Goal: Task Accomplishment & Management: Use online tool/utility

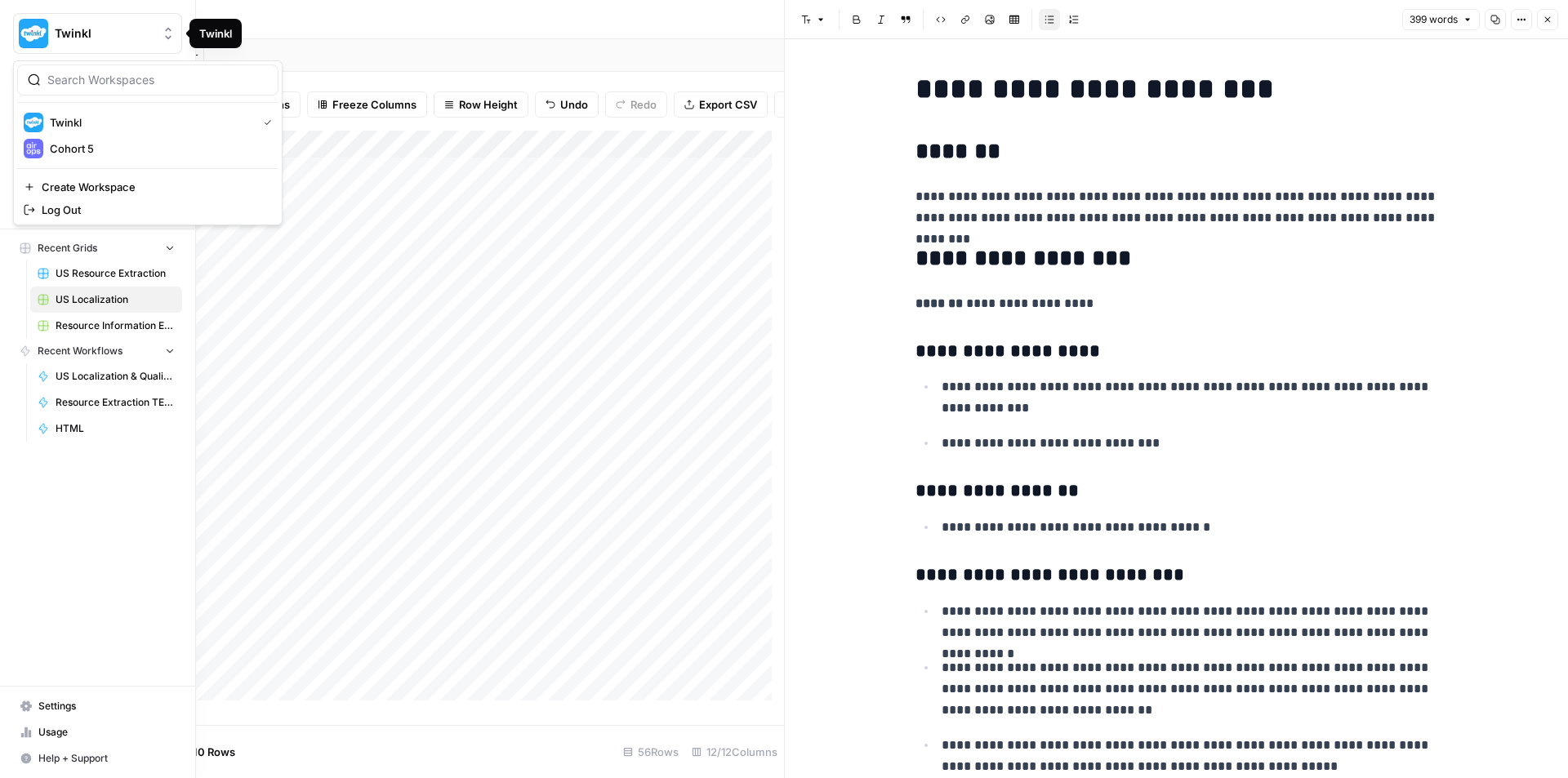
scroll to position [1837, 0]
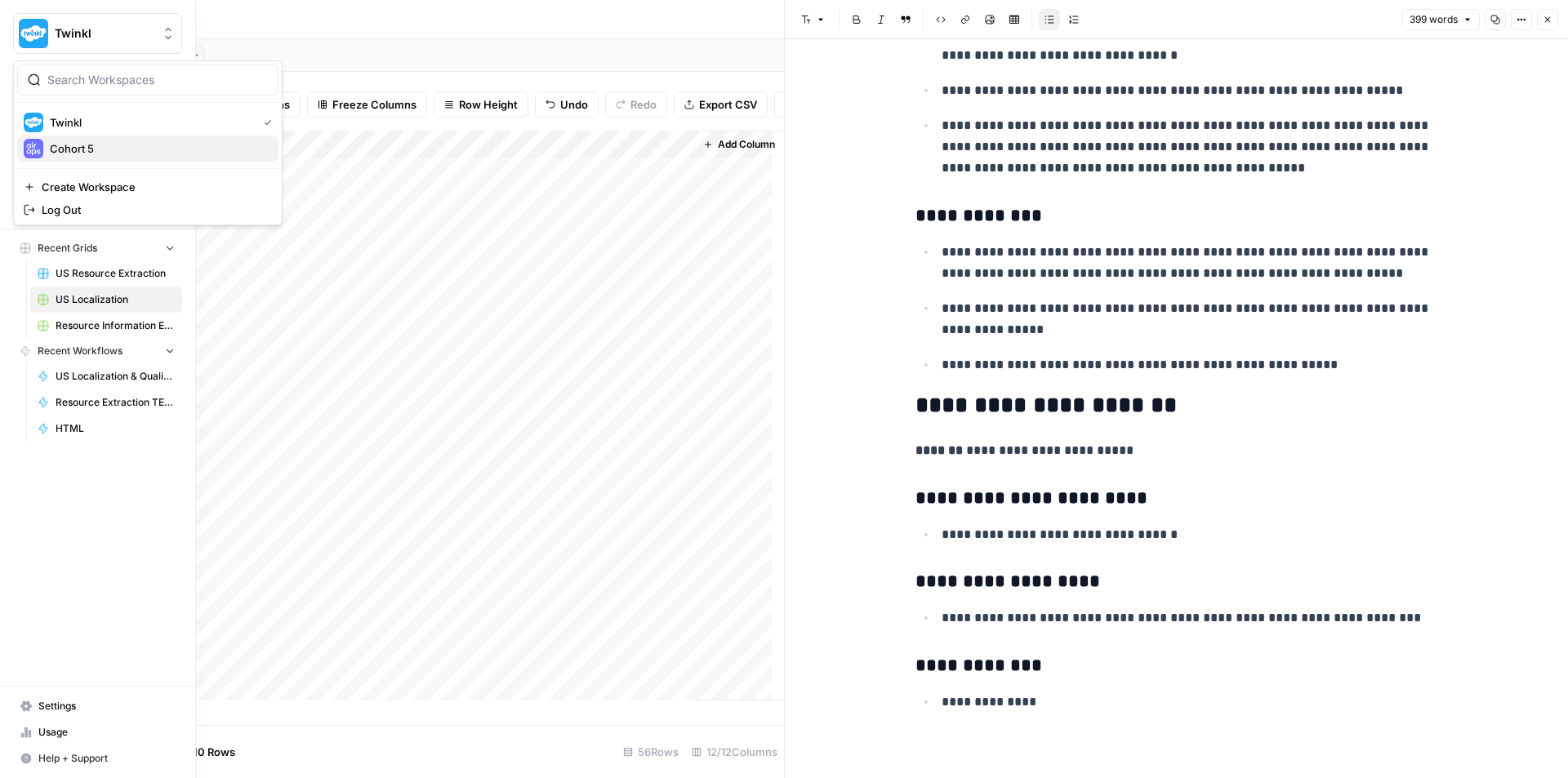
click at [85, 145] on span "Cohort 5" at bounding box center [157, 149] width 215 height 17
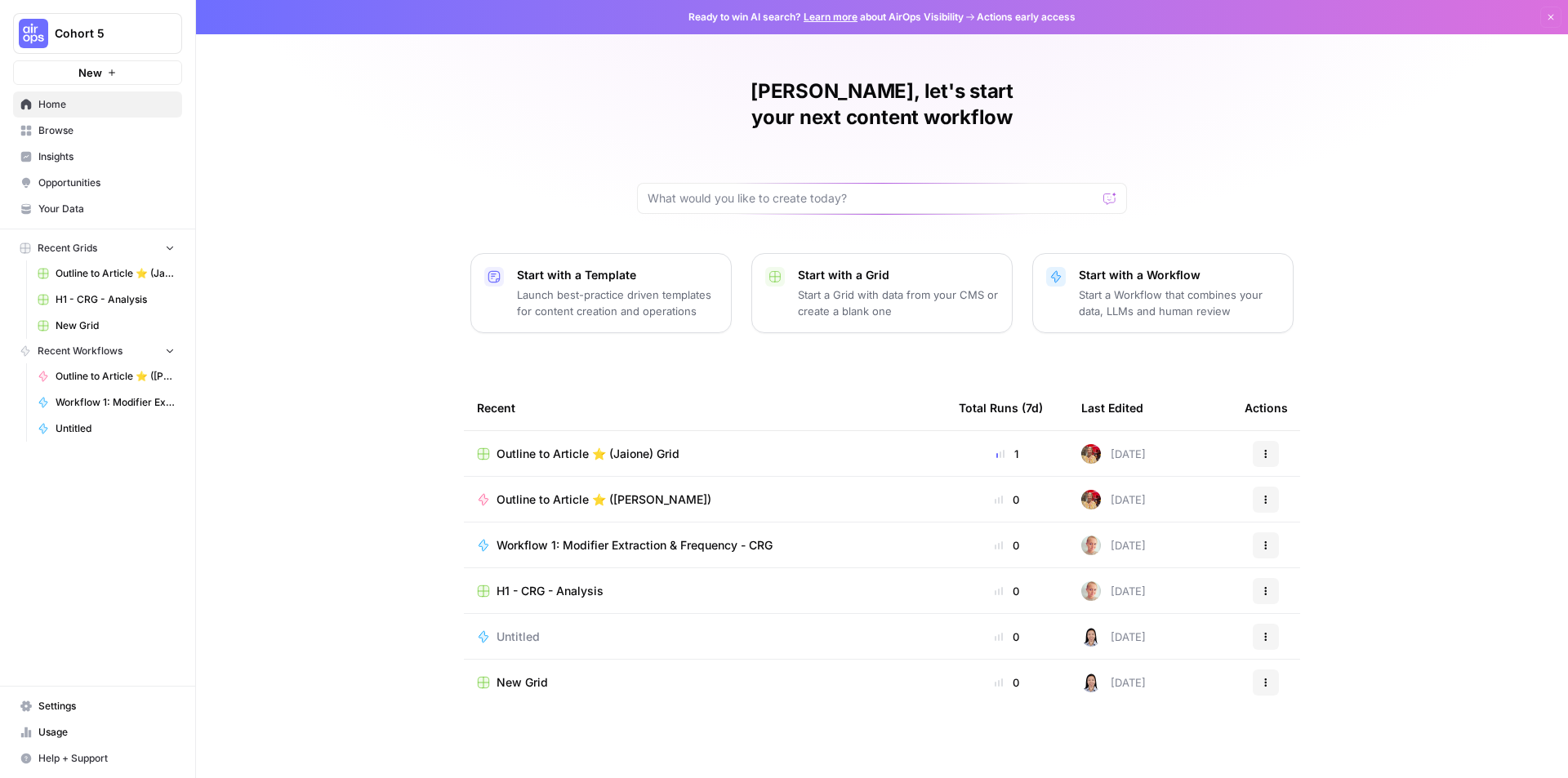
click at [1260, 533] on button "Actions" at bounding box center [1265, 545] width 26 height 26
click at [1423, 485] on div "Holly, let's start your next content workflow Start with a Template Launch best…" at bounding box center [882, 389] width 1372 height 778
click at [117, 98] on span "Home" at bounding box center [106, 105] width 136 height 15
click at [96, 22] on button "Cohort 5" at bounding box center [97, 33] width 169 height 41
click at [90, 147] on span "Twinkl" at bounding box center [157, 149] width 215 height 17
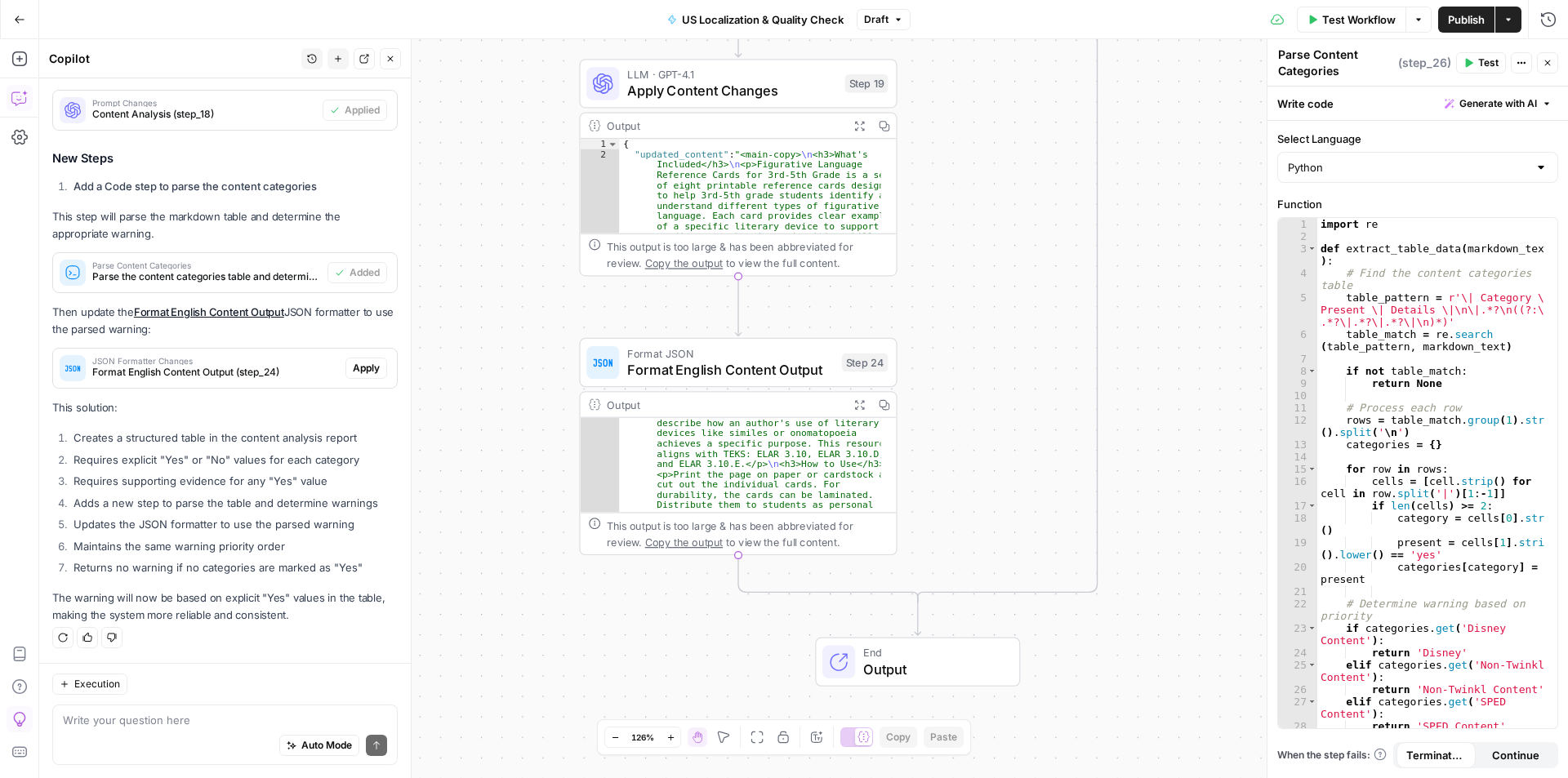
scroll to position [17548, 0]
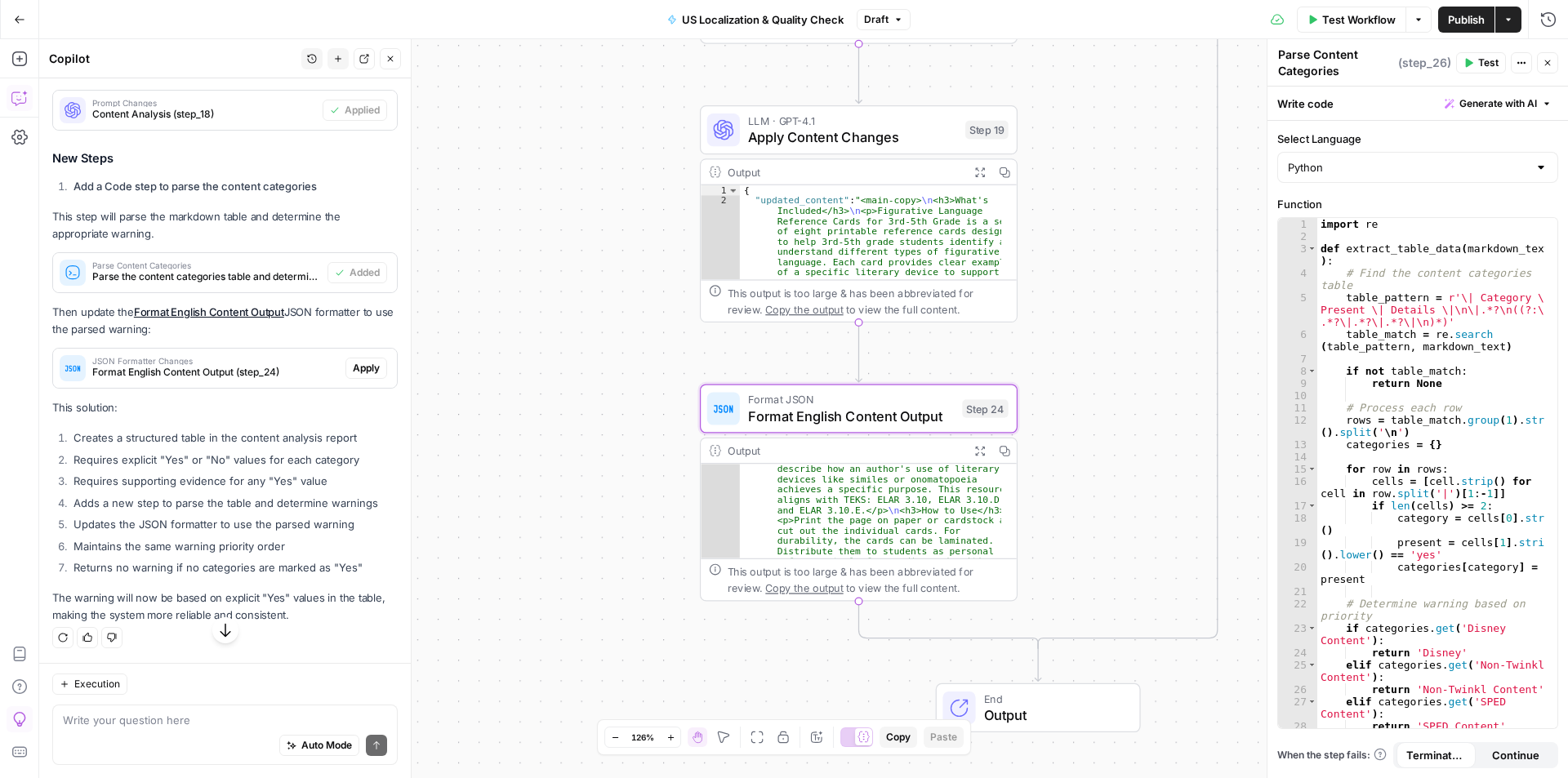
click at [361, 376] on span "Apply" at bounding box center [366, 368] width 27 height 15
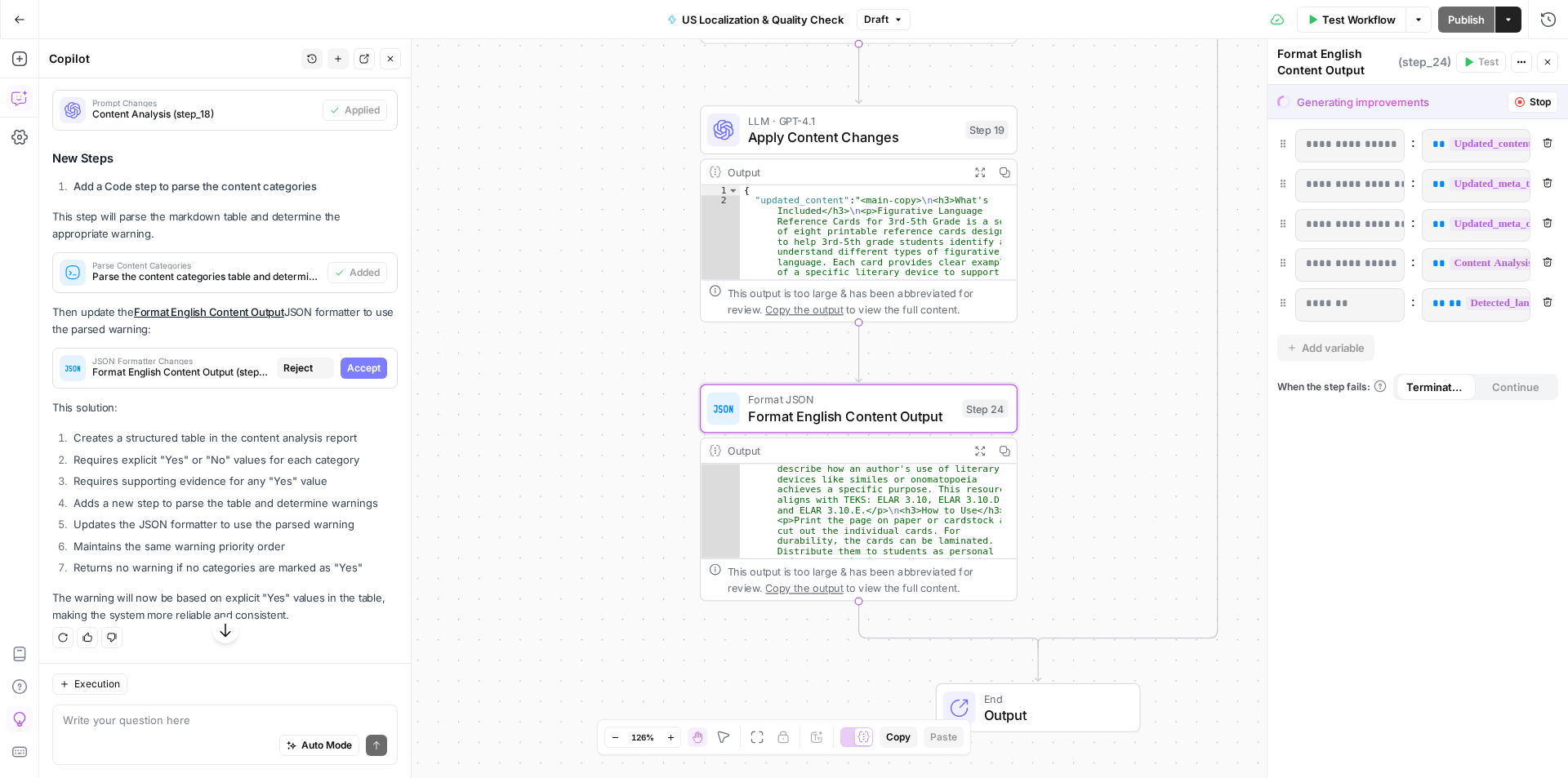
scroll to position [17104, 0]
click at [367, 376] on span "Accept" at bounding box center [364, 368] width 33 height 15
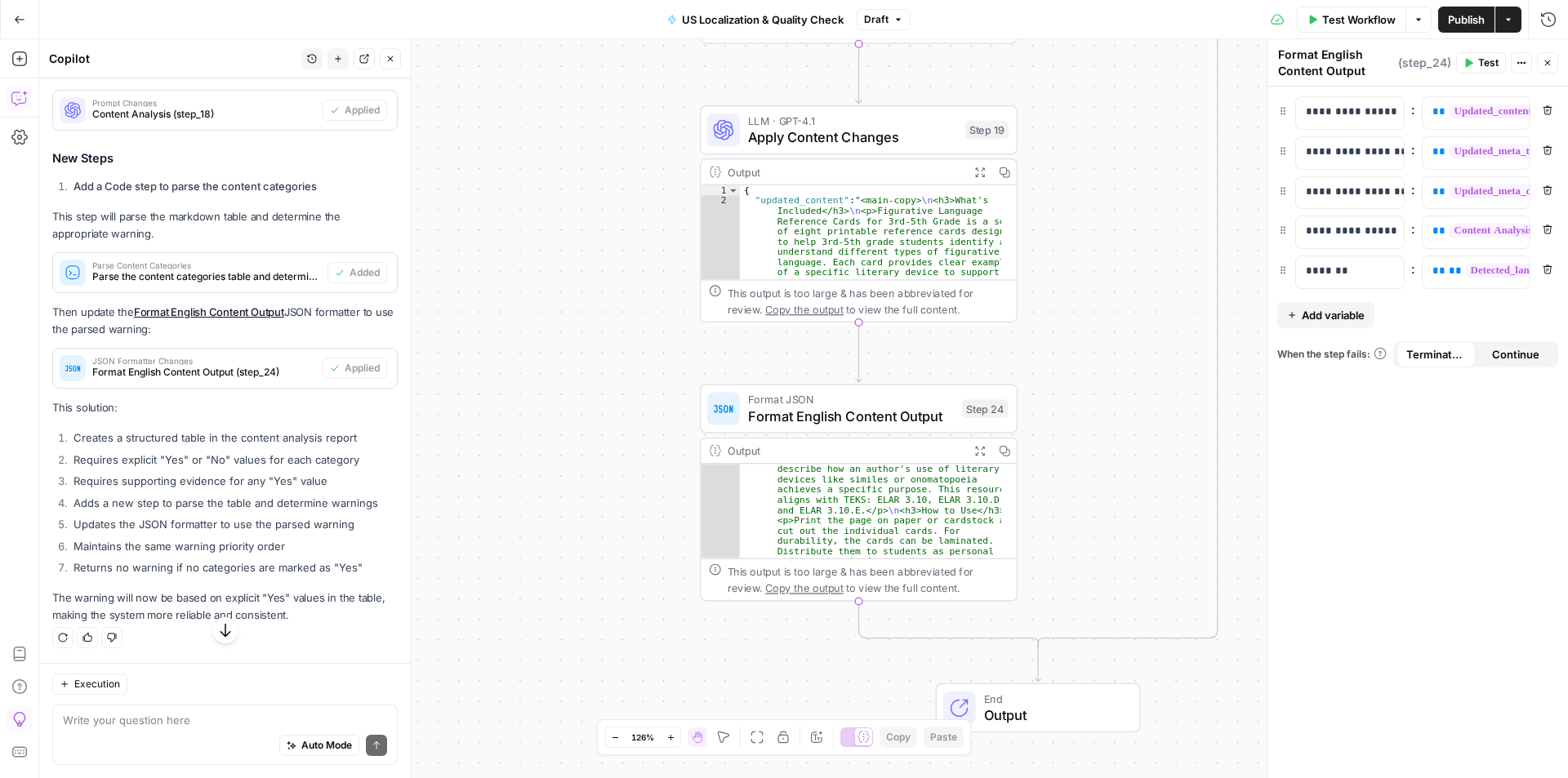
scroll to position [17630, 0]
click at [1326, 22] on span "Publish" at bounding box center [1466, 20] width 37 height 17
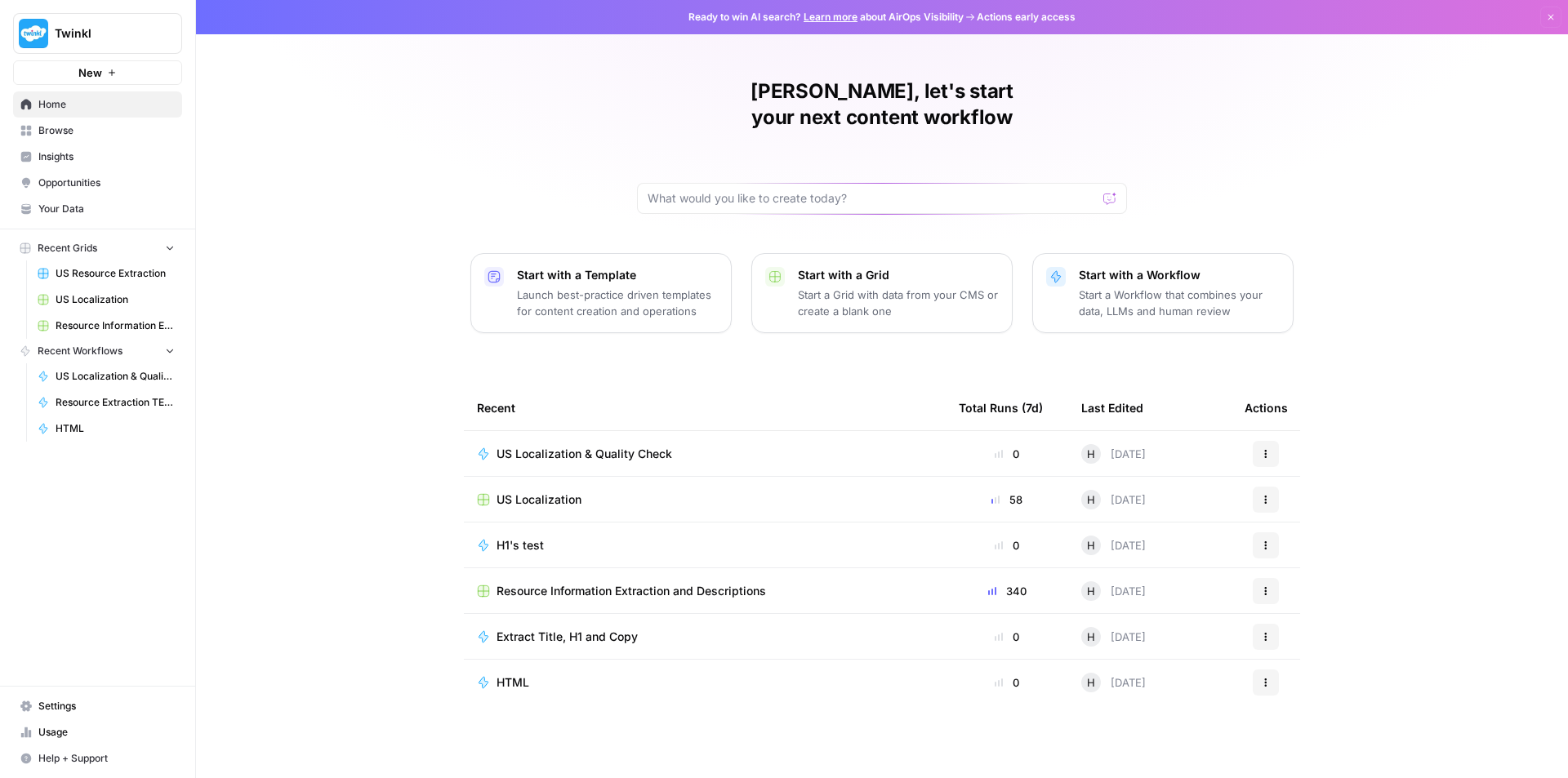
click at [642, 446] on span "US Localization & Quality Check" at bounding box center [583, 455] width 175 height 17
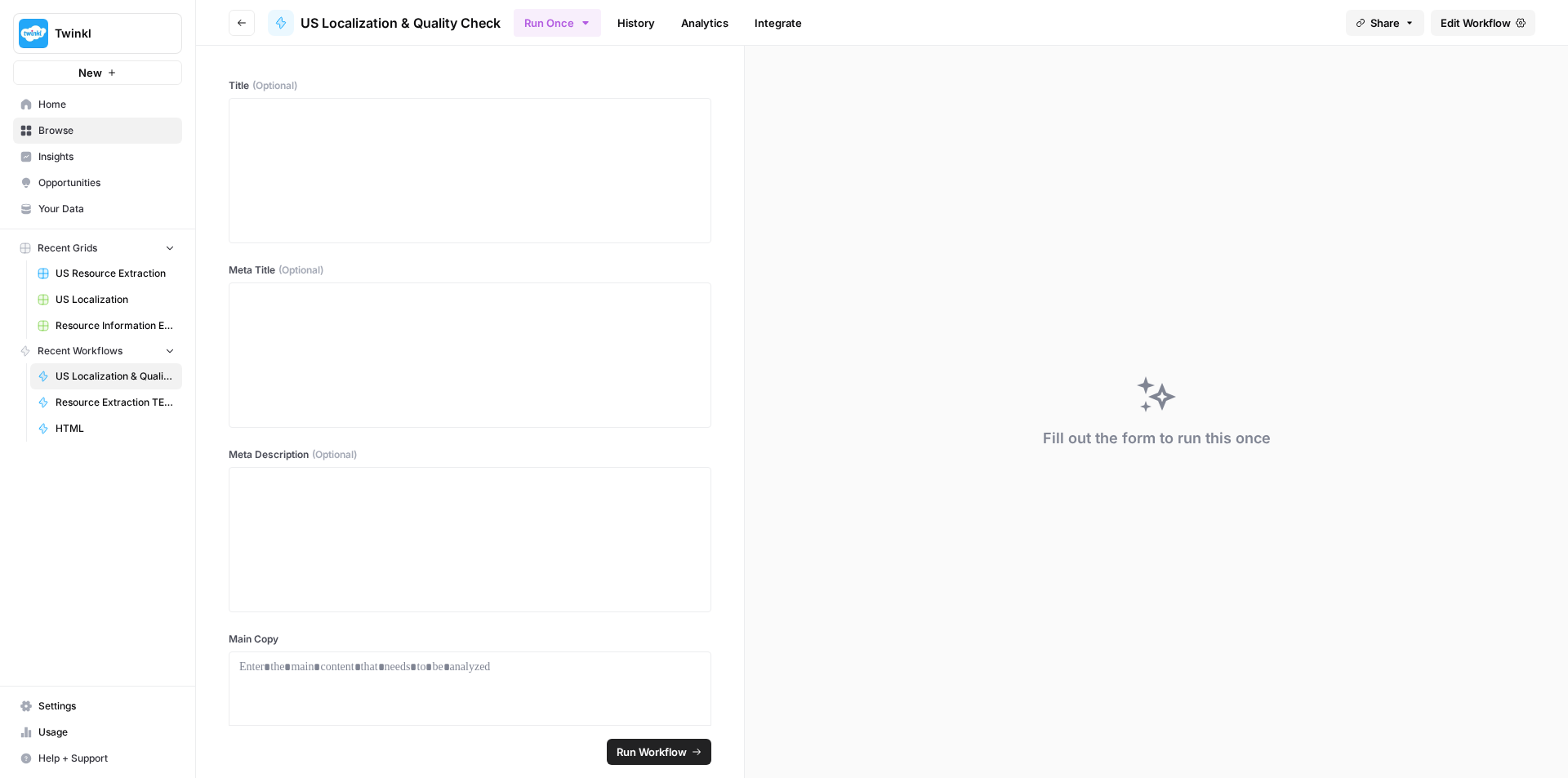
click at [243, 23] on icon "button" at bounding box center [242, 23] width 10 height 10
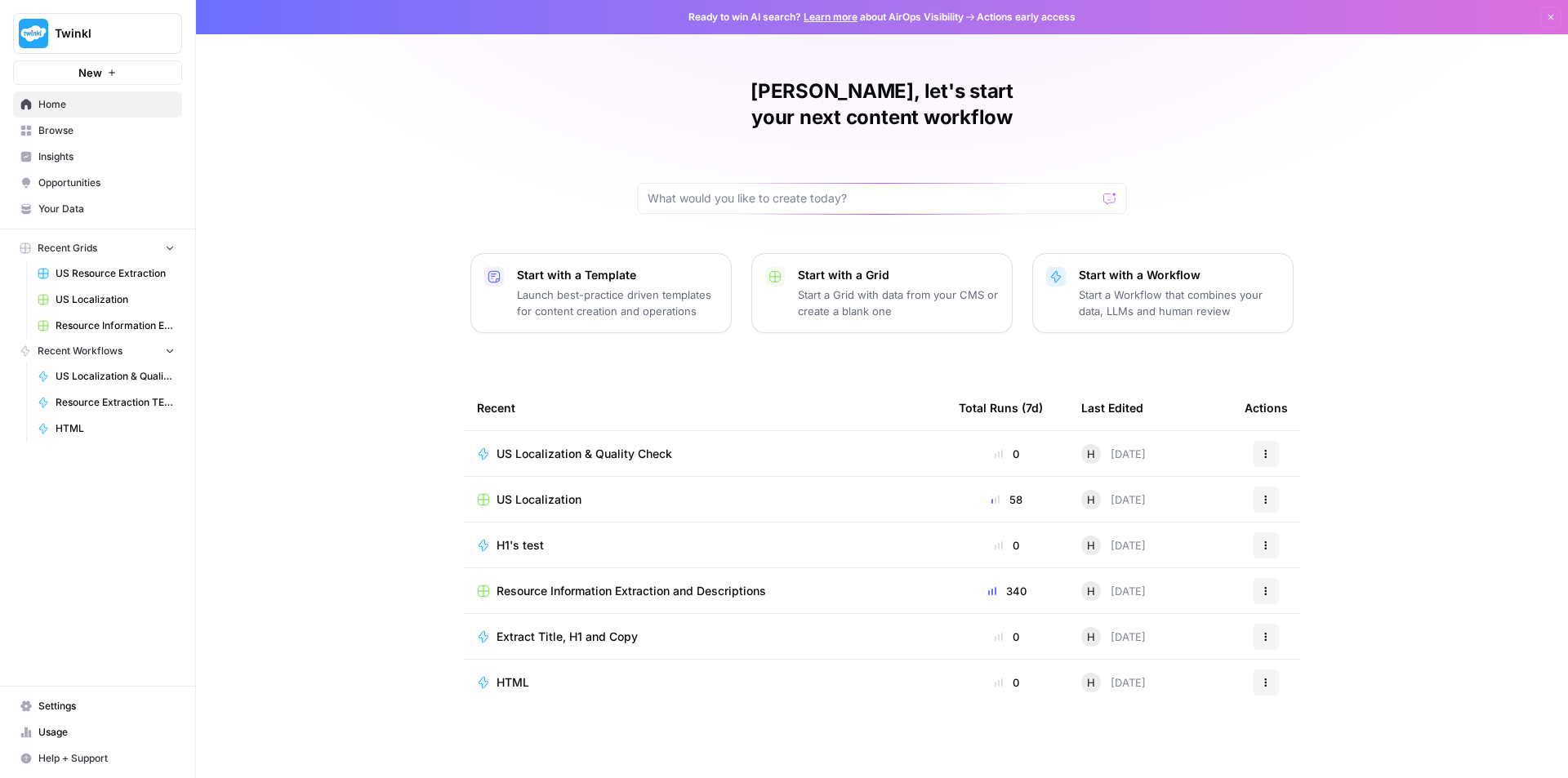
click at [559, 446] on span "US Localization & Quality Check" at bounding box center [583, 455] width 175 height 17
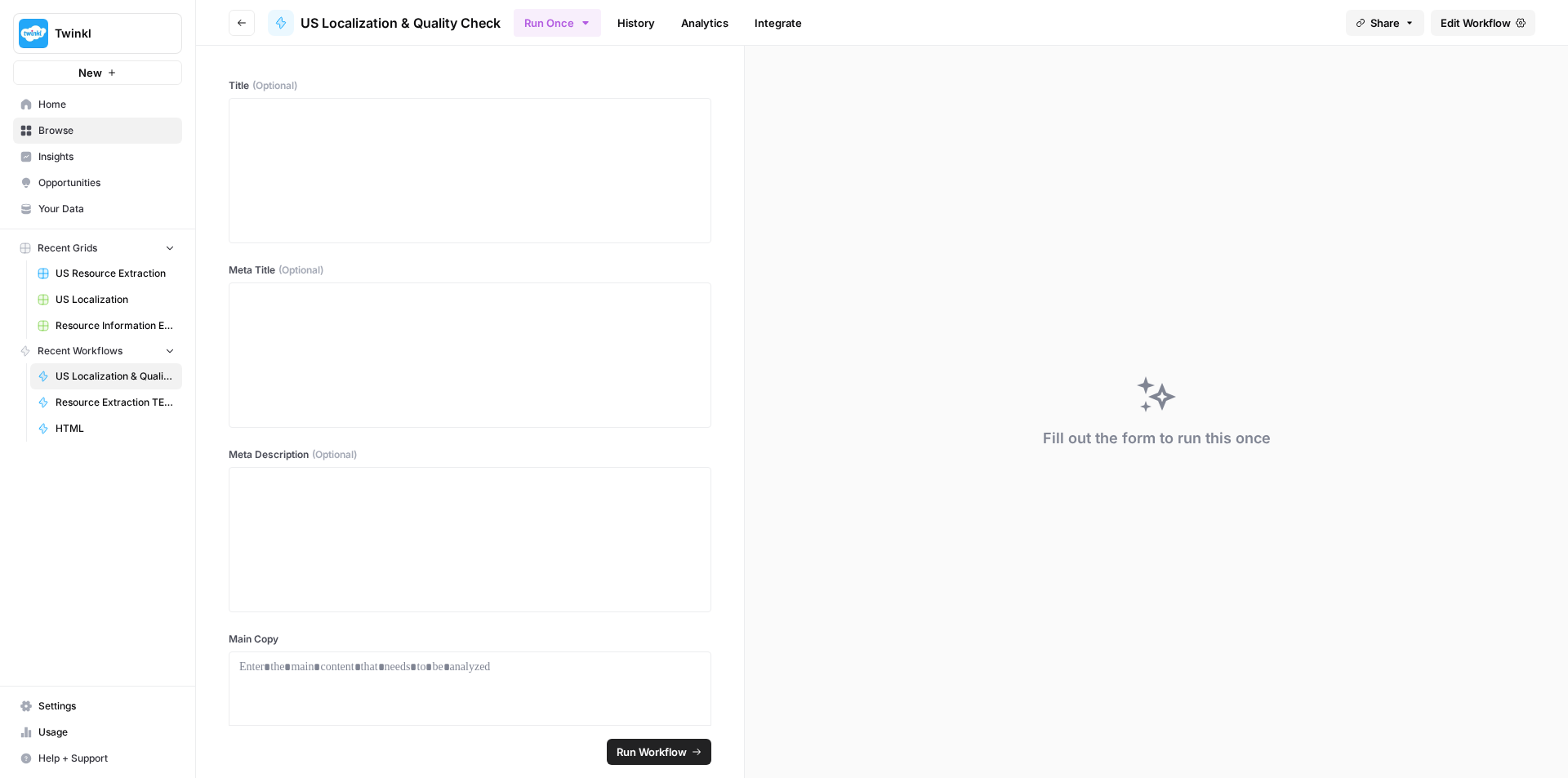
click at [239, 27] on button "Go back" at bounding box center [241, 22] width 26 height 26
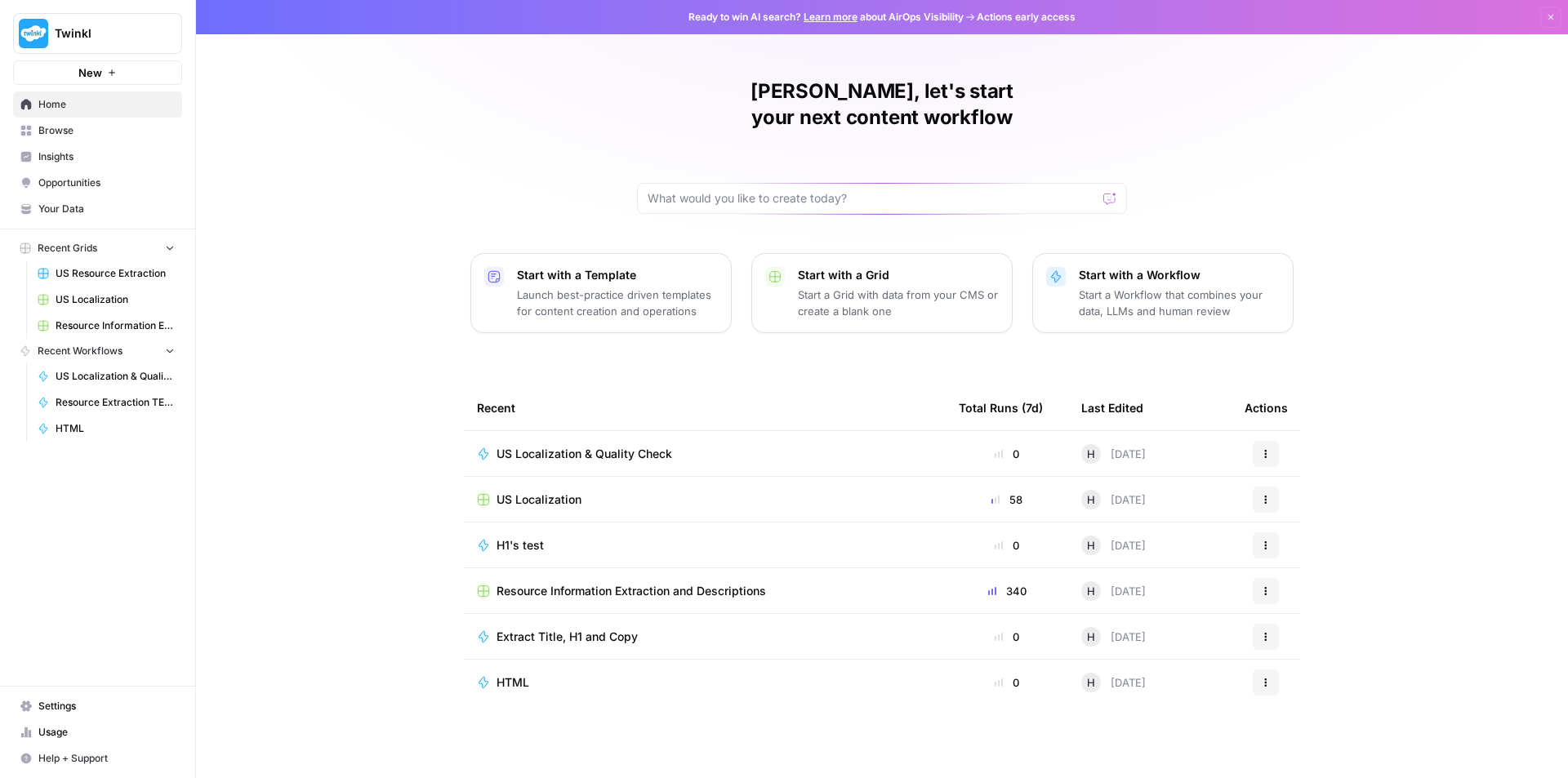
click at [553, 492] on span "US Localization" at bounding box center [538, 500] width 85 height 17
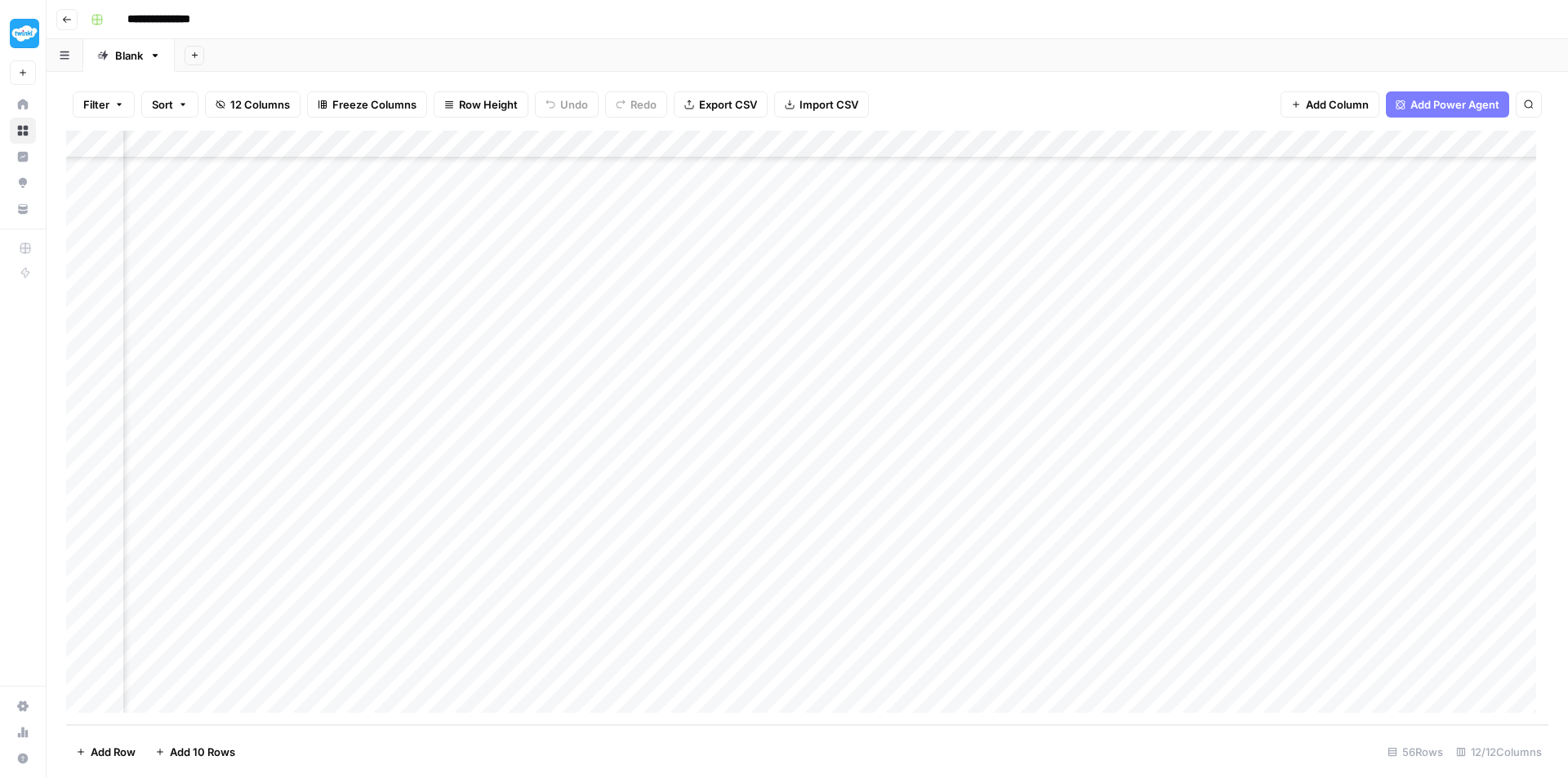
scroll to position [1027, 548]
click at [892, 674] on div "Add Column" at bounding box center [807, 427] width 1482 height 594
click at [890, 671] on div "Add Column" at bounding box center [807, 427] width 1482 height 594
click at [869, 145] on div "Add Column" at bounding box center [807, 427] width 1482 height 594
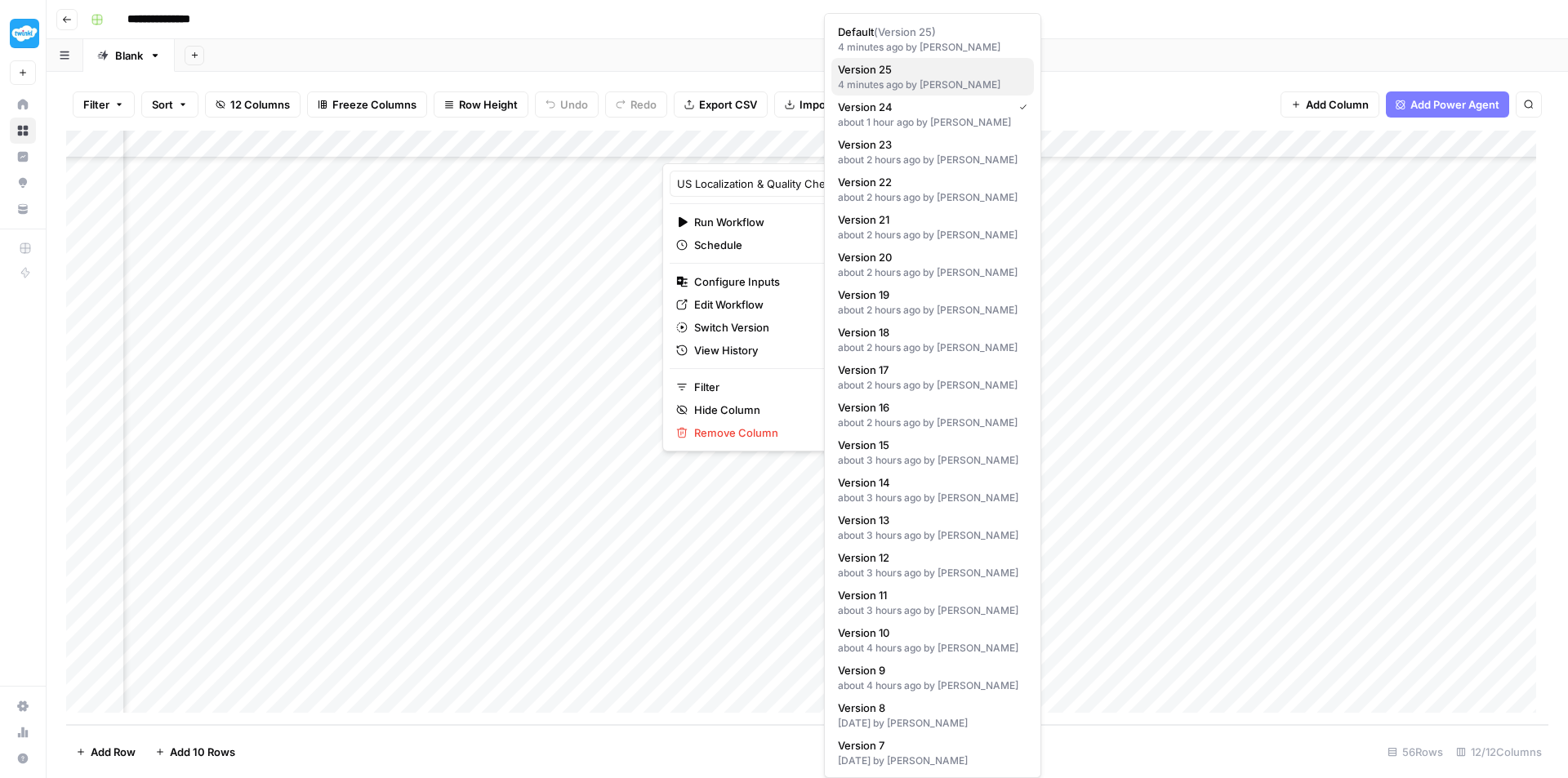
click at [915, 76] on span "Version 25" at bounding box center [929, 70] width 183 height 17
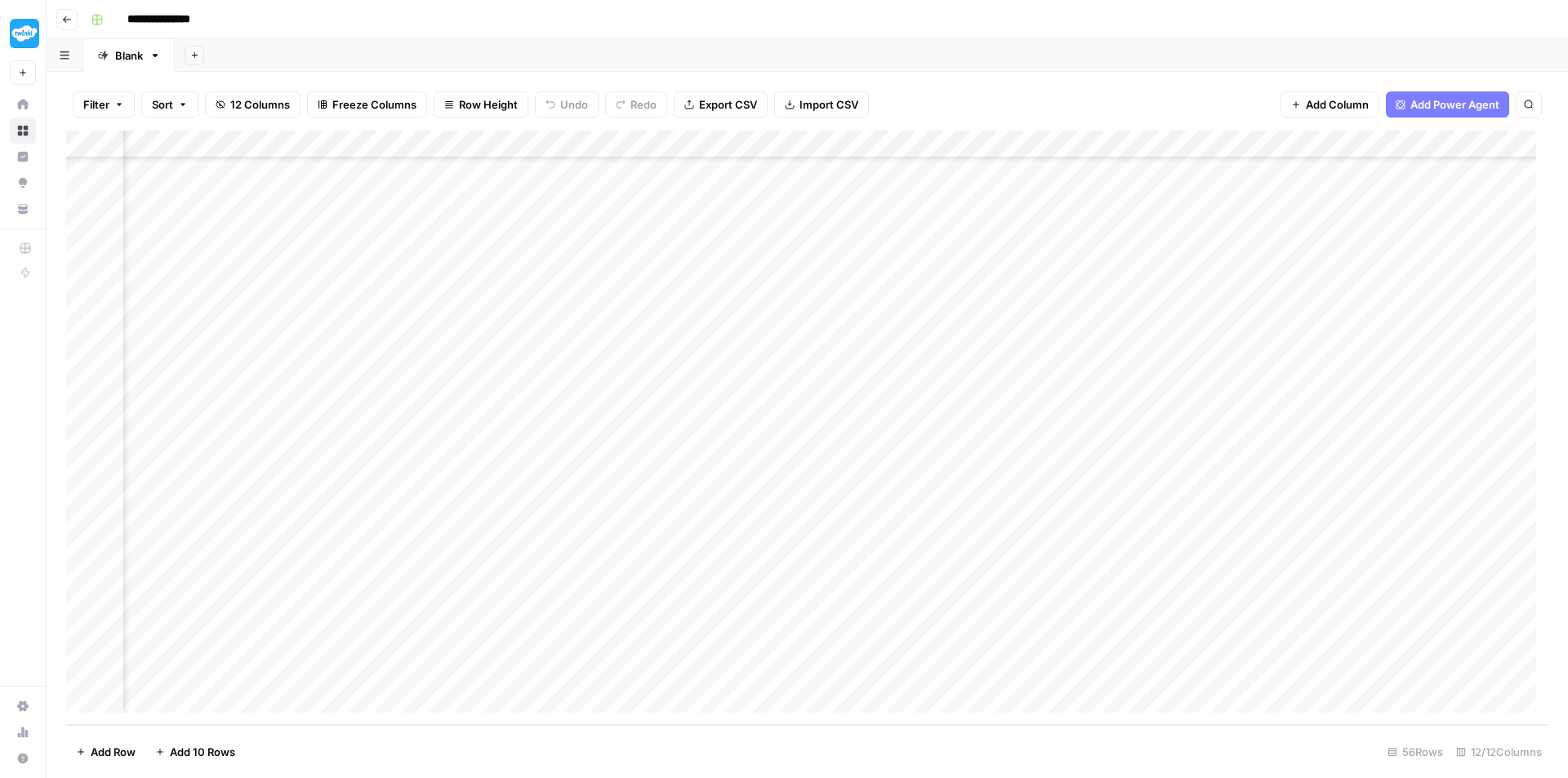
click at [891, 670] on div "Add Column" at bounding box center [807, 427] width 1482 height 594
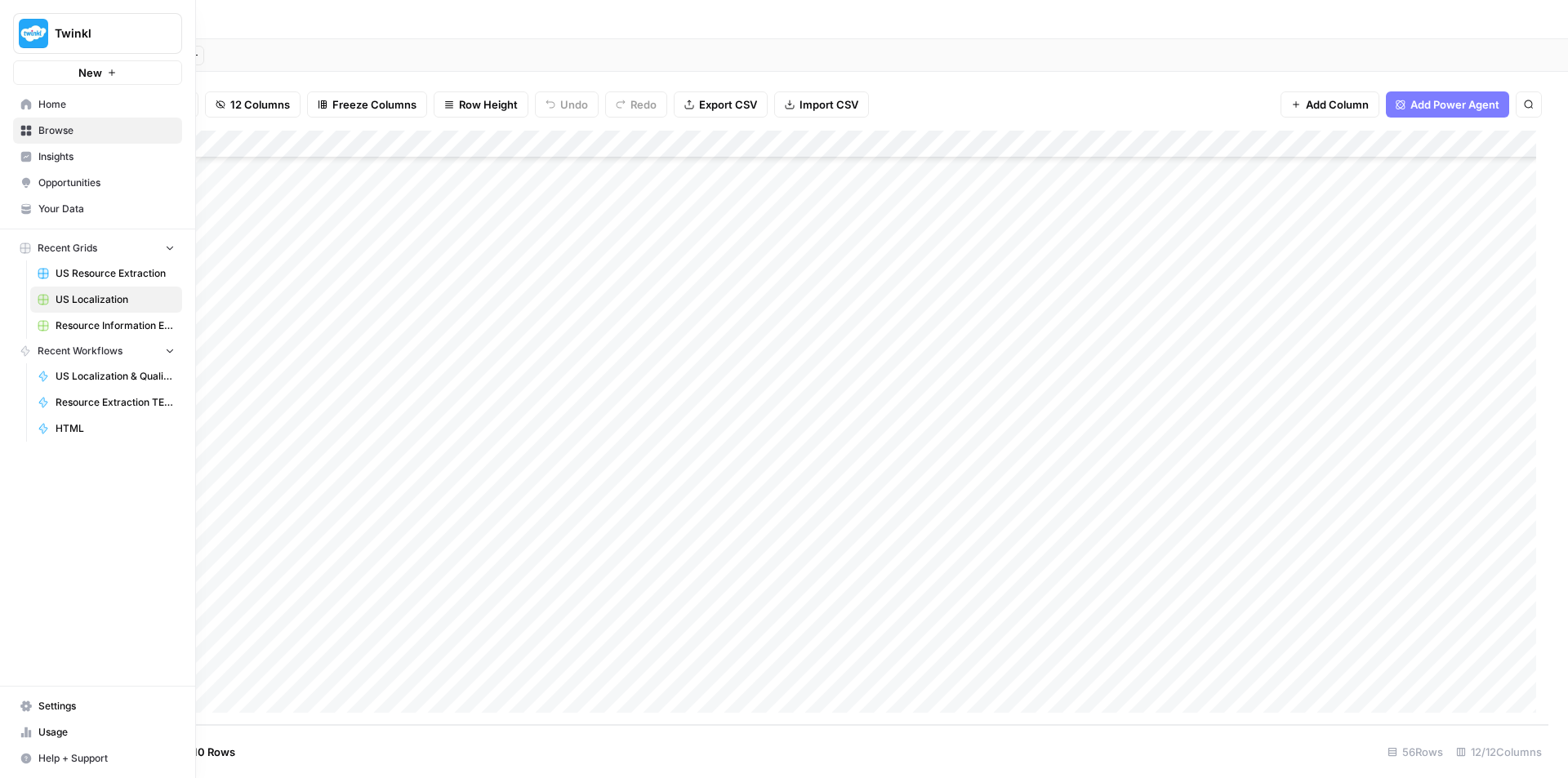
click at [46, 159] on span "Insights" at bounding box center [106, 157] width 136 height 15
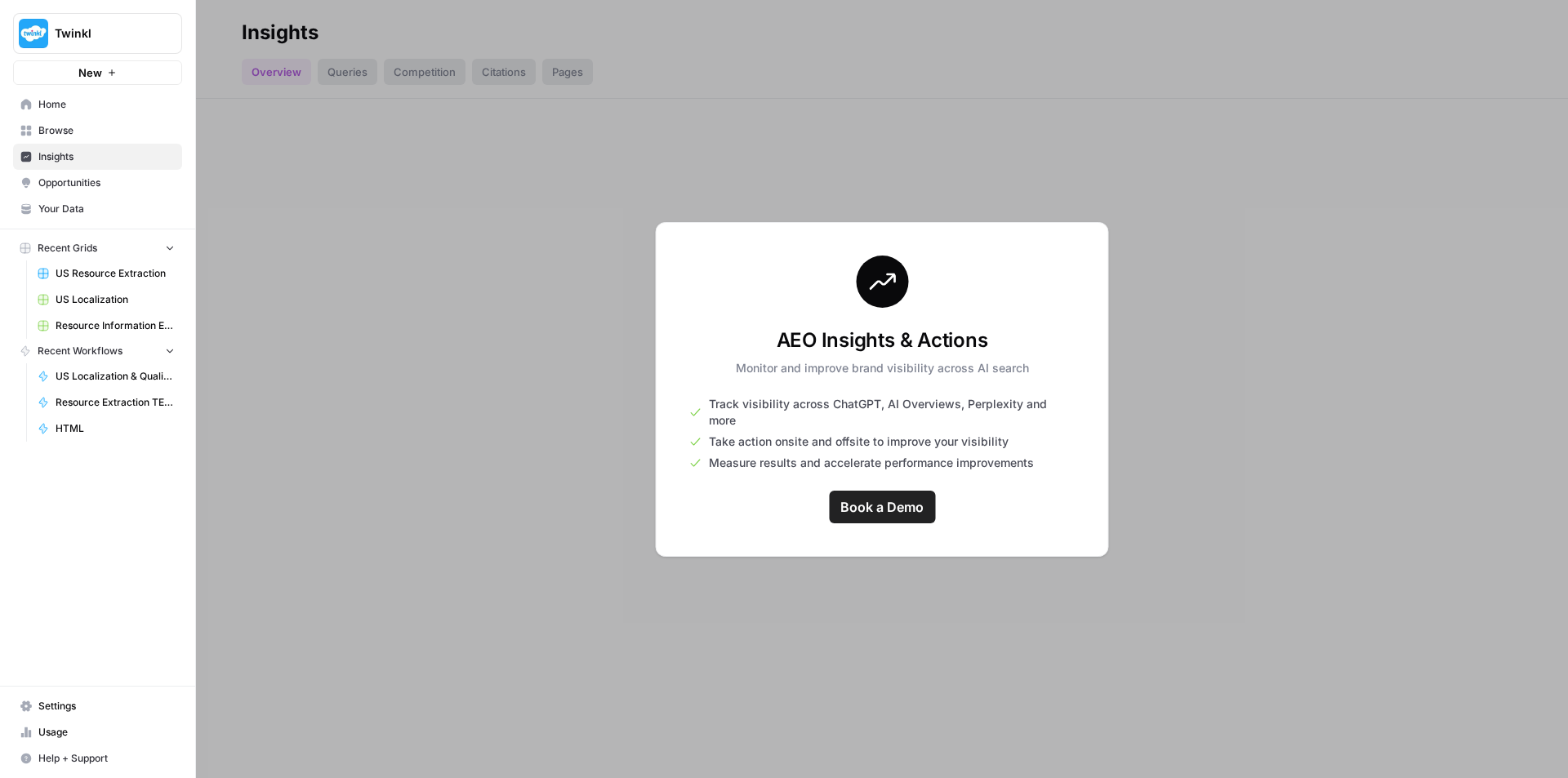
click at [74, 183] on span "Opportunities" at bounding box center [106, 183] width 136 height 15
click at [78, 211] on span "Your Data" at bounding box center [106, 209] width 136 height 15
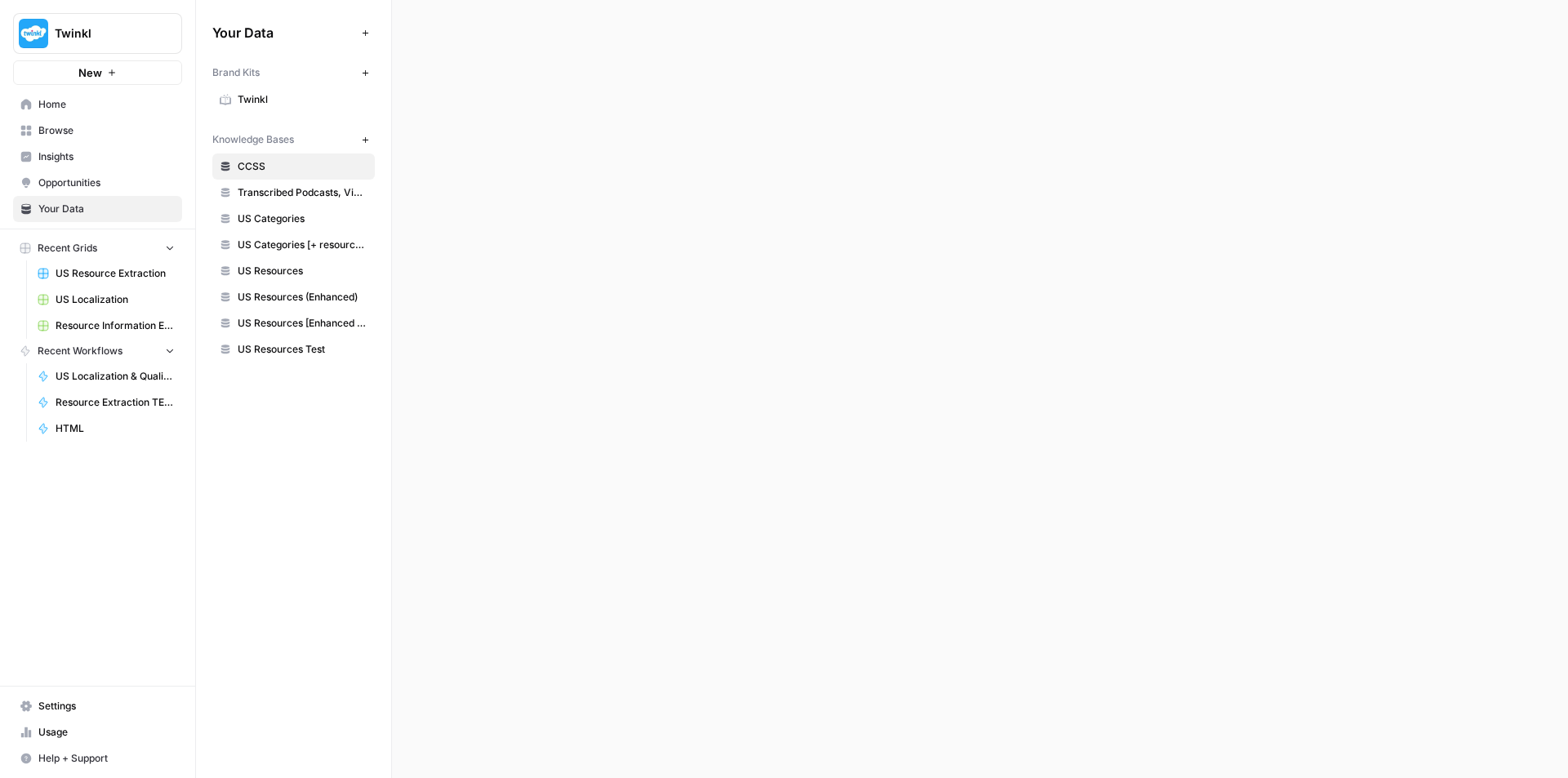
click at [81, 111] on span "Home" at bounding box center [106, 105] width 136 height 15
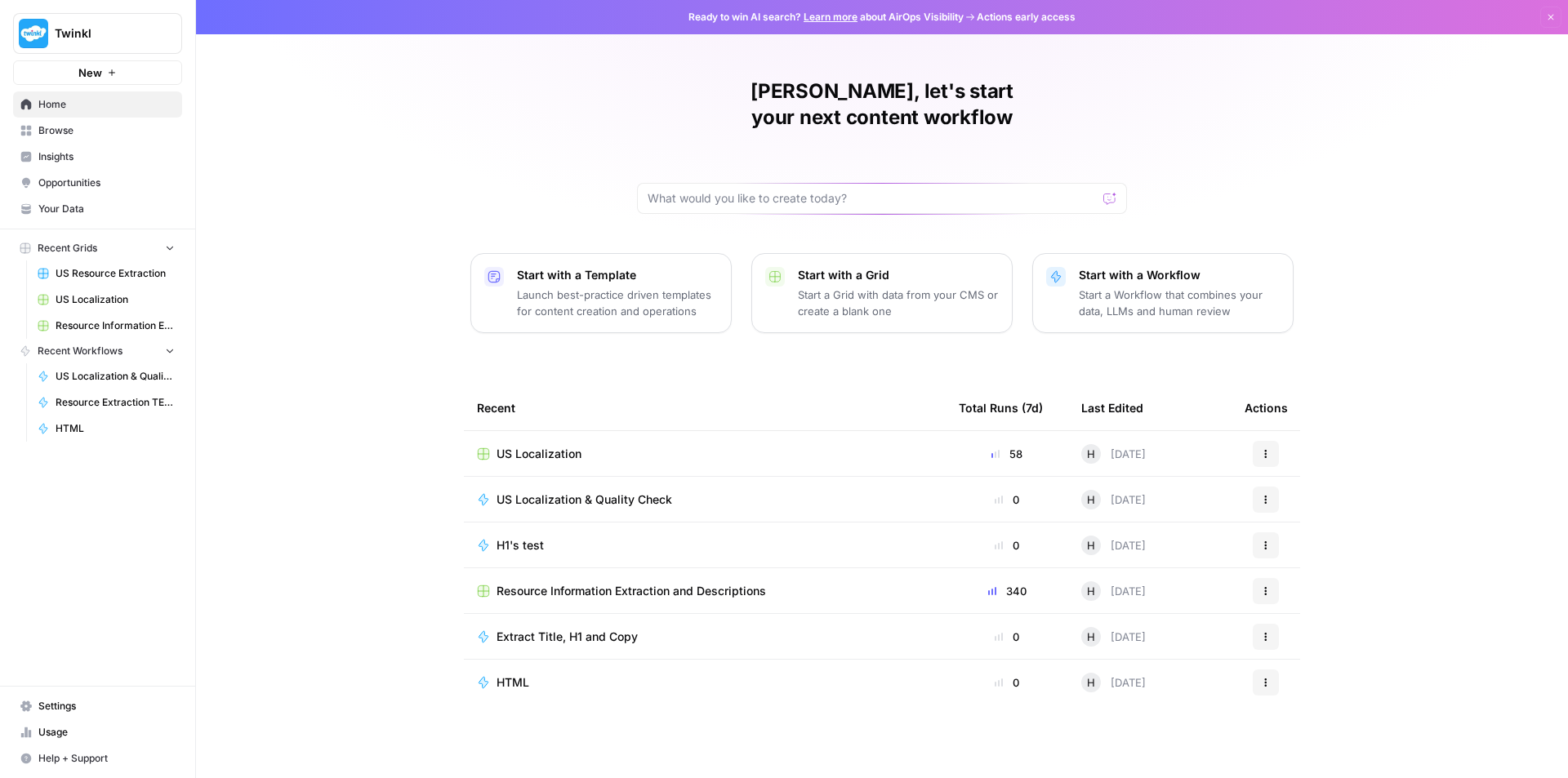
click at [54, 730] on span "Usage" at bounding box center [106, 733] width 136 height 15
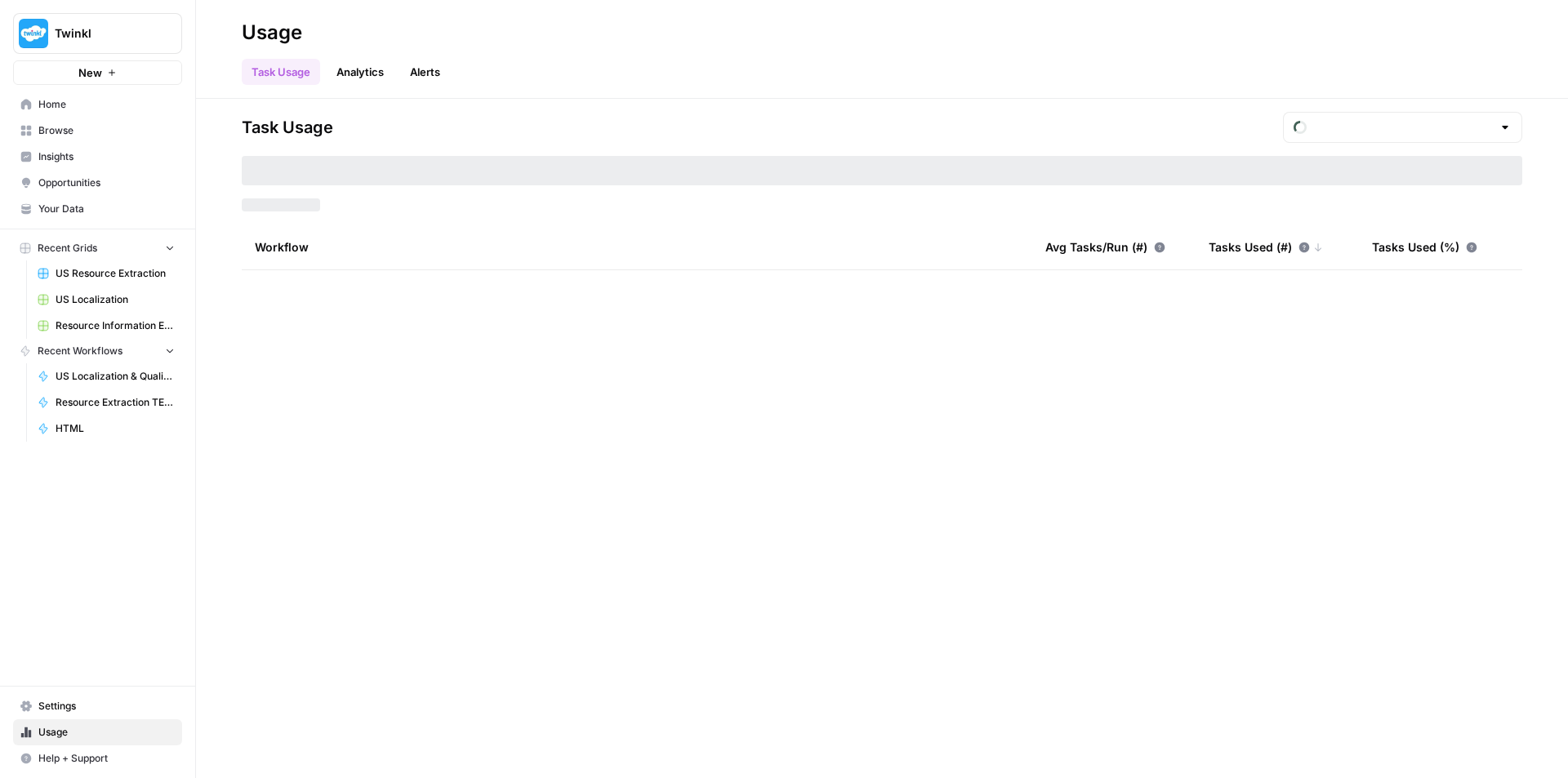
type input "September Tasks"
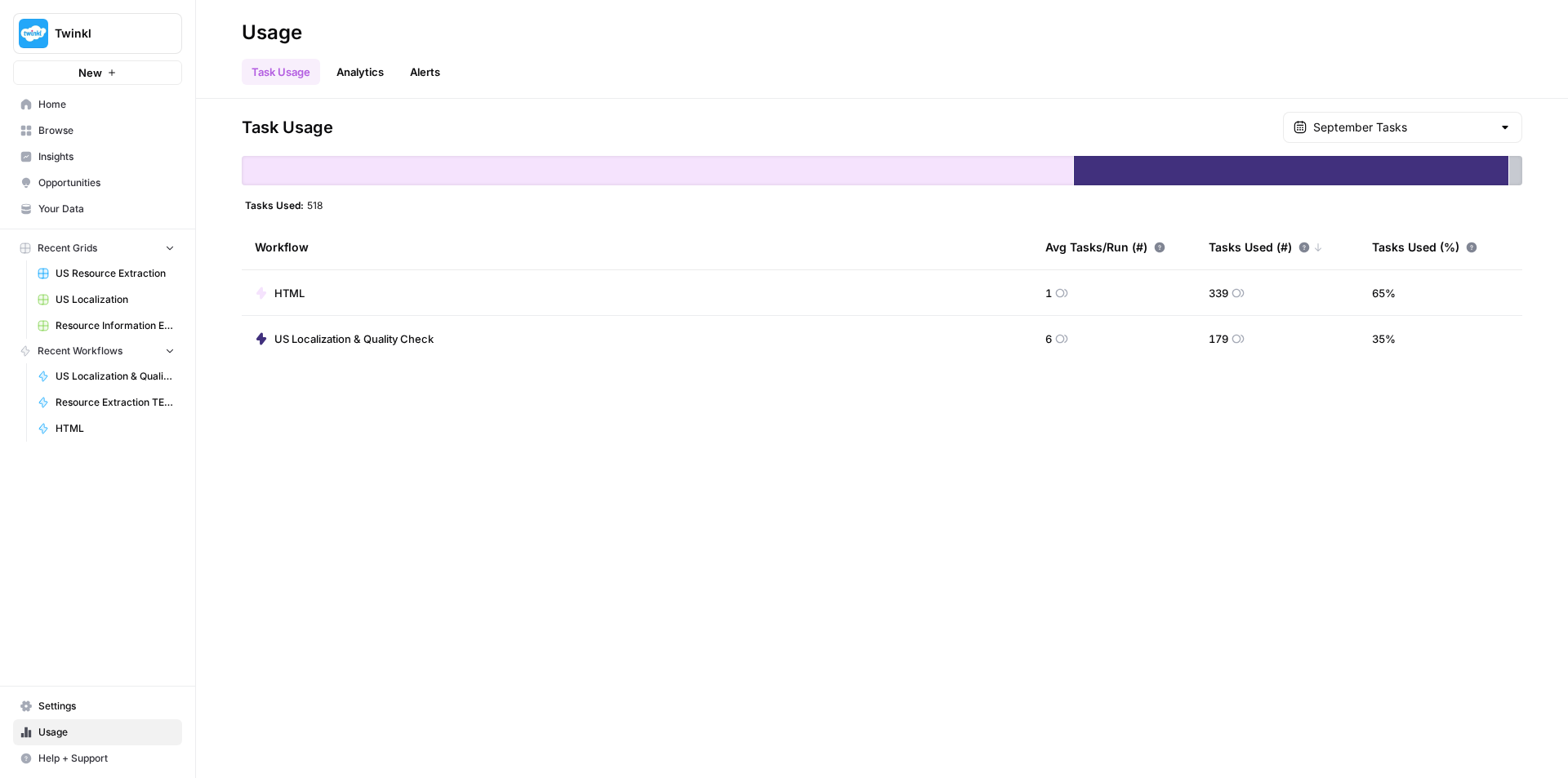
click at [66, 106] on span "Home" at bounding box center [106, 105] width 136 height 15
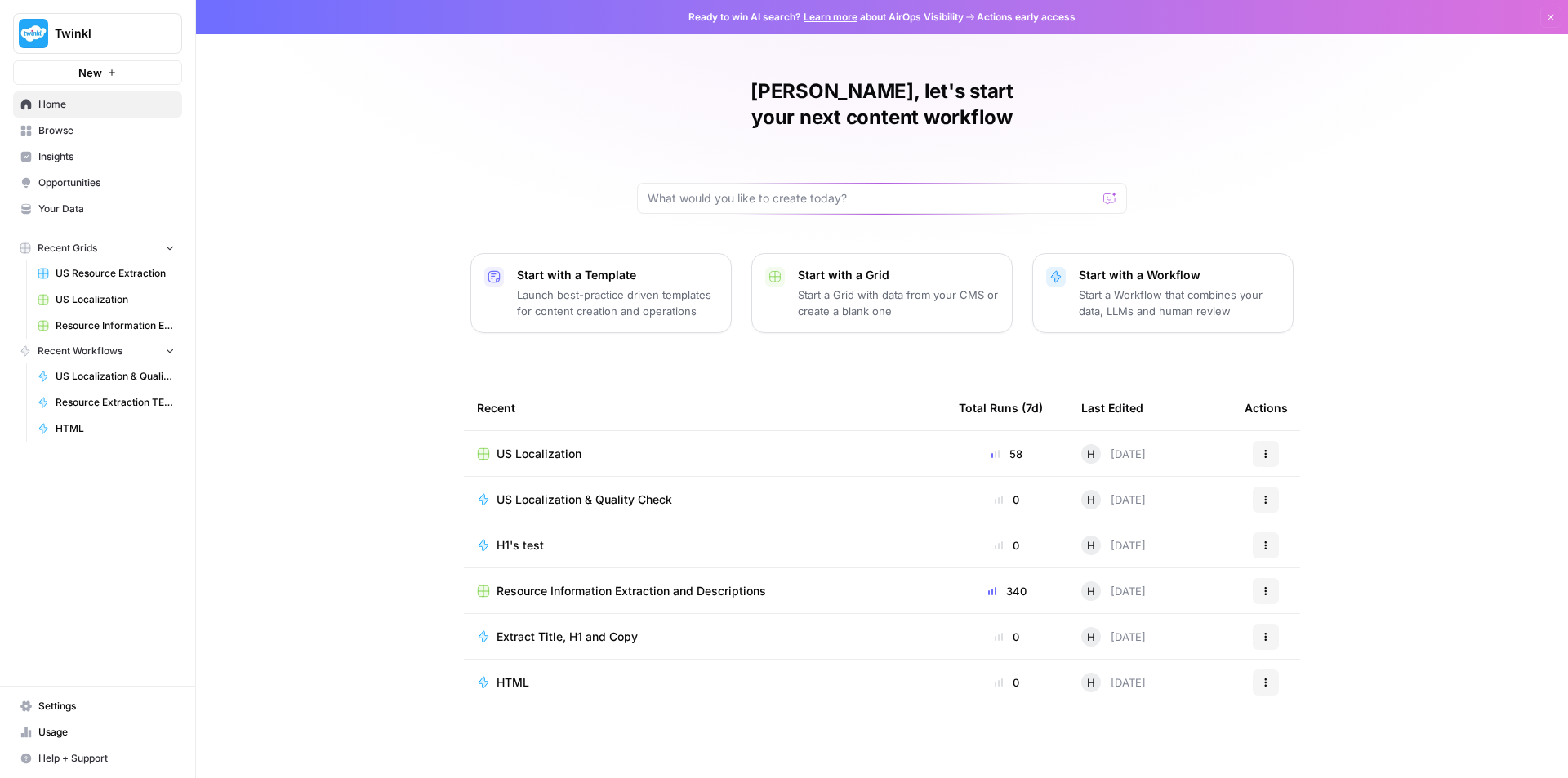
click at [573, 431] on td "US Localization" at bounding box center [705, 454] width 482 height 45
click at [573, 446] on span "US Localization" at bounding box center [538, 455] width 85 height 17
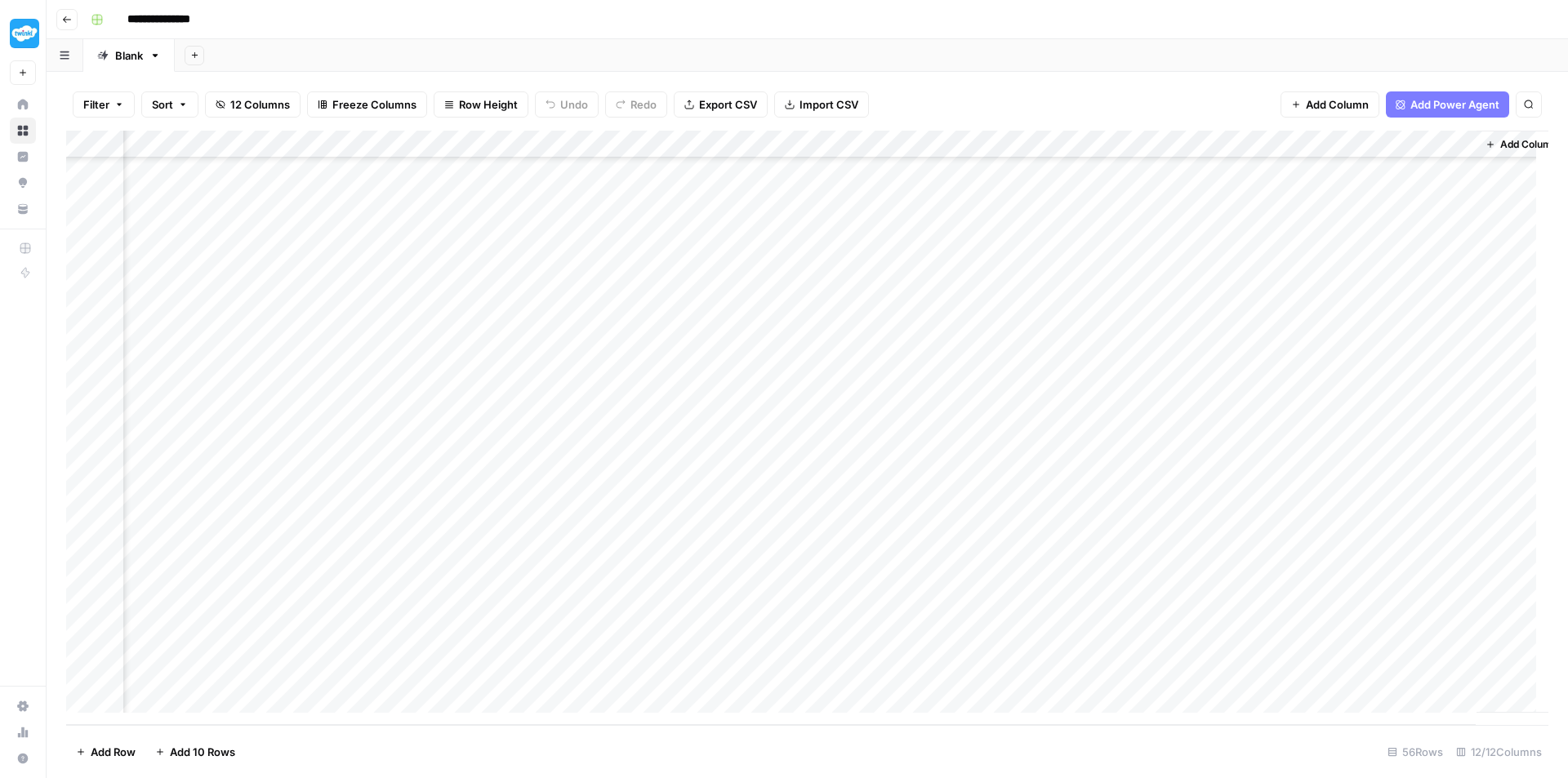
scroll to position [1027, 909]
click at [1352, 673] on div "Add Column" at bounding box center [807, 427] width 1482 height 594
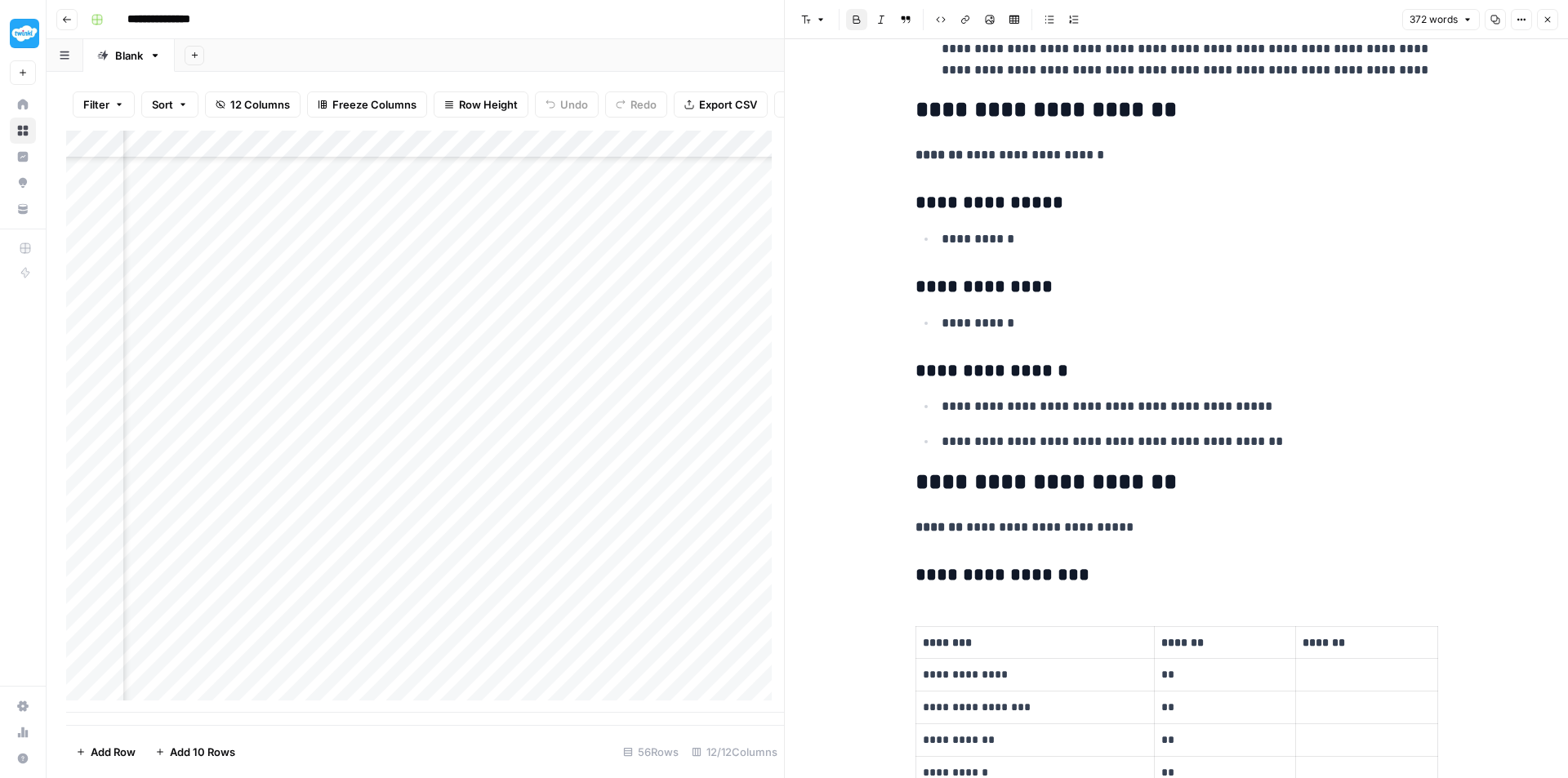
scroll to position [1771, 0]
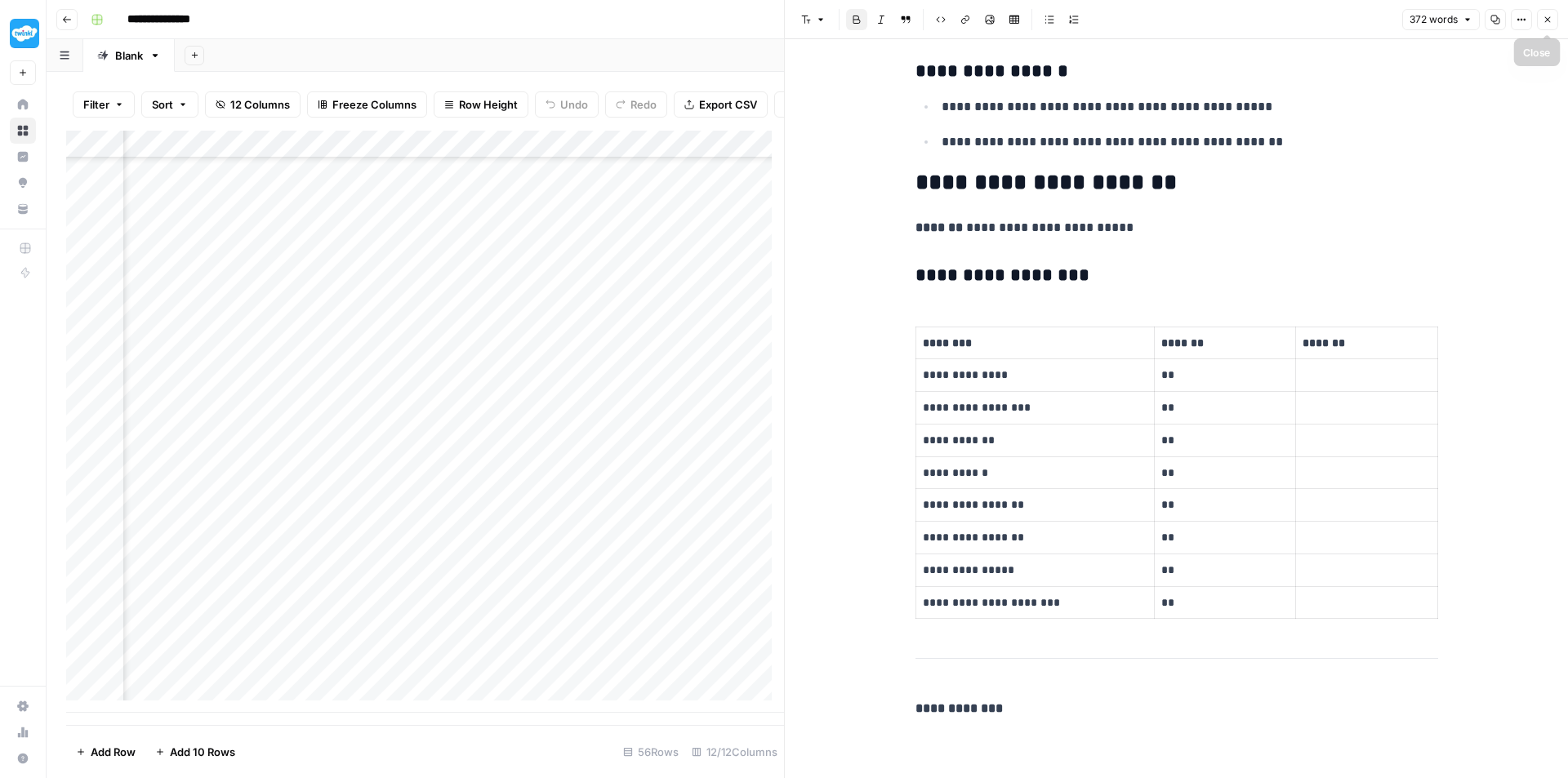
click at [1554, 18] on button "Close" at bounding box center [1547, 20] width 22 height 22
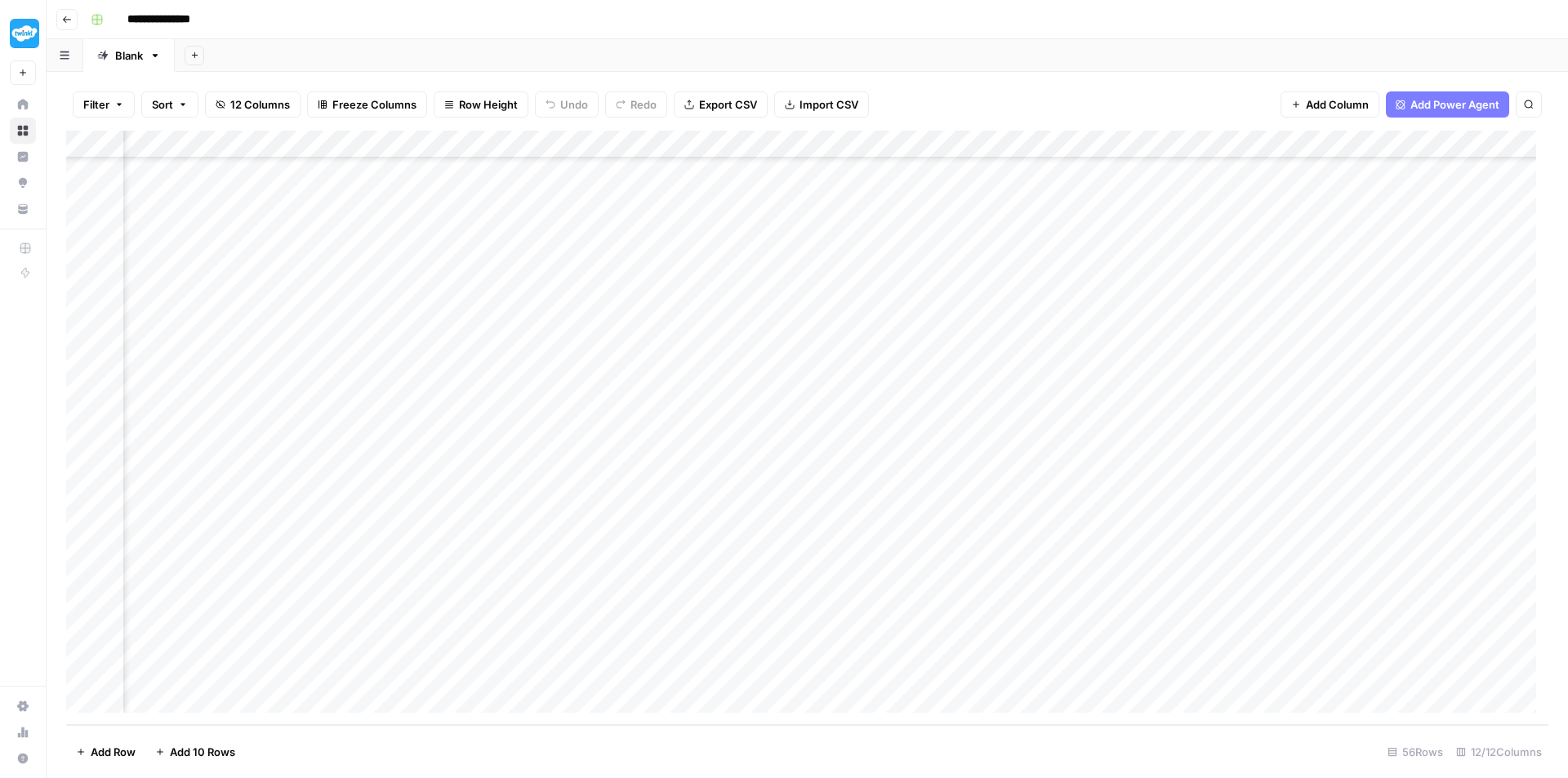
scroll to position [1027, 909]
click at [937, 667] on div "Add Column" at bounding box center [807, 427] width 1482 height 594
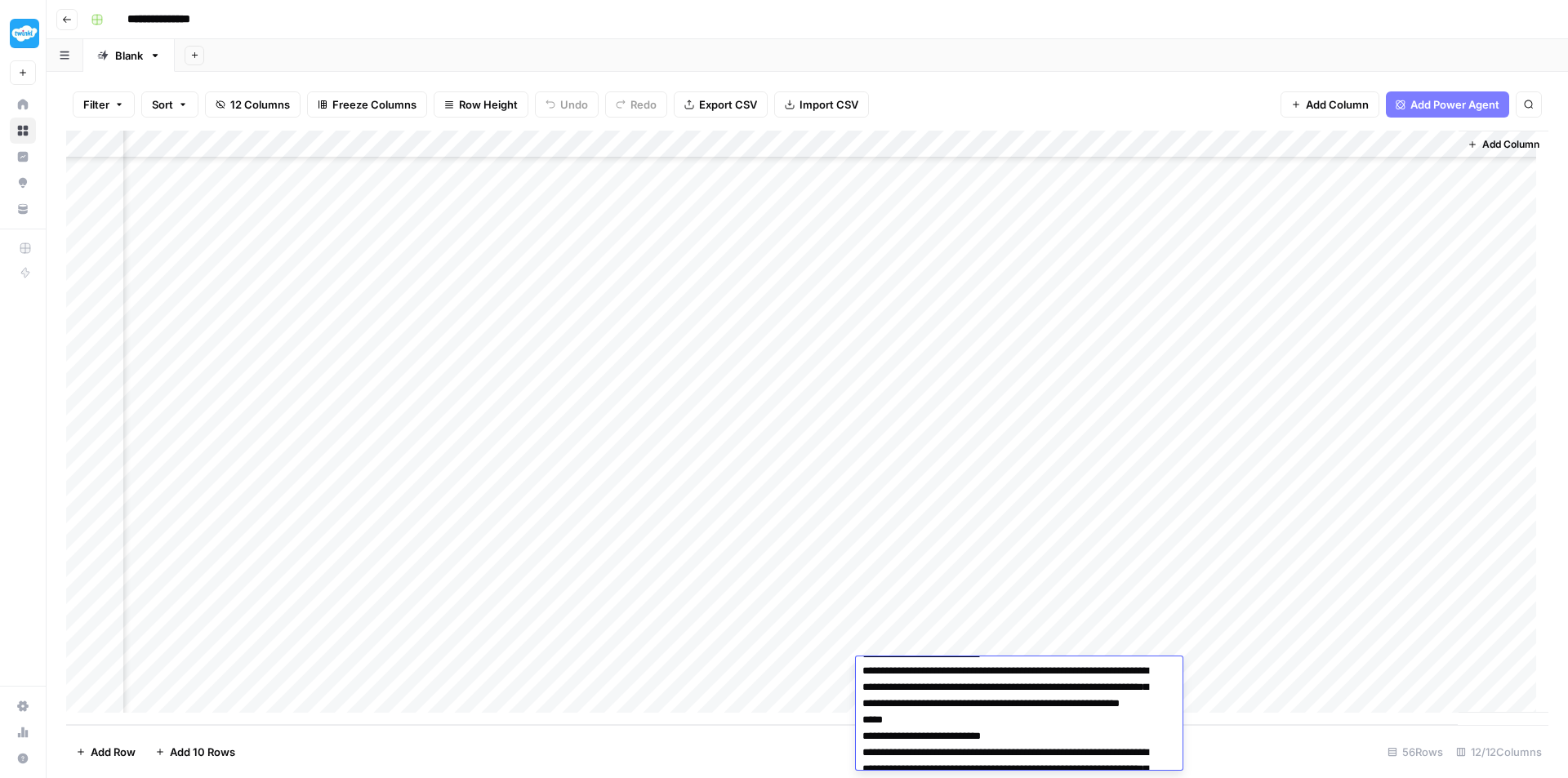
scroll to position [0, 0]
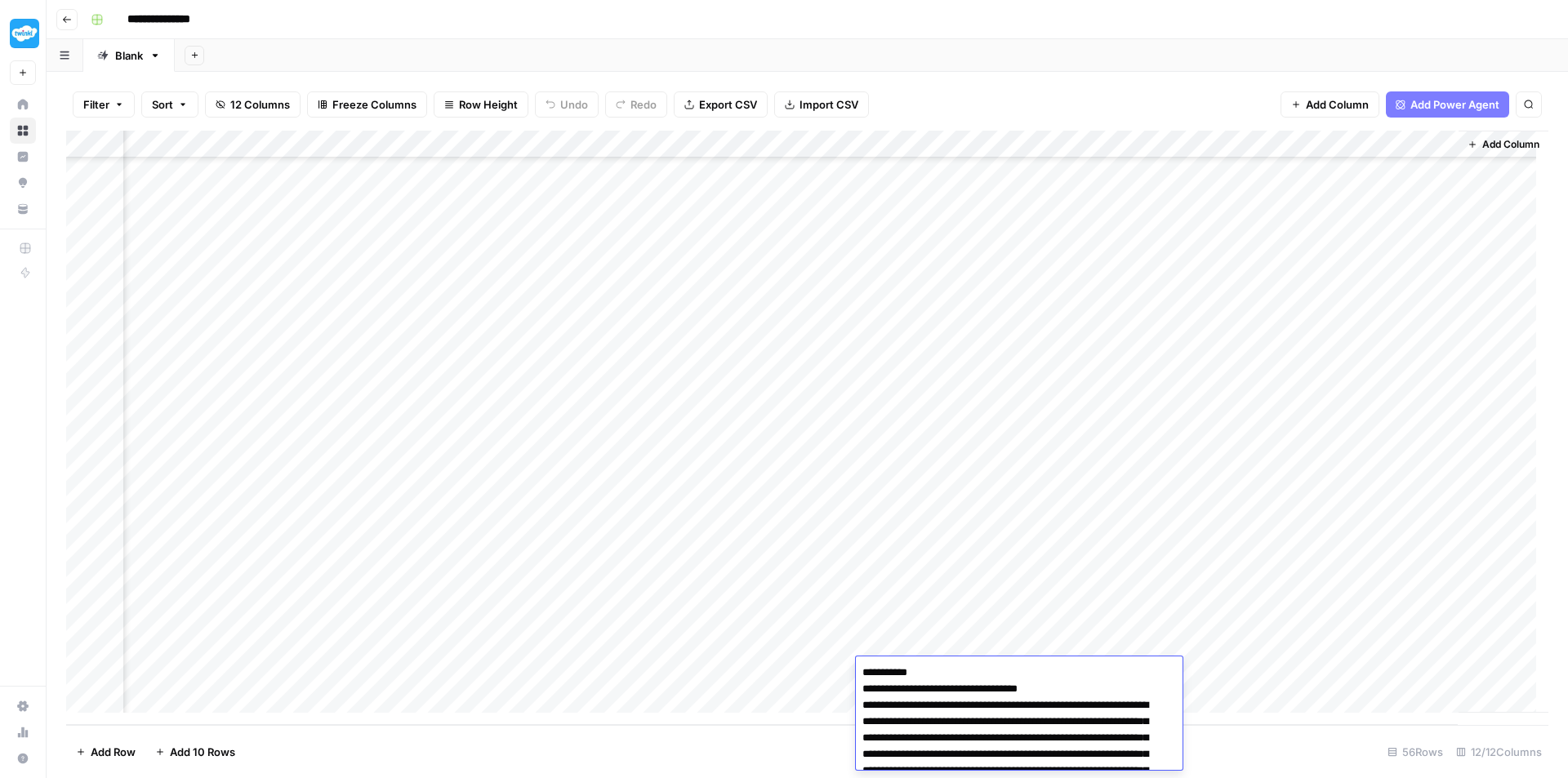
drag, startPoint x: 954, startPoint y: 757, endPoint x: 697, endPoint y: 527, distance: 344.9
click at [697, 527] on body "**********" at bounding box center [784, 389] width 1568 height 778
click at [1478, 670] on div "Add Column" at bounding box center [1503, 421] width 90 height 583
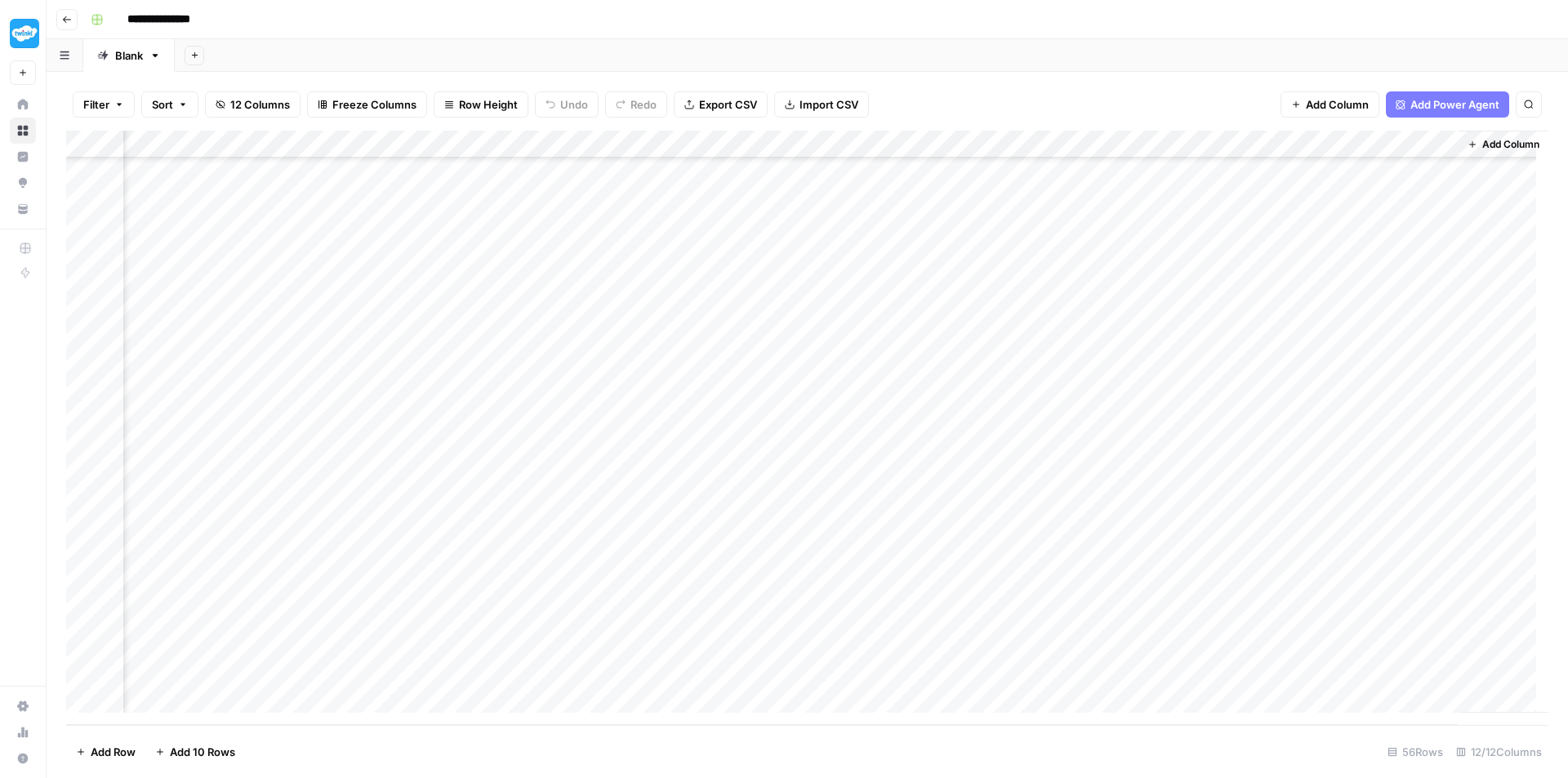
click at [1374, 672] on div "Add Column" at bounding box center [807, 427] width 1482 height 594
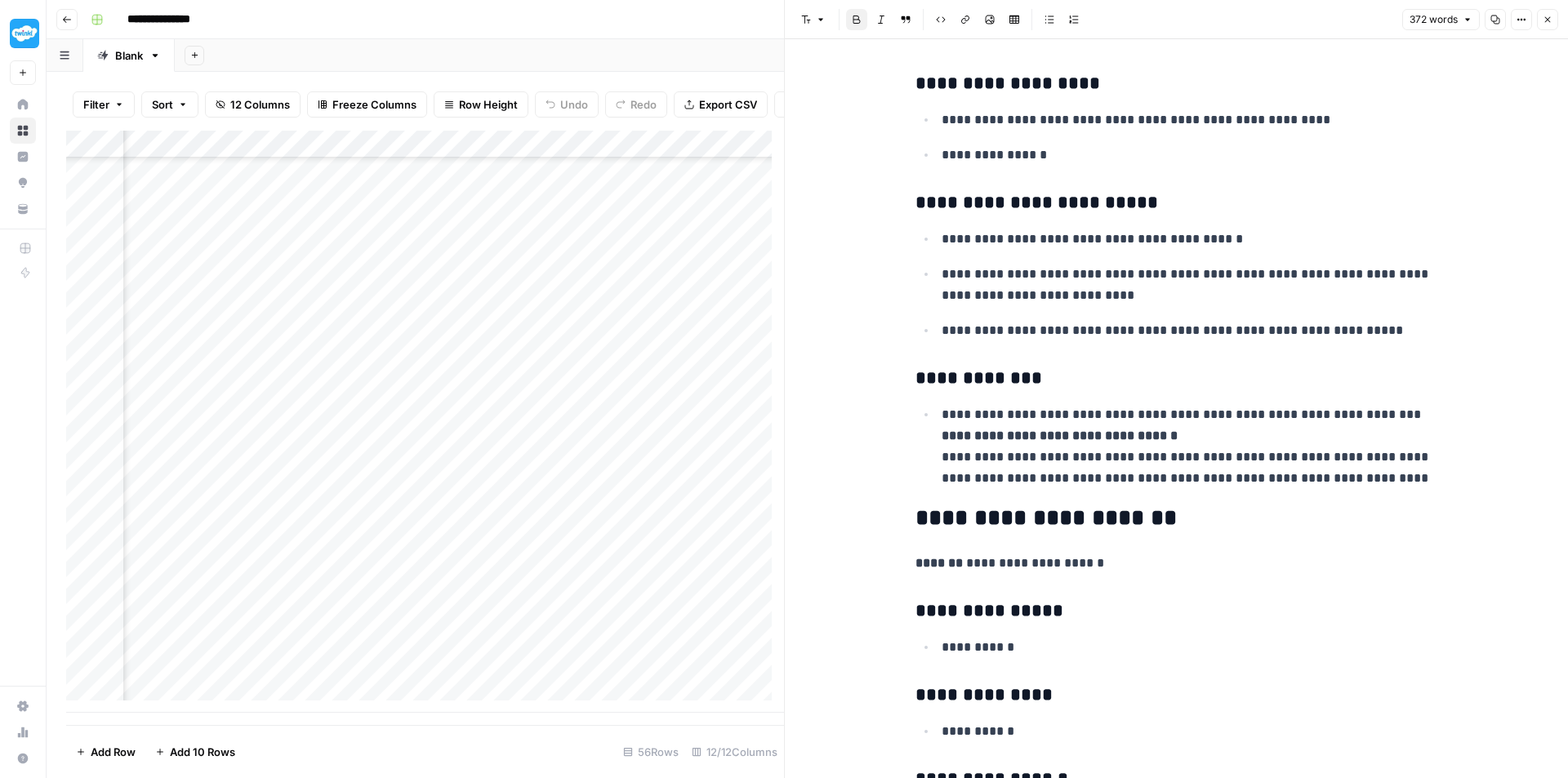
scroll to position [1027, 1558]
click at [575, 688] on div "Add Column" at bounding box center [425, 421] width 718 height 583
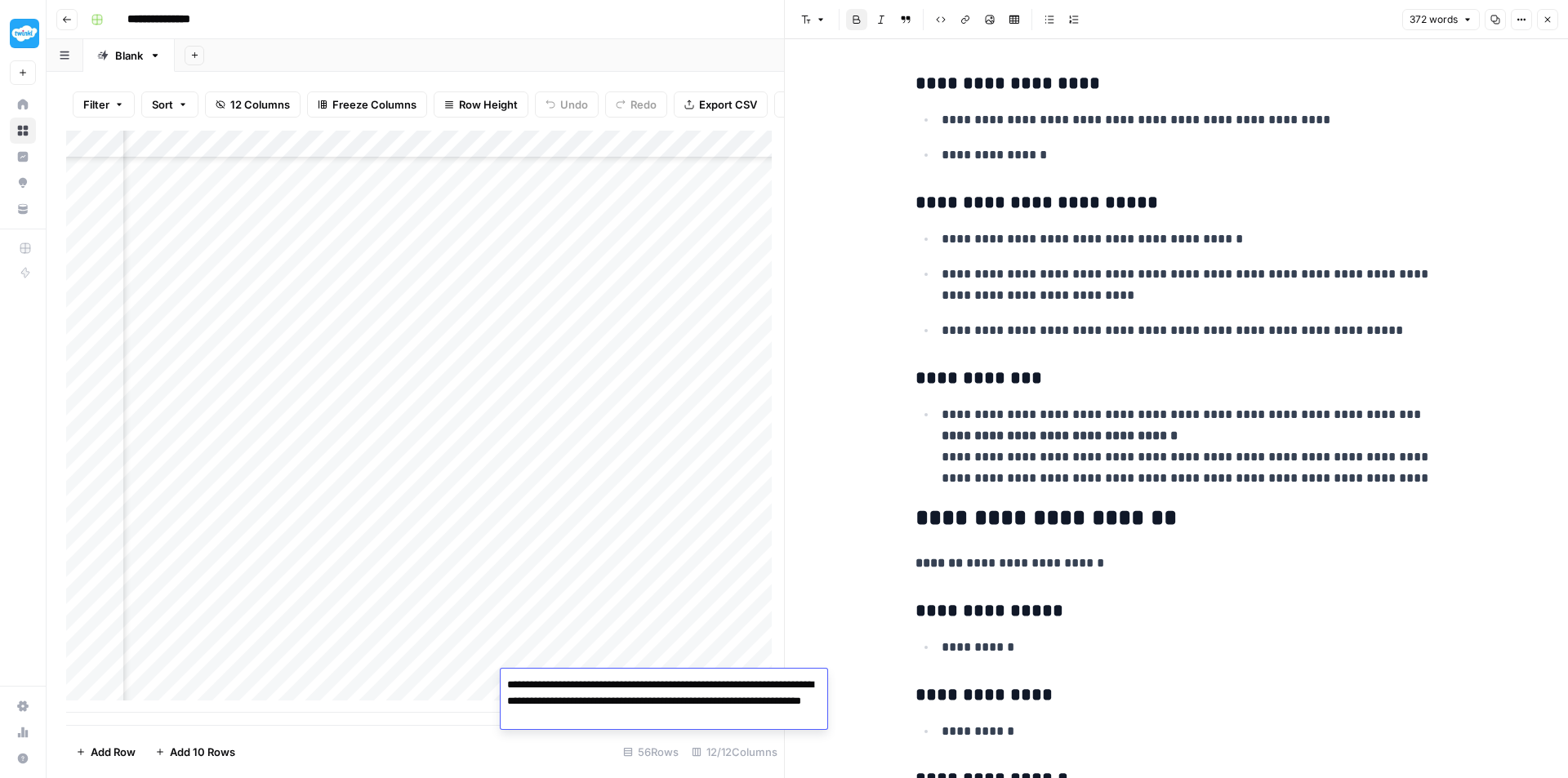
click at [566, 649] on div "Add Column" at bounding box center [425, 421] width 718 height 583
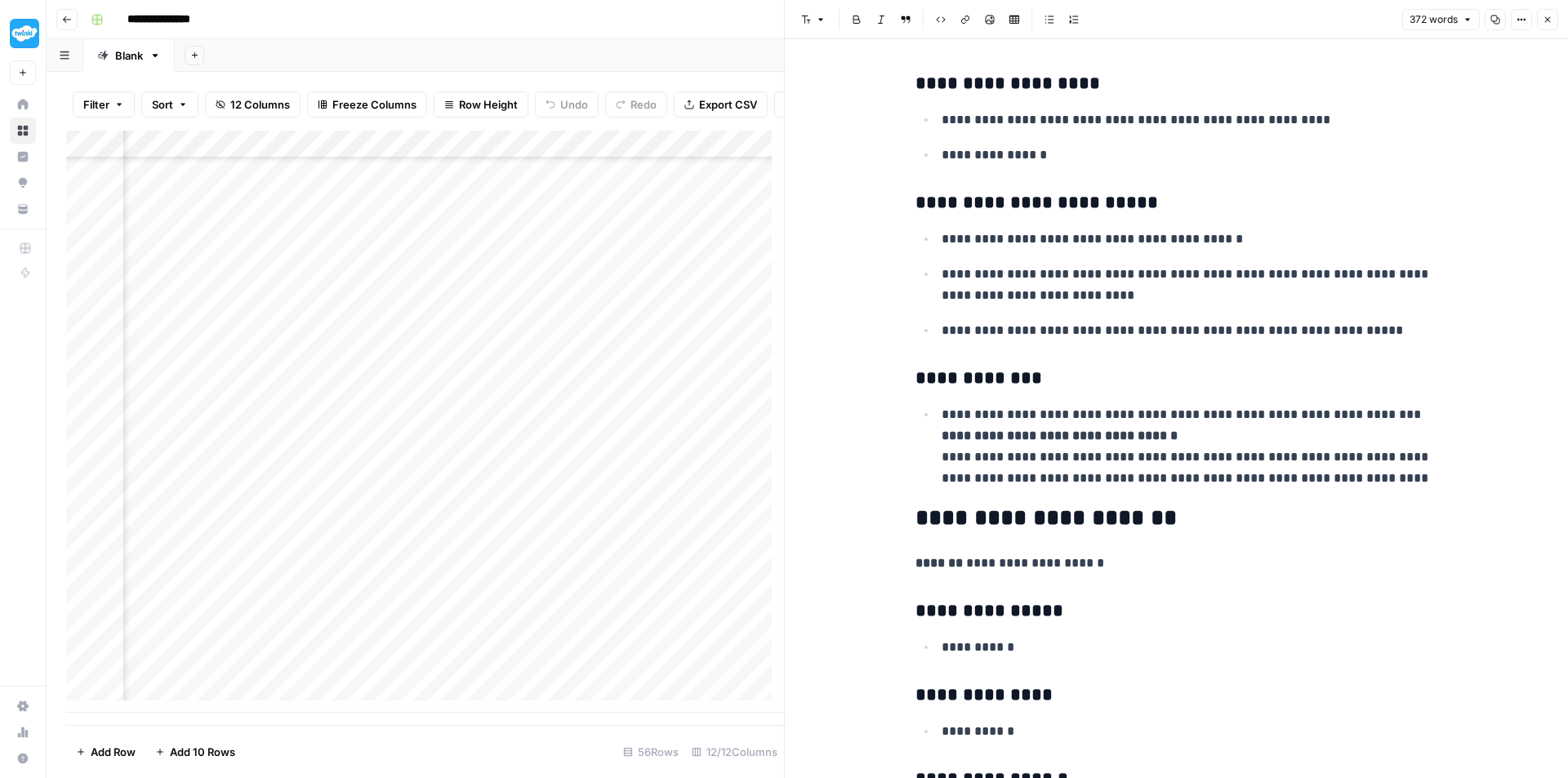
click at [1362, 559] on p "**********" at bounding box center [1177, 564] width 523 height 22
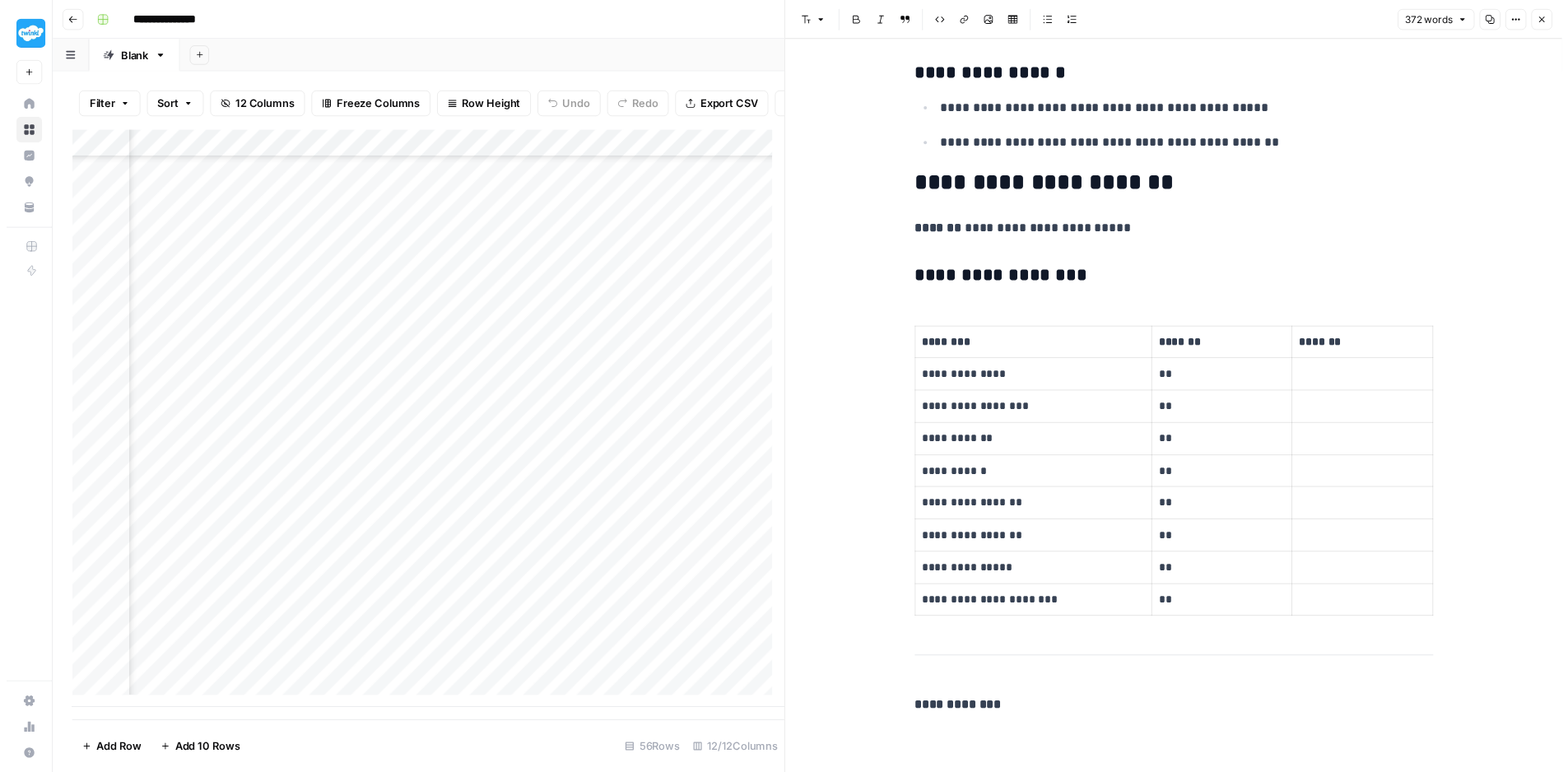
scroll to position [1784, 0]
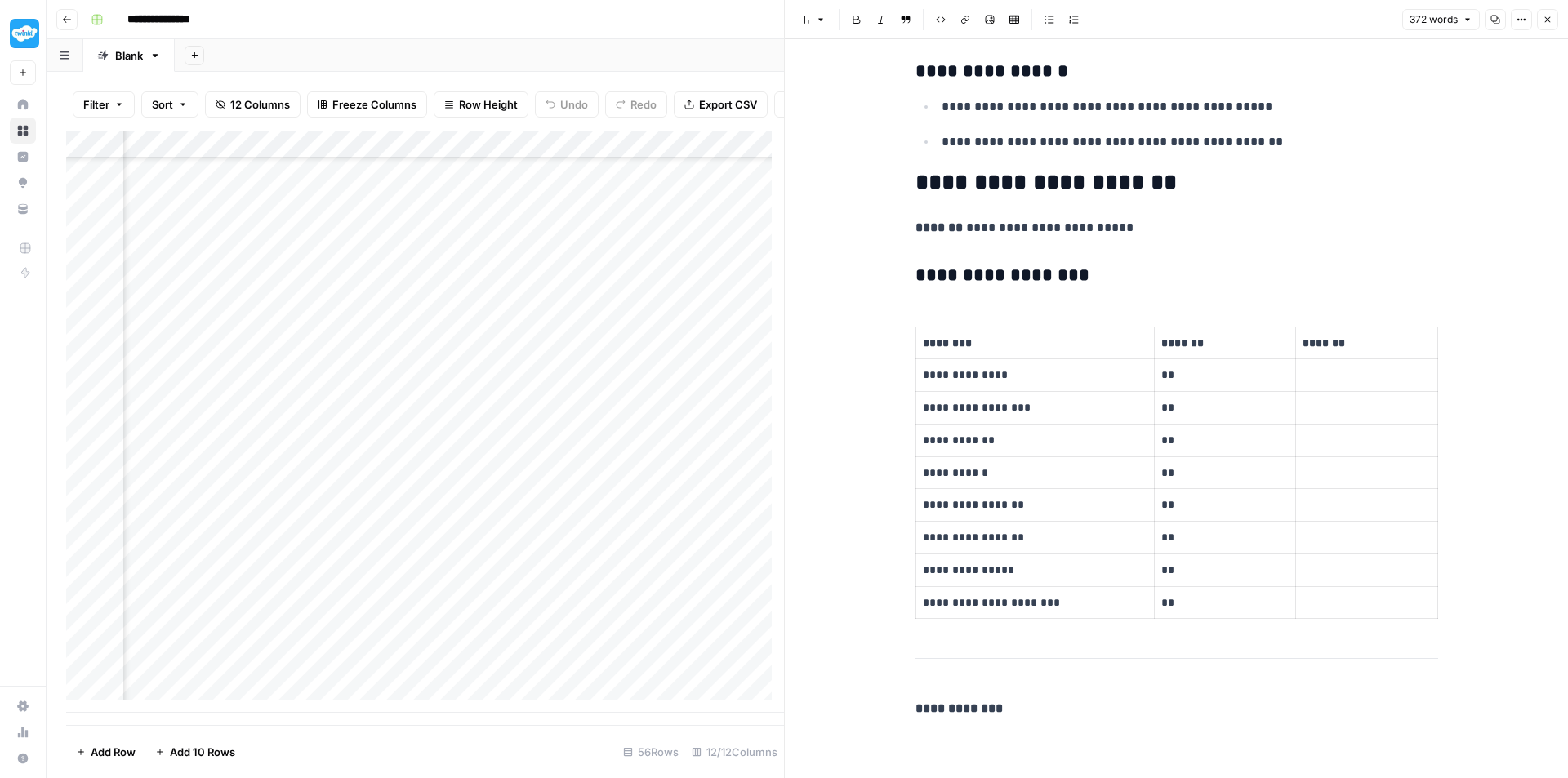
click at [1544, 15] on icon "button" at bounding box center [1547, 20] width 10 height 10
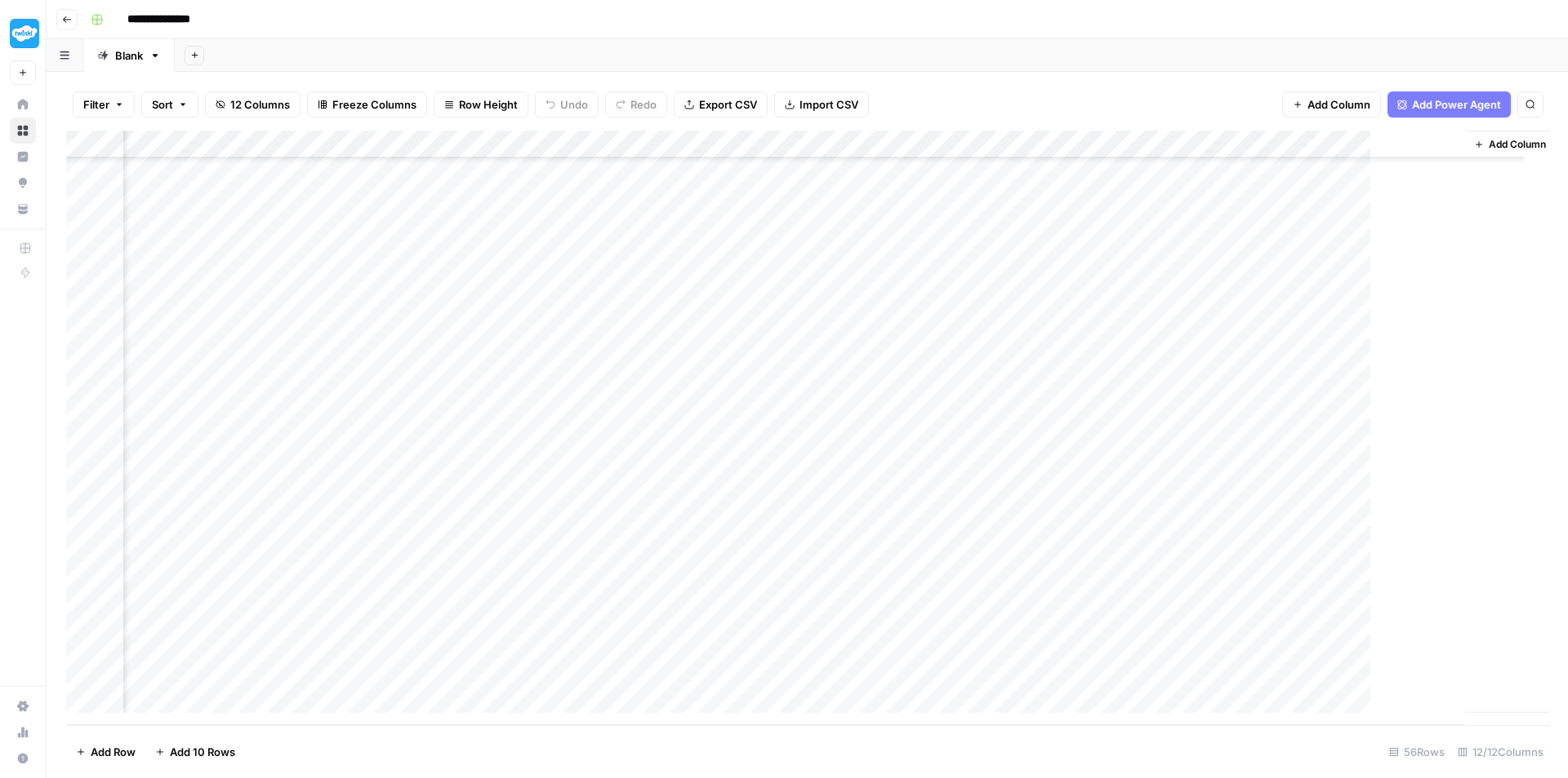
scroll to position [1027, 889]
click at [1230, 695] on div "Add Column" at bounding box center [807, 427] width 1482 height 594
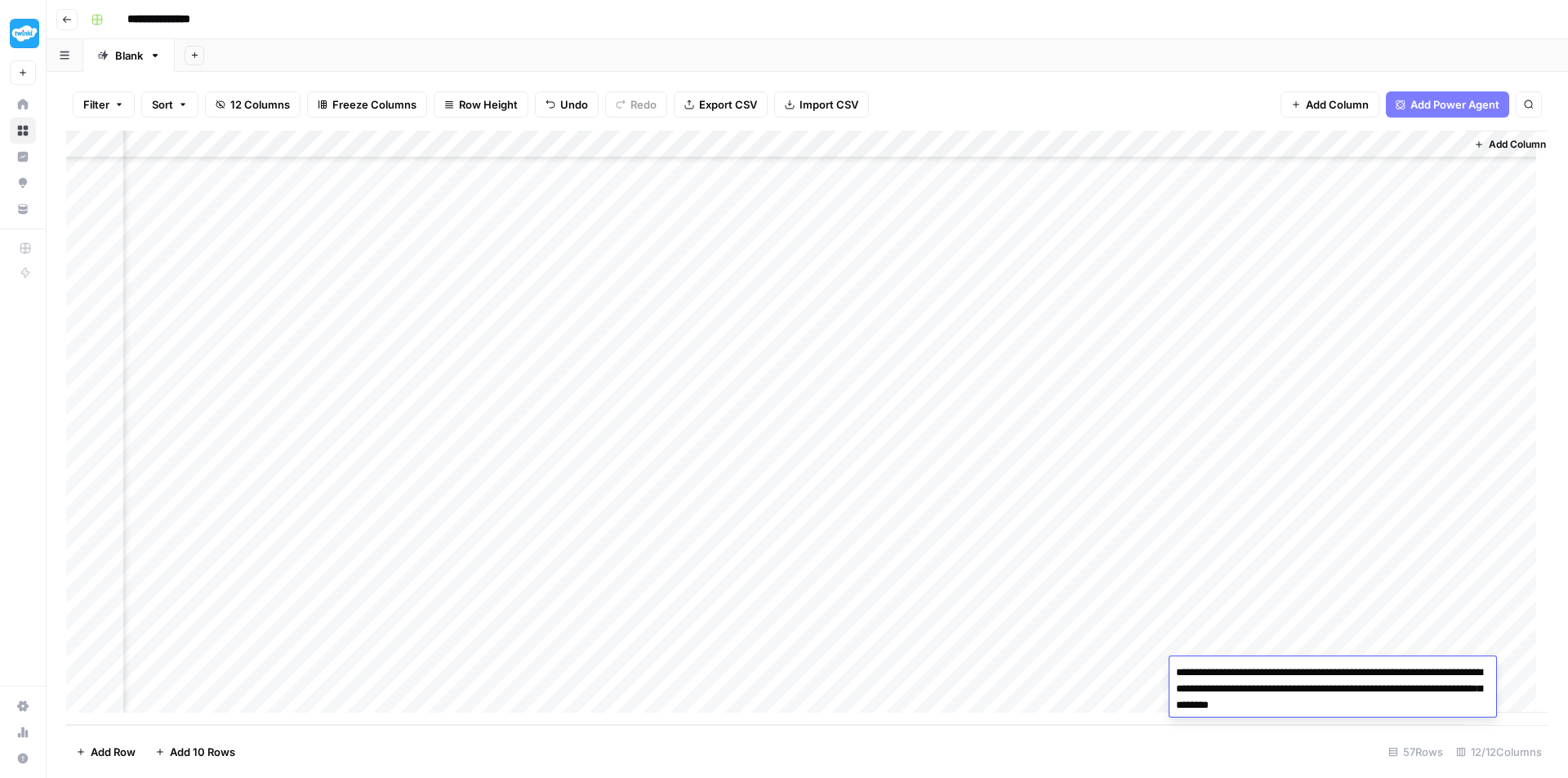
type textarea "**********"
click at [1107, 672] on div "Add Column" at bounding box center [807, 427] width 1482 height 594
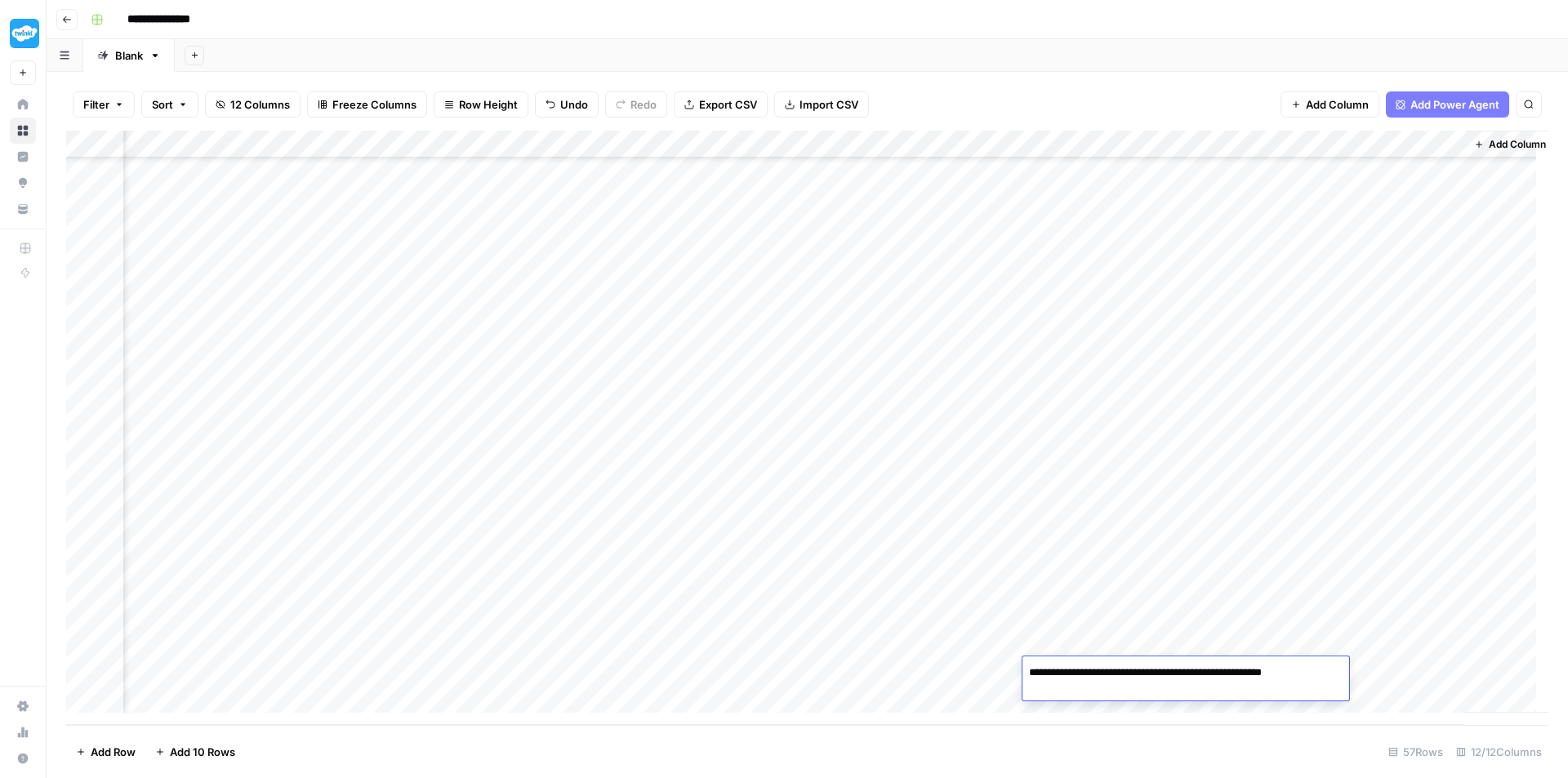
type textarea "**********"
click at [184, 672] on div "Add Column" at bounding box center [807, 427] width 1482 height 594
type textarea "**********"
click at [1074, 672] on div "Add Column" at bounding box center [807, 427] width 1482 height 594
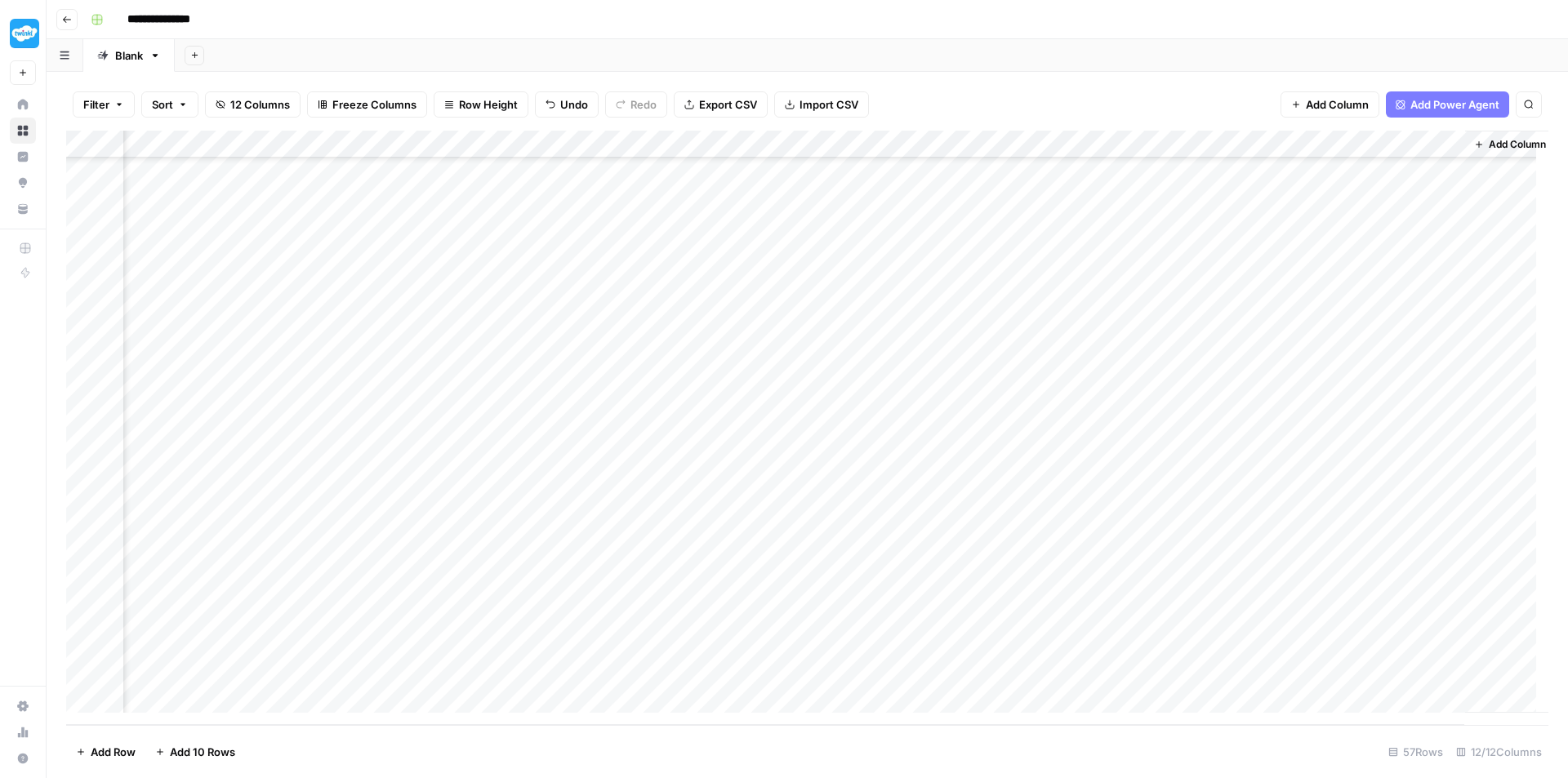
click at [1074, 672] on div "Add Column" at bounding box center [807, 427] width 1482 height 594
click at [1074, 672] on textarea "**********" at bounding box center [1185, 681] width 327 height 39
click at [327, 678] on div "Add Column" at bounding box center [807, 427] width 1482 height 594
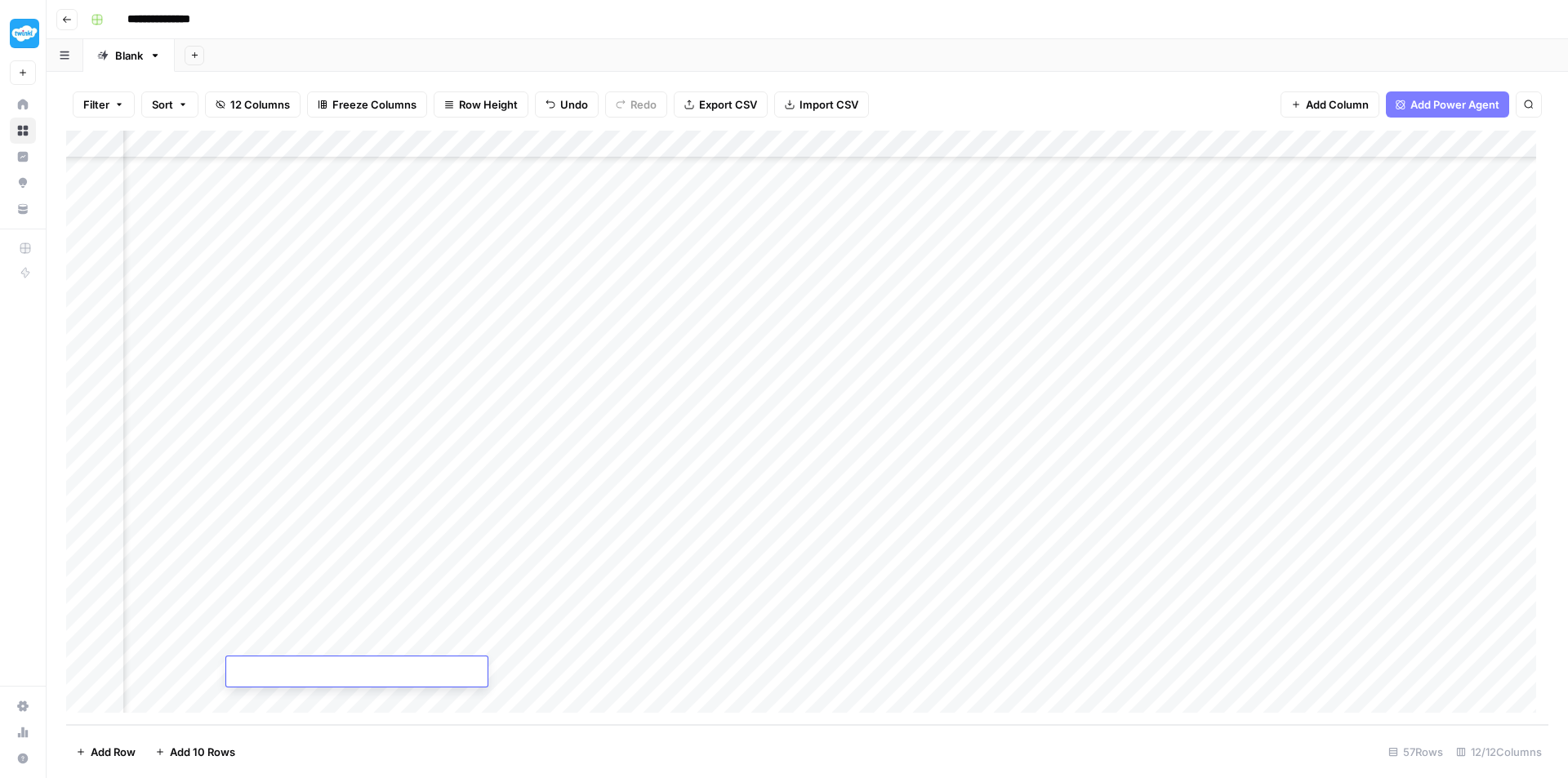
type textarea "**********"
click at [1212, 669] on div "Add Column" at bounding box center [807, 427] width 1482 height 594
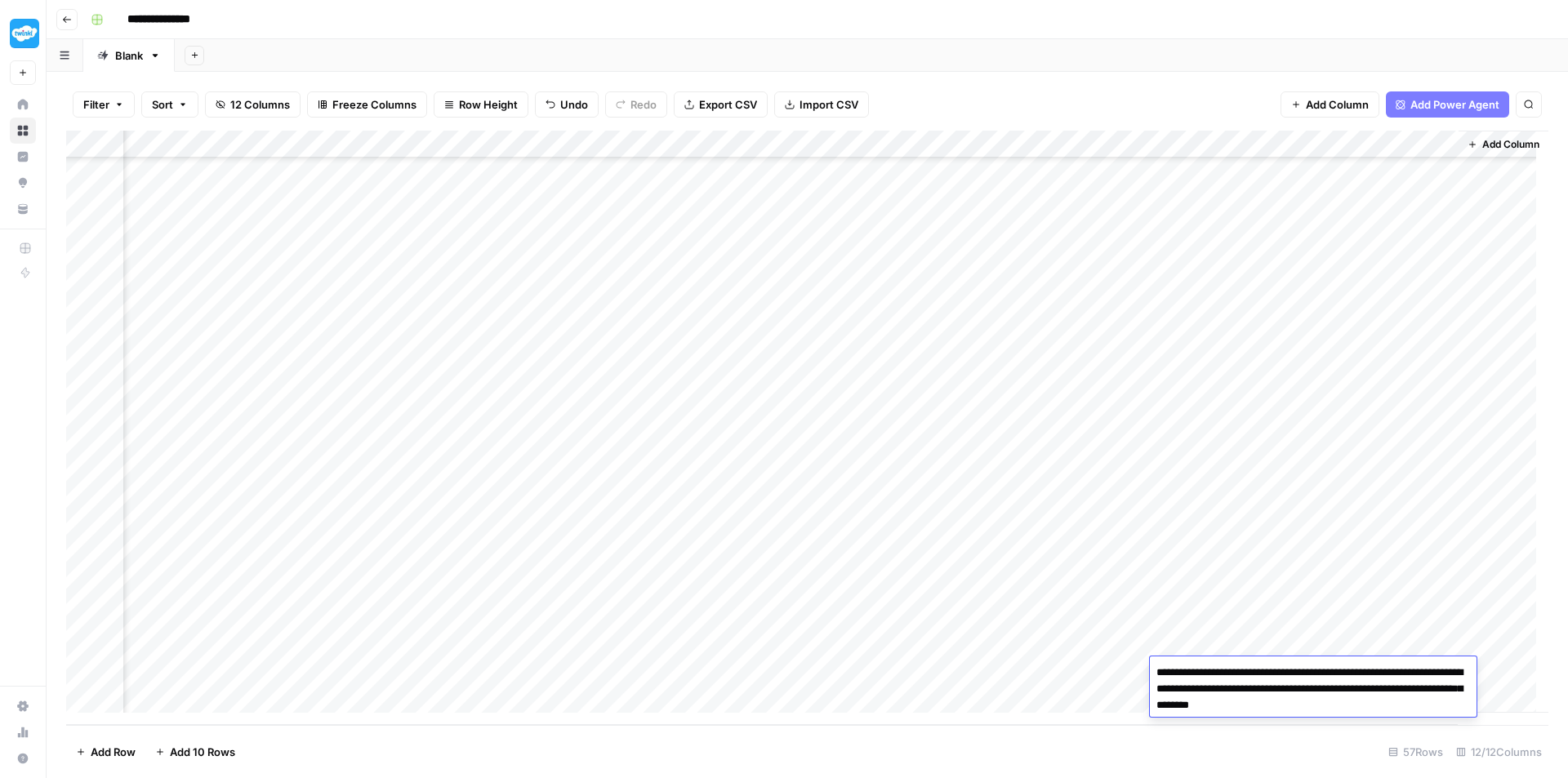
click at [1212, 669] on textarea "**********" at bounding box center [1313, 689] width 327 height 56
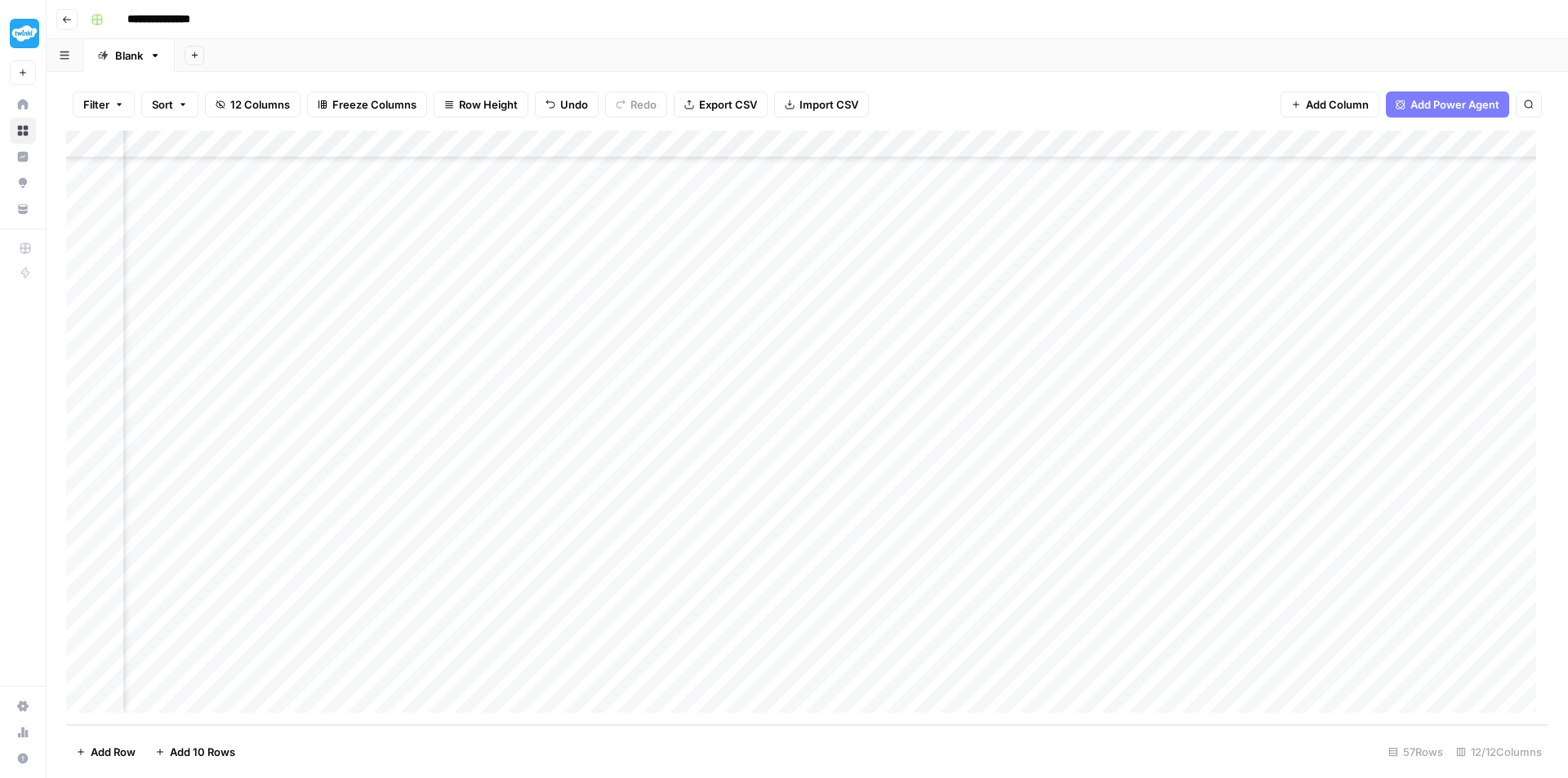
click at [491, 674] on div "Add Column" at bounding box center [807, 427] width 1482 height 594
type textarea "**********"
drag, startPoint x: 1422, startPoint y: 674, endPoint x: 1342, endPoint y: 666, distance: 80.4
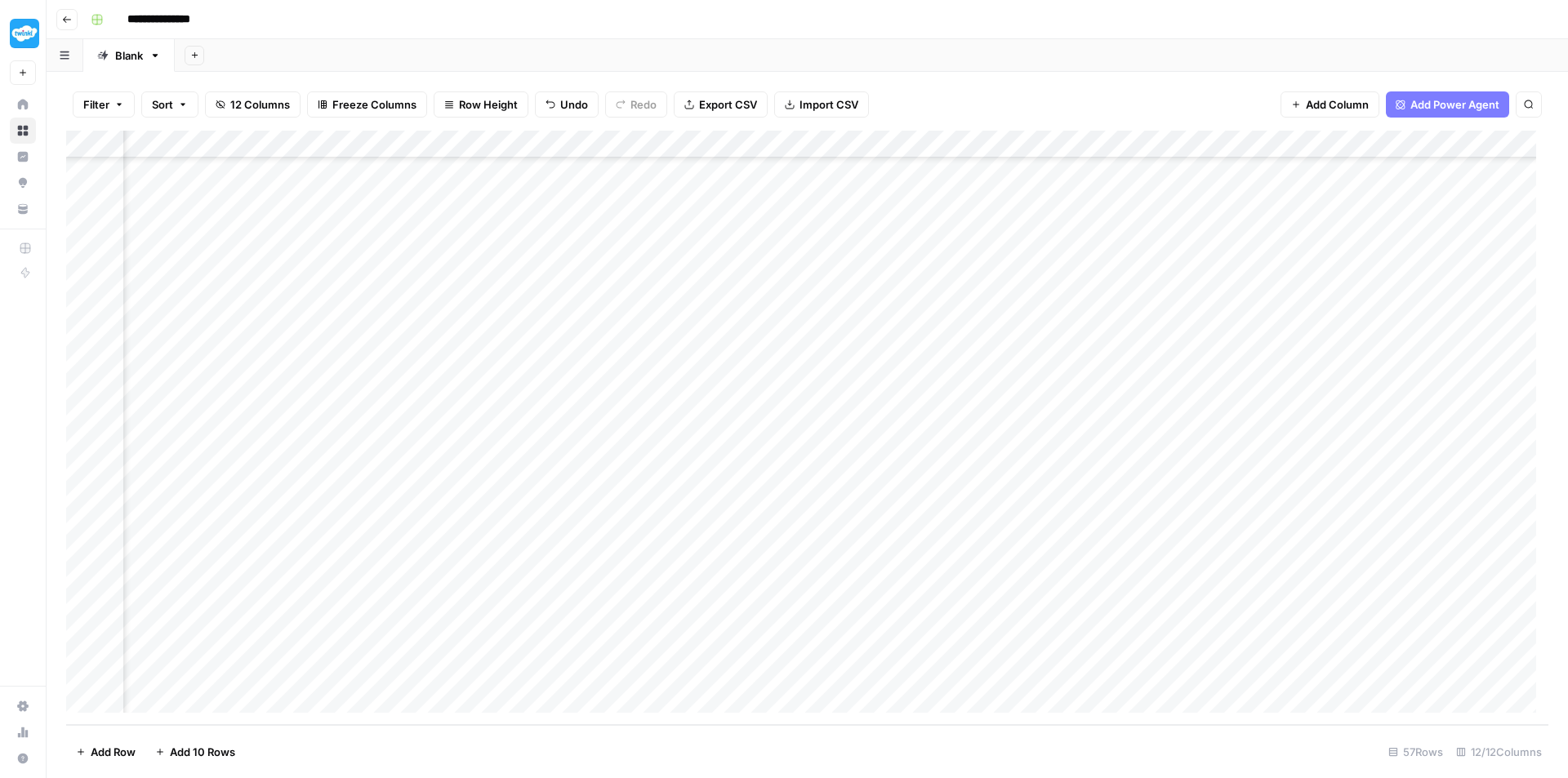
click at [1342, 666] on div "Add Column" at bounding box center [807, 427] width 1482 height 594
click at [479, 672] on div "Add Column" at bounding box center [807, 427] width 1482 height 594
type textarea "**********"
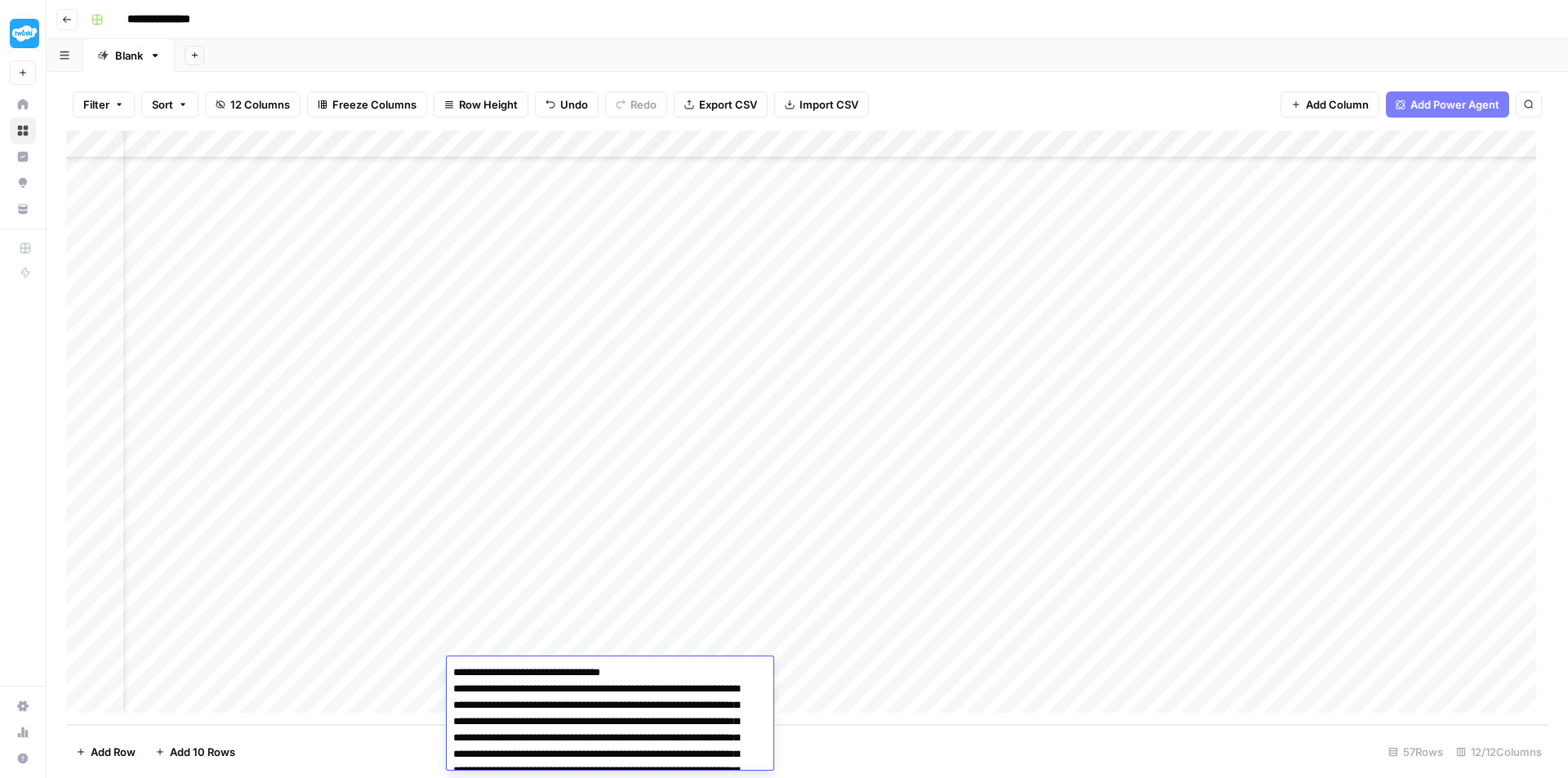
scroll to position [219, 0]
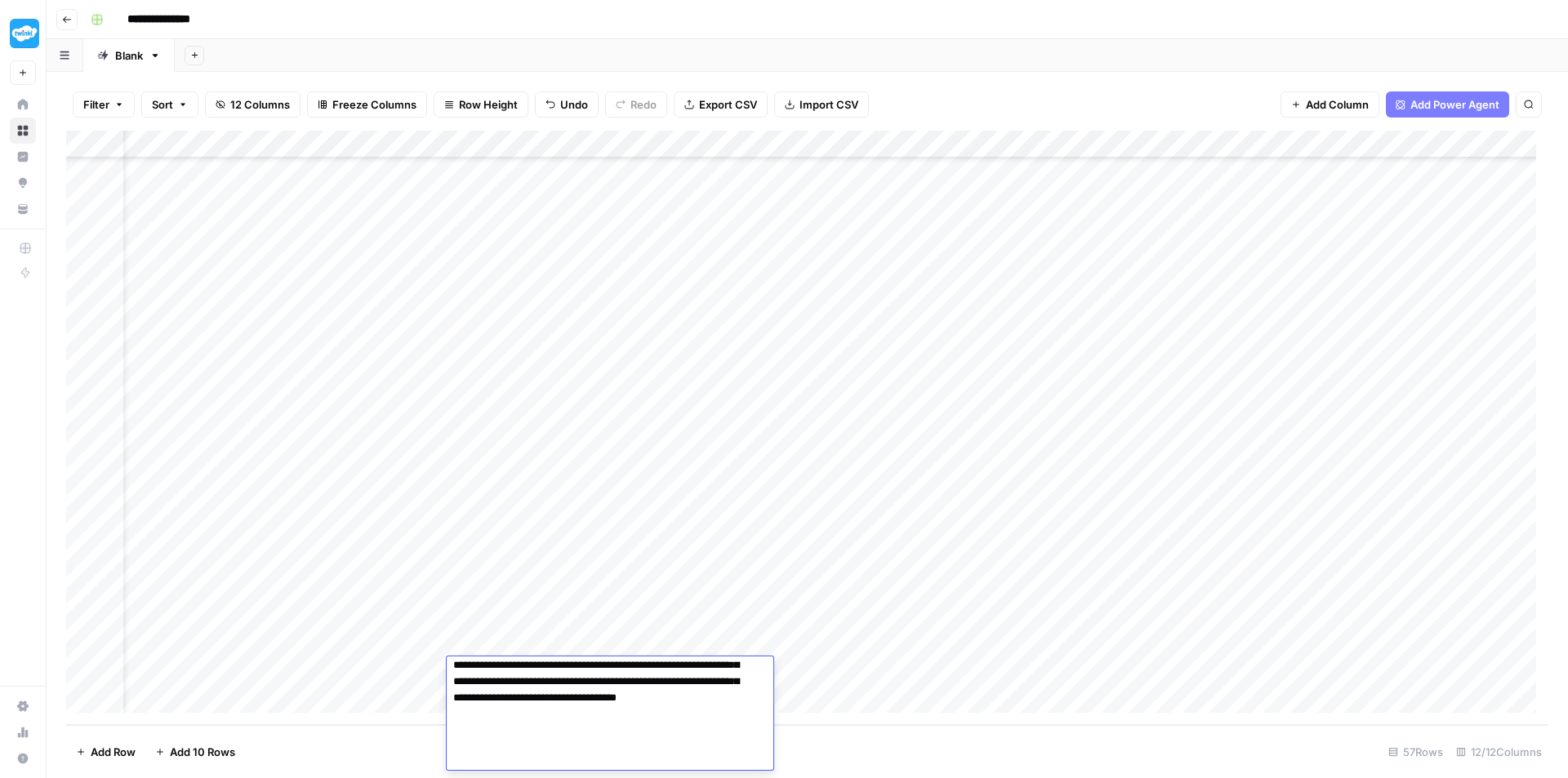
click at [853, 513] on div "Add Column" at bounding box center [807, 427] width 1482 height 594
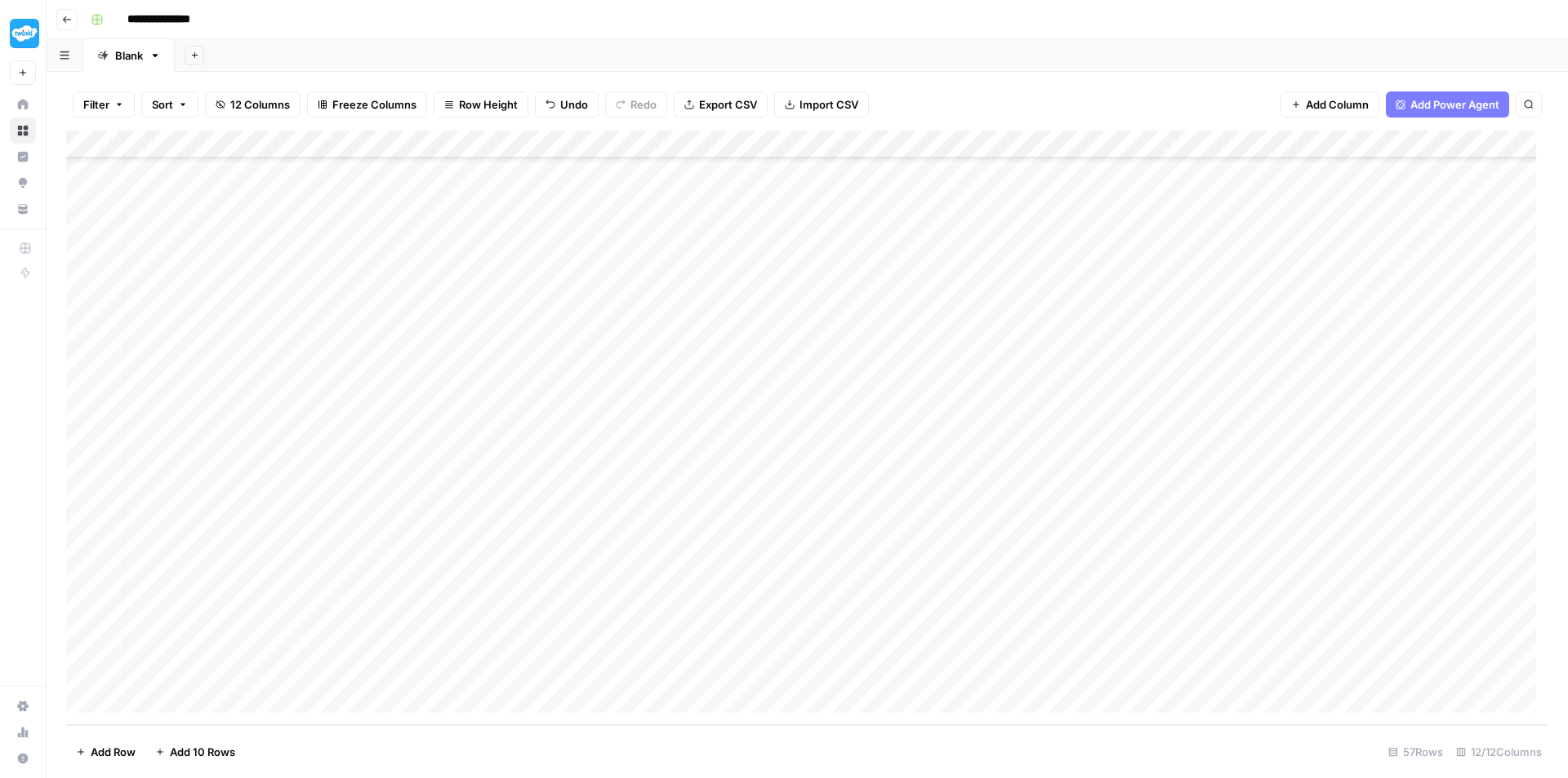
scroll to position [1055, 0]
click at [910, 668] on div "Add Column" at bounding box center [807, 427] width 1482 height 594
click at [910, 668] on textarea "**********" at bounding box center [895, 673] width 312 height 23
click at [189, 669] on div "Add Column" at bounding box center [807, 427] width 1482 height 594
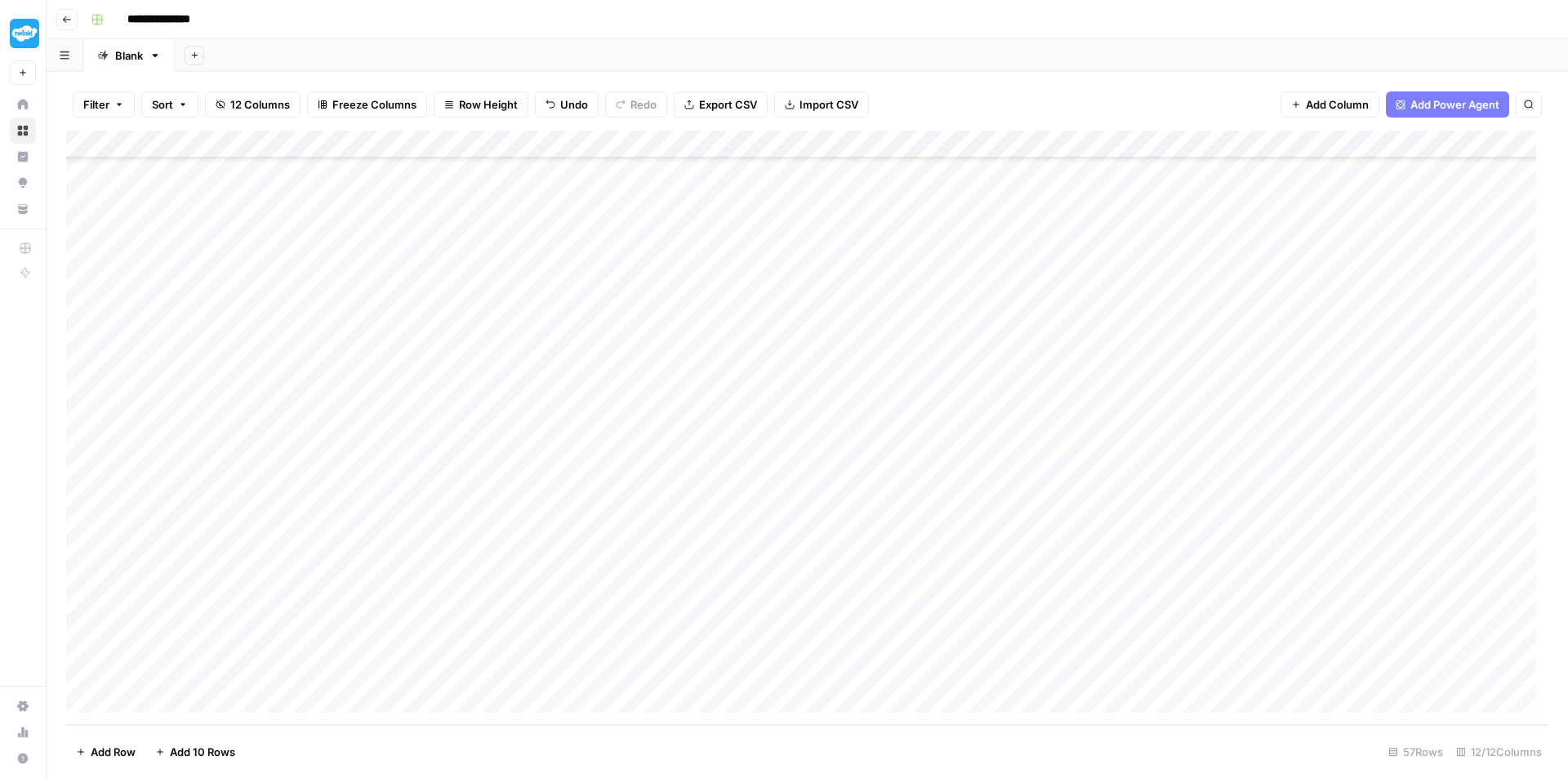
click at [189, 669] on div "Add Column" at bounding box center [807, 427] width 1482 height 594
type textarea "**********"
click at [979, 495] on div "Add Column" at bounding box center [807, 427] width 1482 height 594
click at [801, 667] on div "Add Column" at bounding box center [807, 427] width 1482 height 594
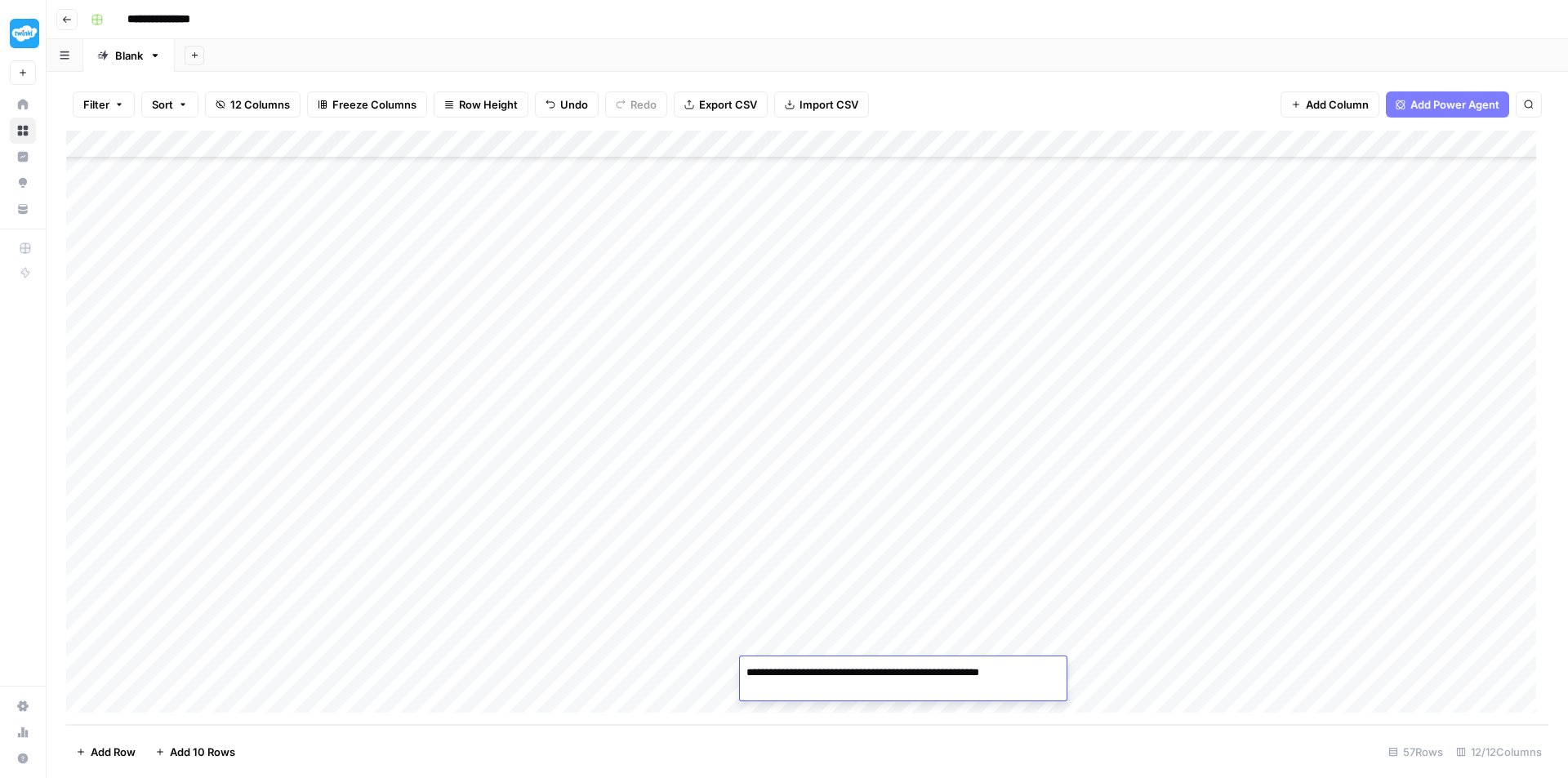
click at [801, 667] on textarea "**********" at bounding box center [895, 673] width 312 height 23
click at [275, 670] on div "Add Column" at bounding box center [807, 427] width 1482 height 594
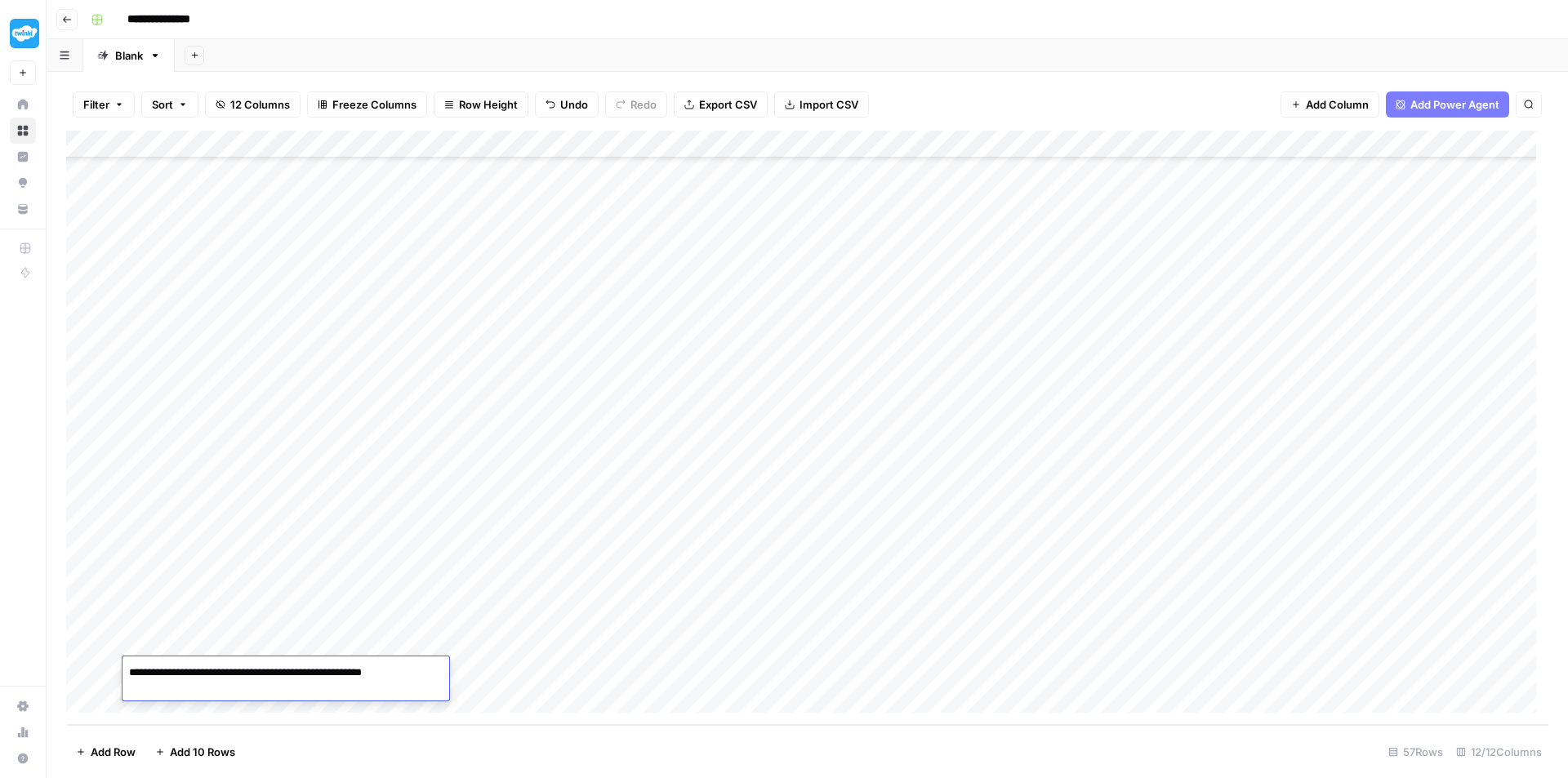
click at [275, 670] on textarea "**********" at bounding box center [278, 673] width 312 height 23
type textarea "**********"
click at [1072, 534] on div "Add Column" at bounding box center [807, 427] width 1482 height 594
click at [481, 672] on div "Add Column" at bounding box center [807, 427] width 1482 height 594
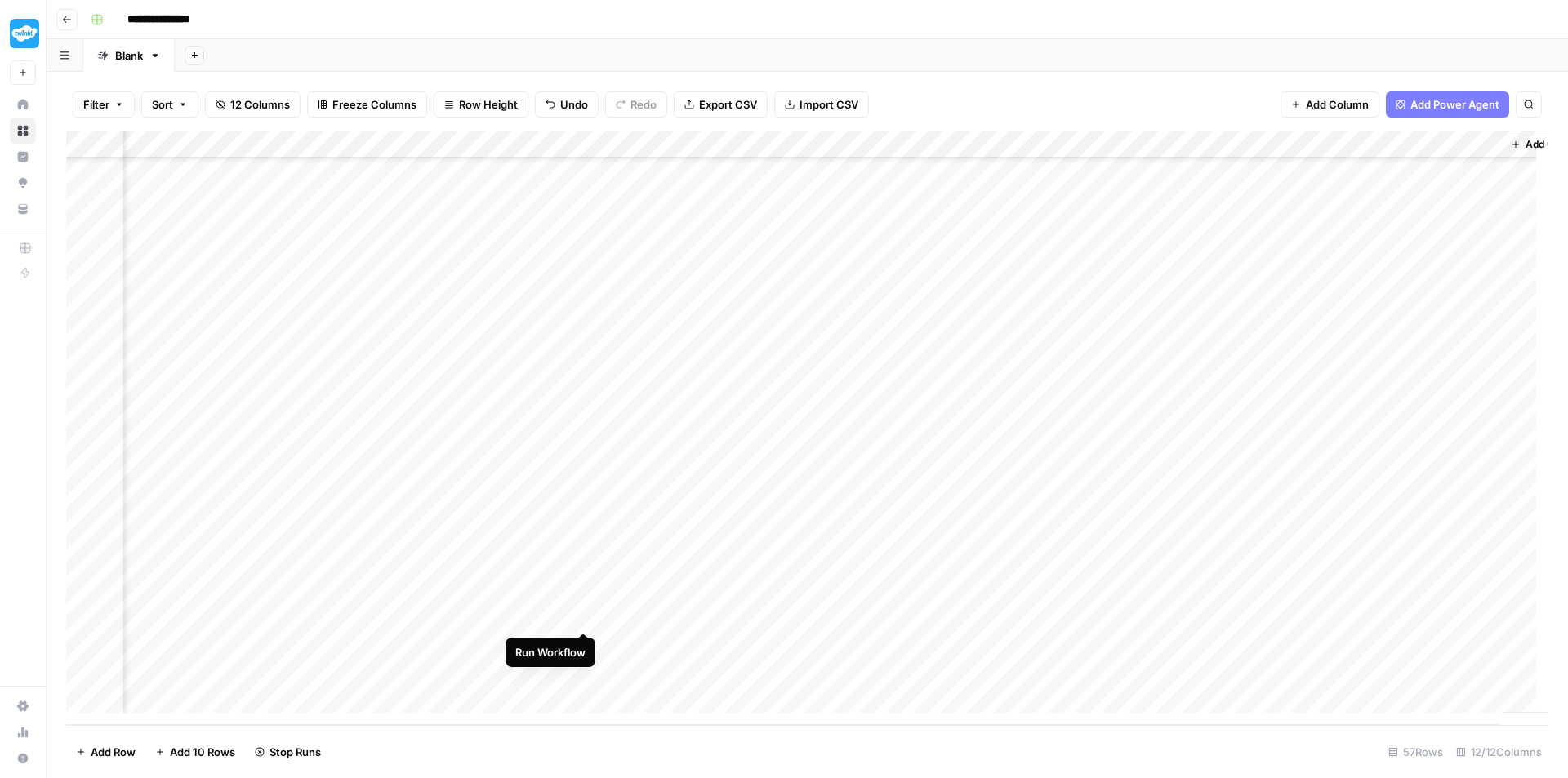
click at [583, 615] on div "Add Column" at bounding box center [807, 427] width 1482 height 594
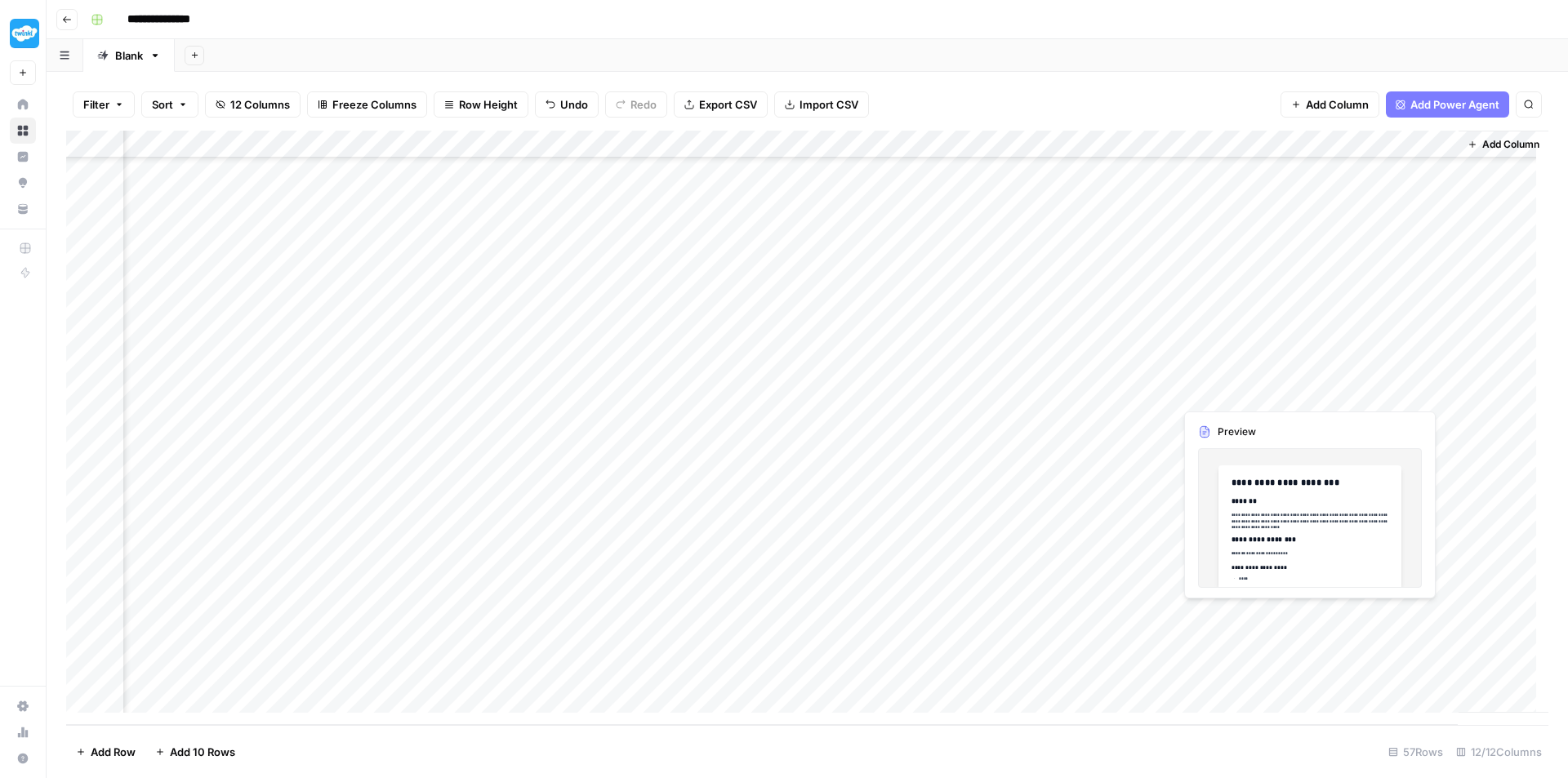
click at [1345, 613] on div "Add Column" at bounding box center [807, 427] width 1482 height 594
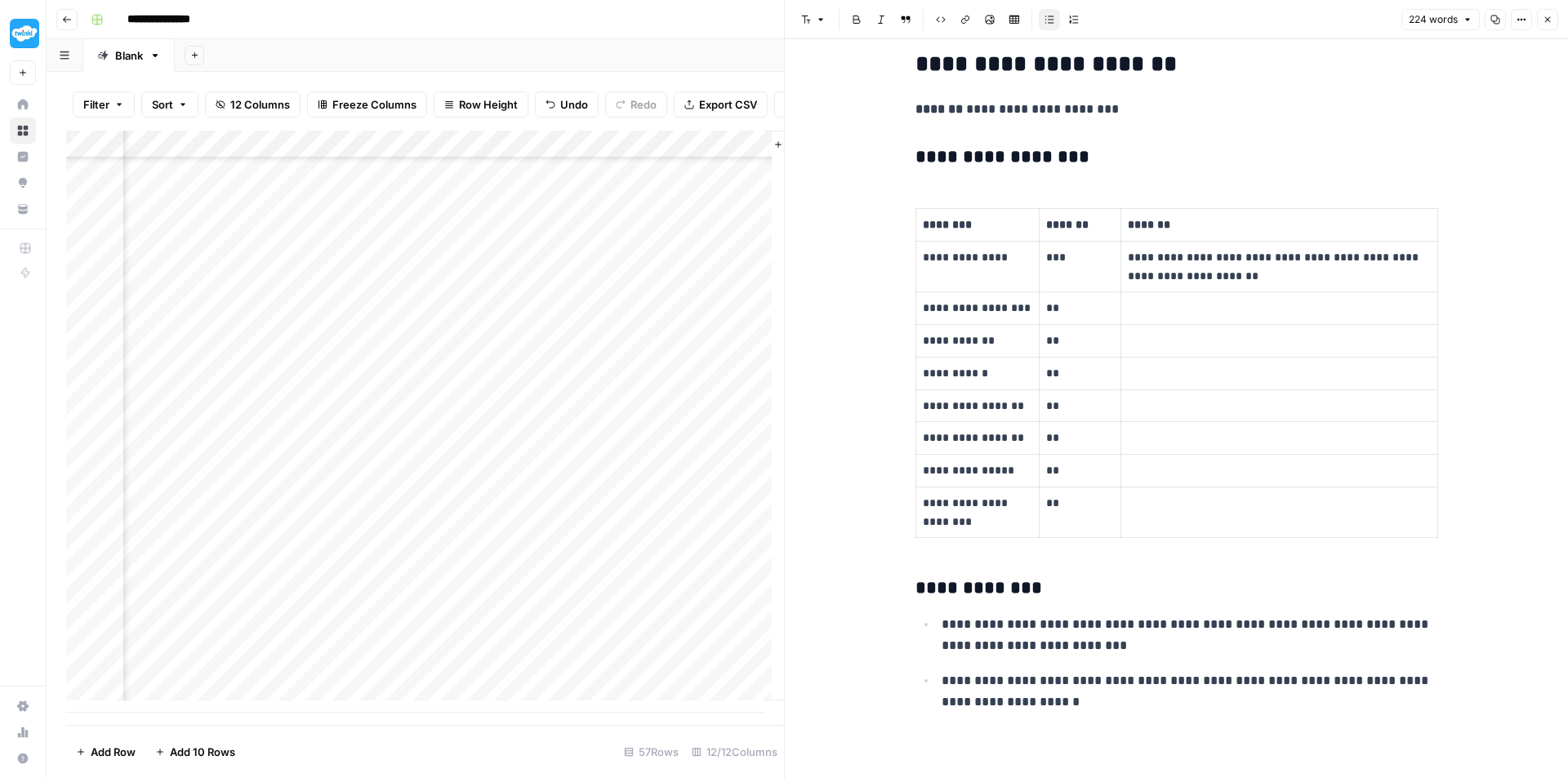
scroll to position [1055, 1673]
click at [637, 683] on div "Add Column" at bounding box center [425, 421] width 718 height 583
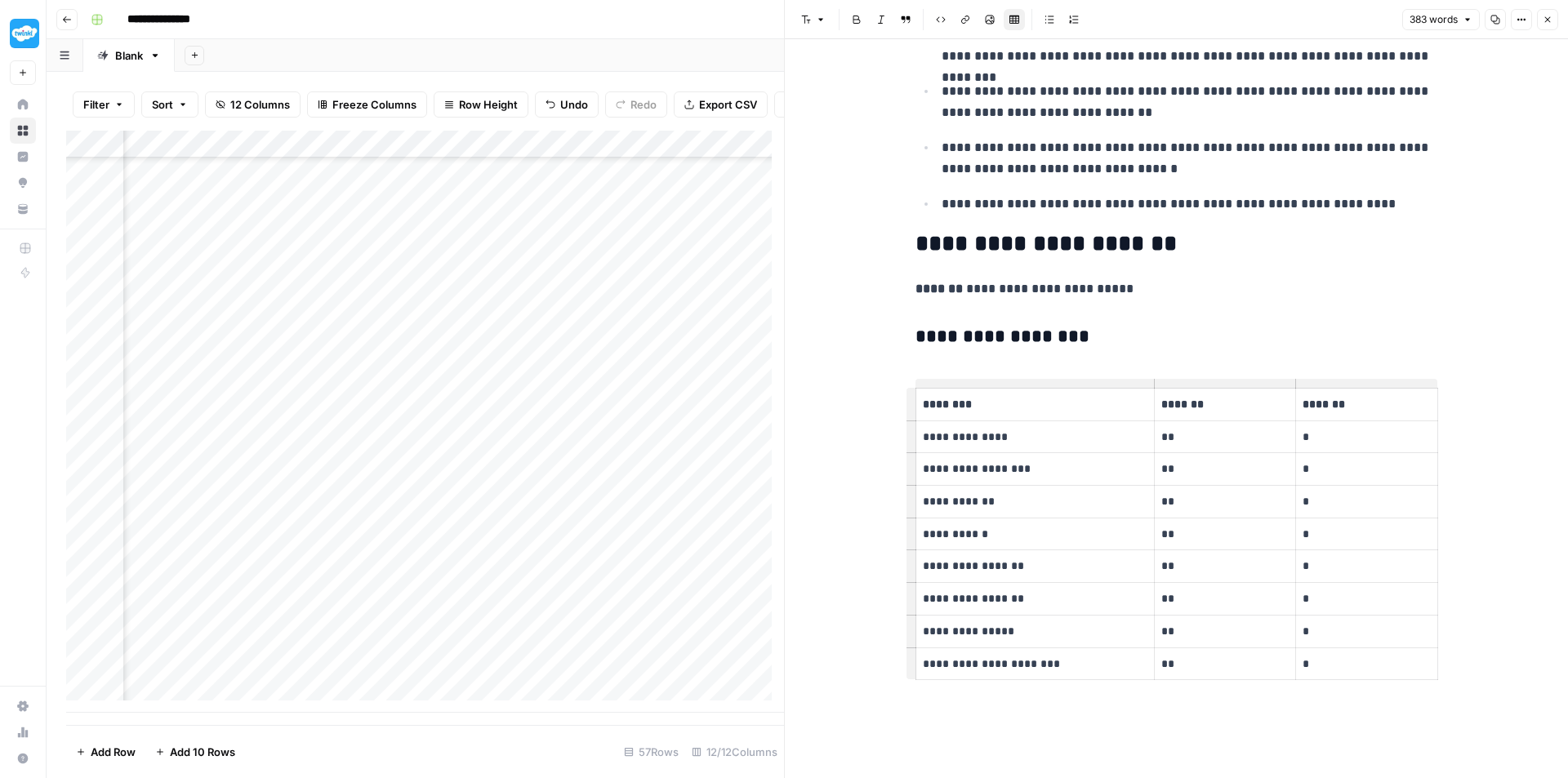
scroll to position [1055, 771]
click at [642, 155] on div "Add Column" at bounding box center [425, 421] width 718 height 583
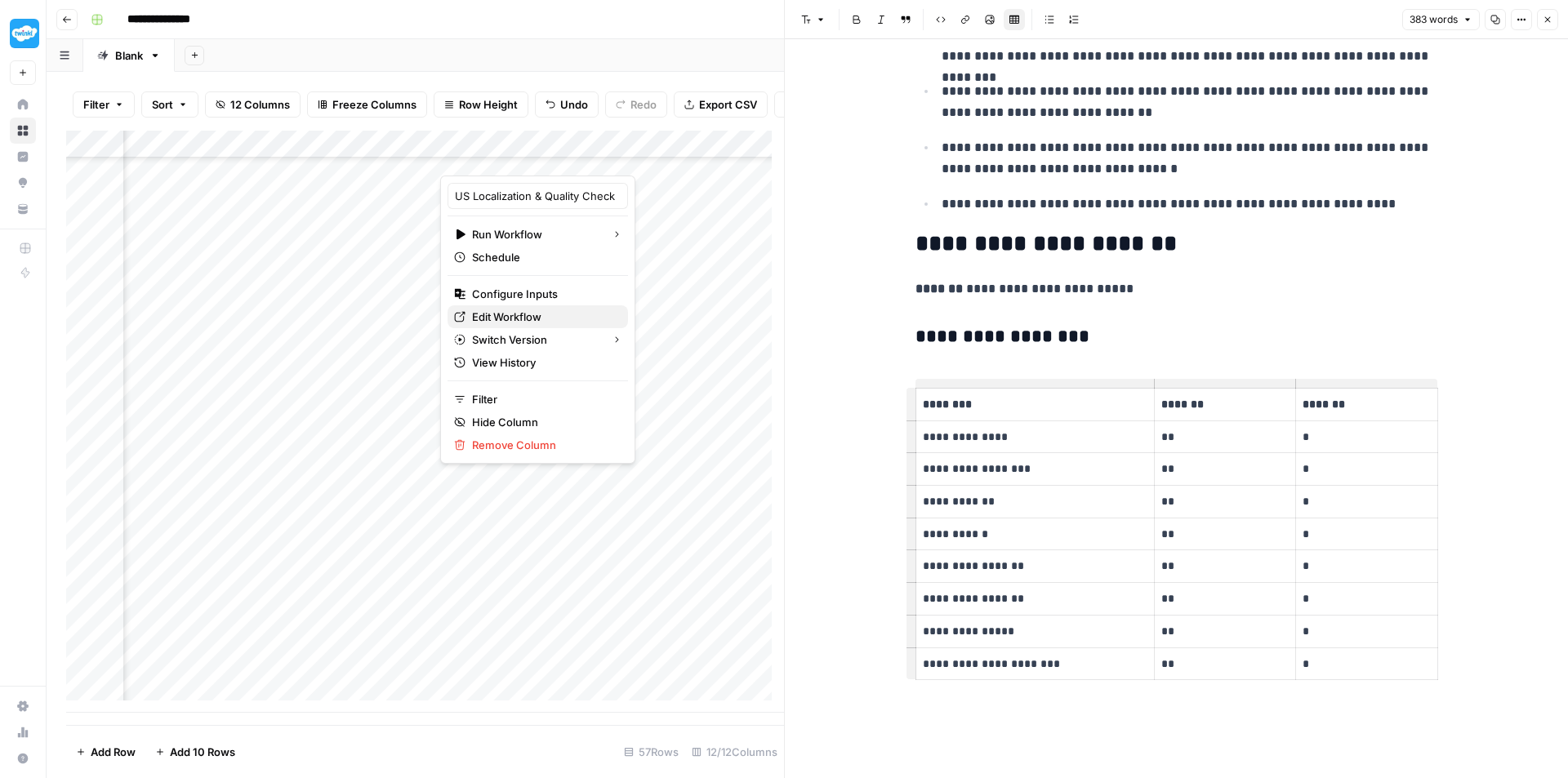
click at [538, 318] on span "Edit Workflow" at bounding box center [543, 317] width 143 height 17
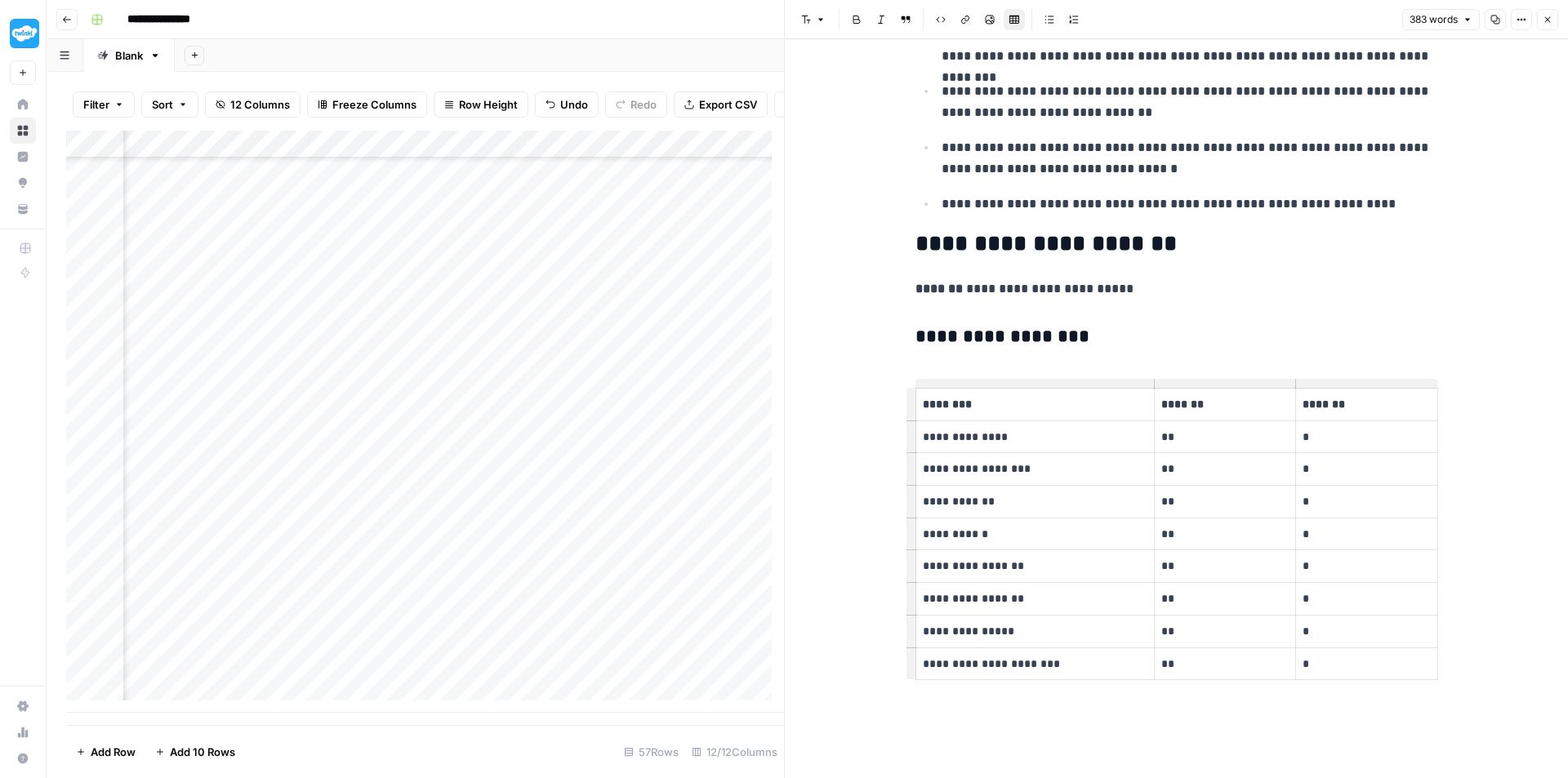
scroll to position [1055, 1673]
click at [571, 633] on div "Add Column" at bounding box center [425, 421] width 718 height 583
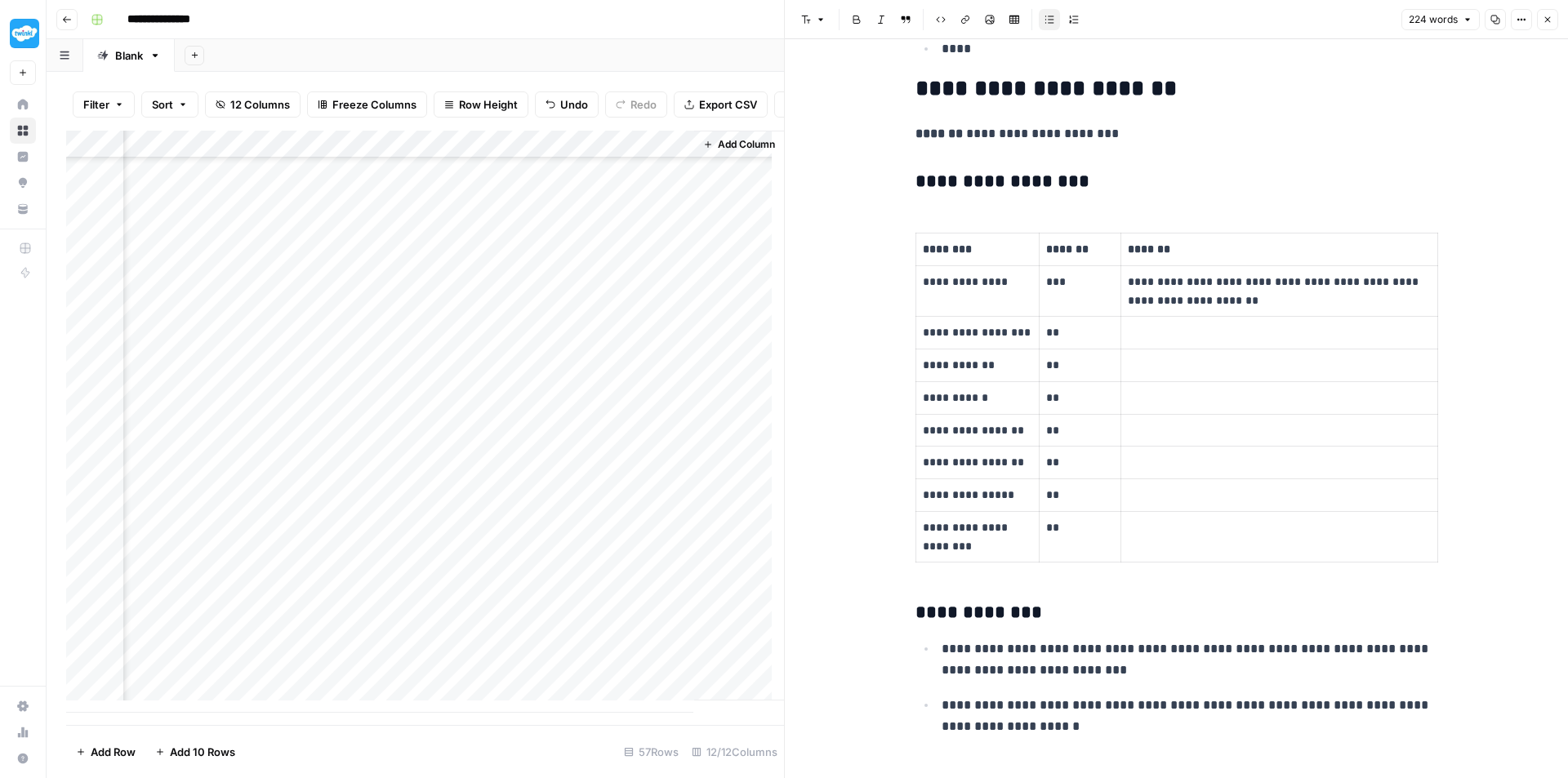
scroll to position [1305, 0]
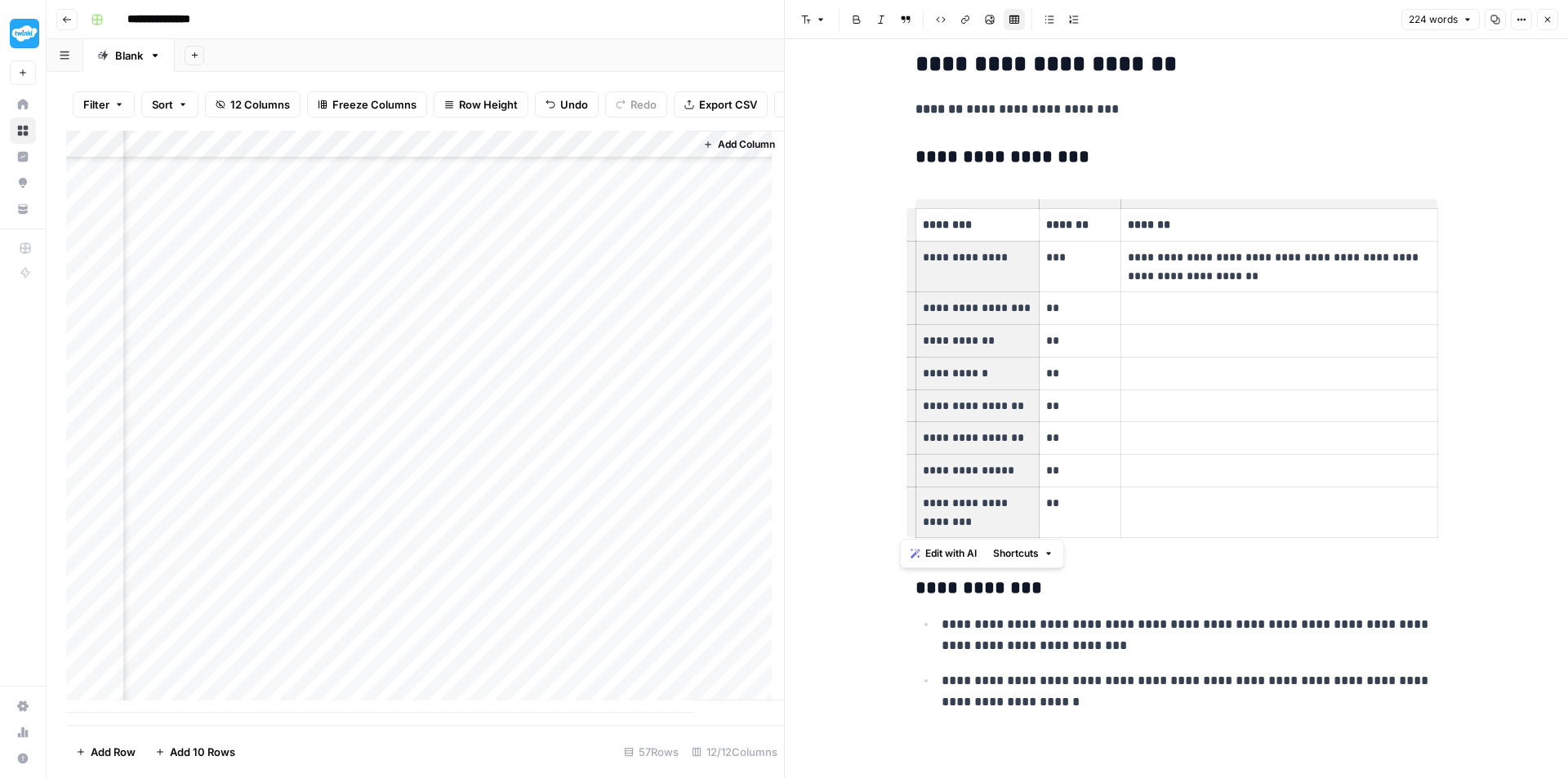
drag, startPoint x: 984, startPoint y: 263, endPoint x: 964, endPoint y: 522, distance: 259.8
click at [964, 522] on tbody "**********" at bounding box center [1177, 374] width 522 height 329
click at [562, 155] on div "Add Column" at bounding box center [425, 421] width 718 height 583
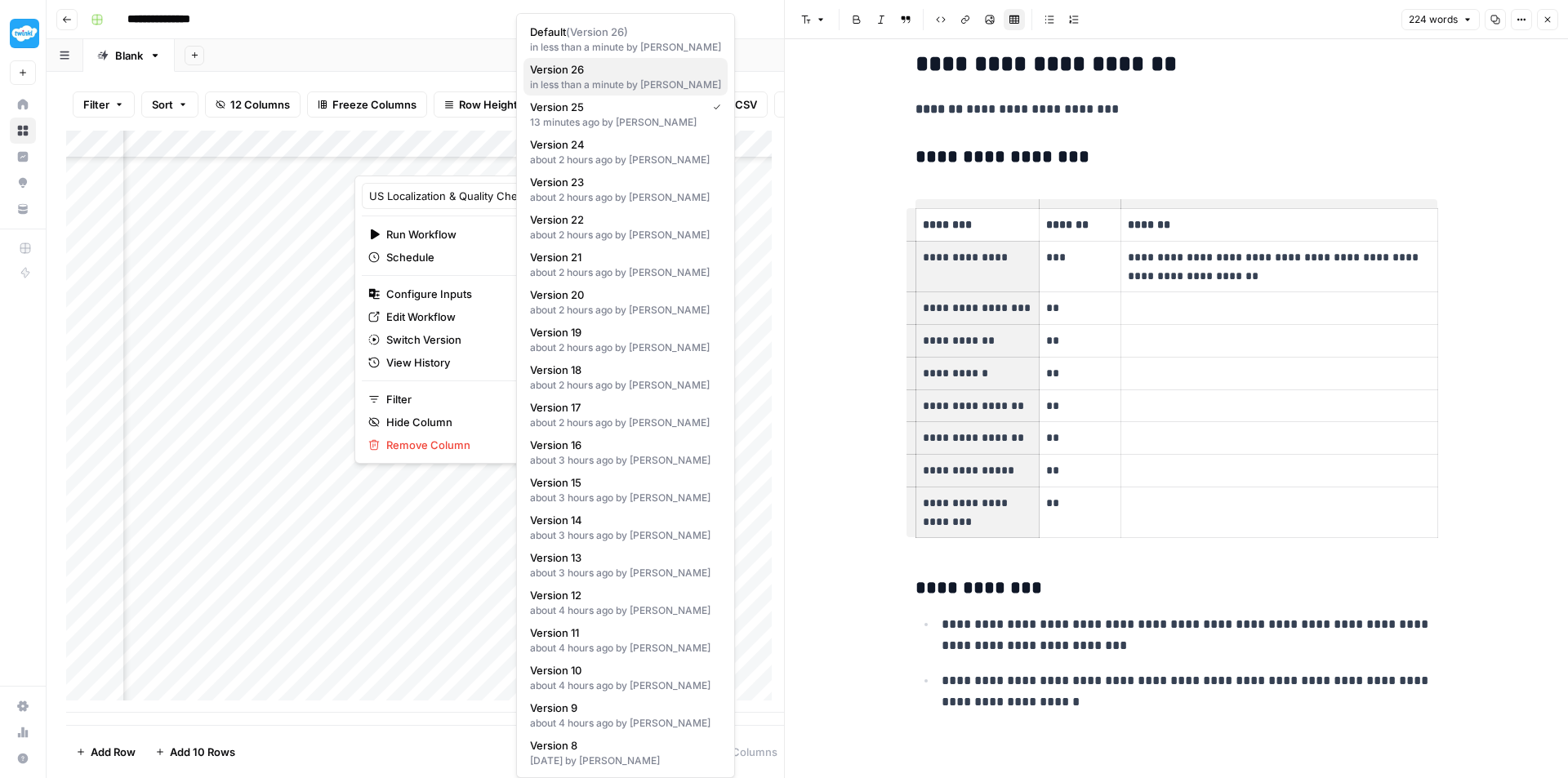
click at [656, 76] on span "Version 26" at bounding box center [622, 70] width 184 height 17
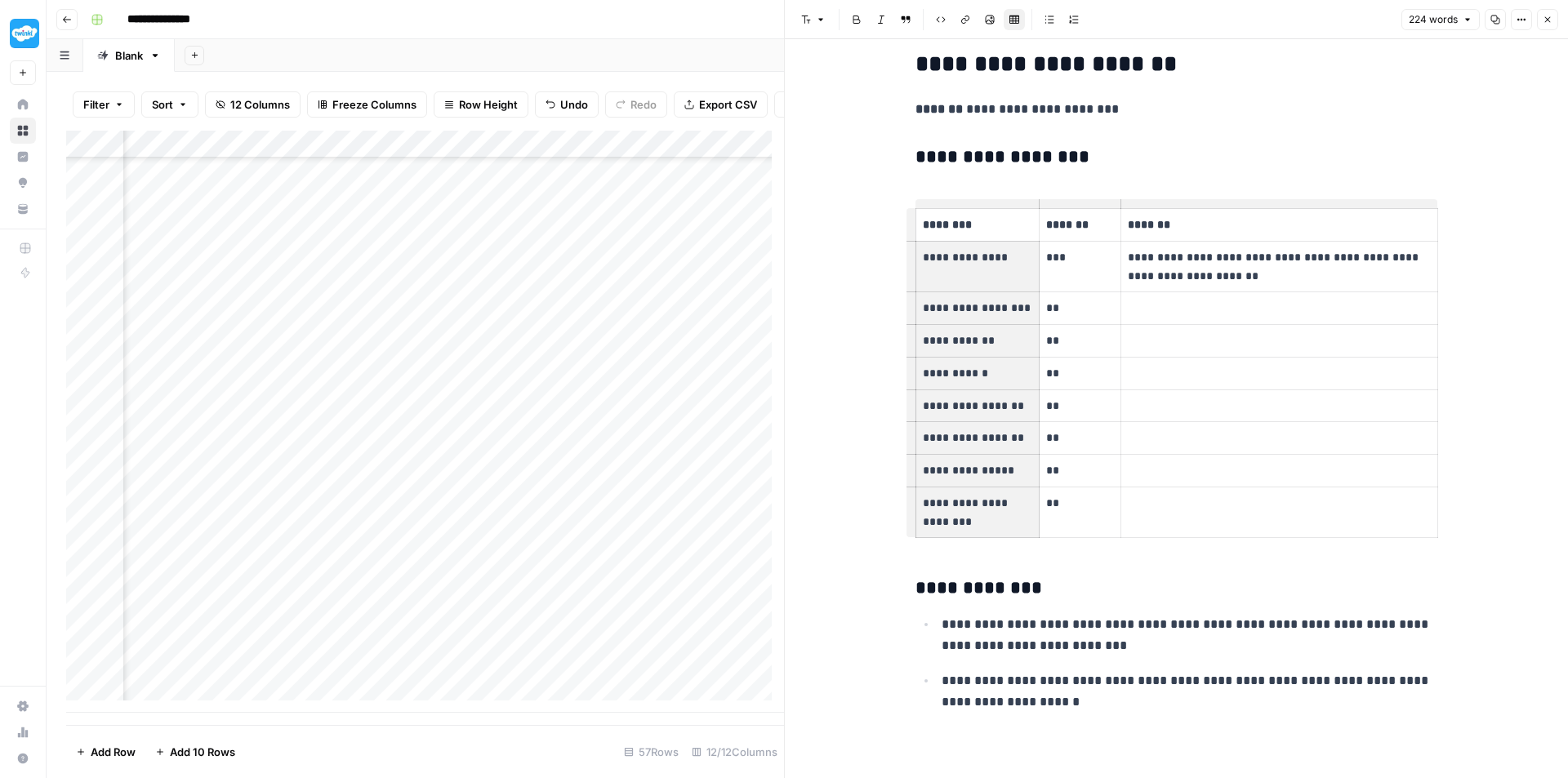
scroll to position [1055, 946]
click at [492, 630] on div "Add Column" at bounding box center [425, 421] width 718 height 583
click at [494, 682] on div "Add Column" at bounding box center [425, 421] width 718 height 583
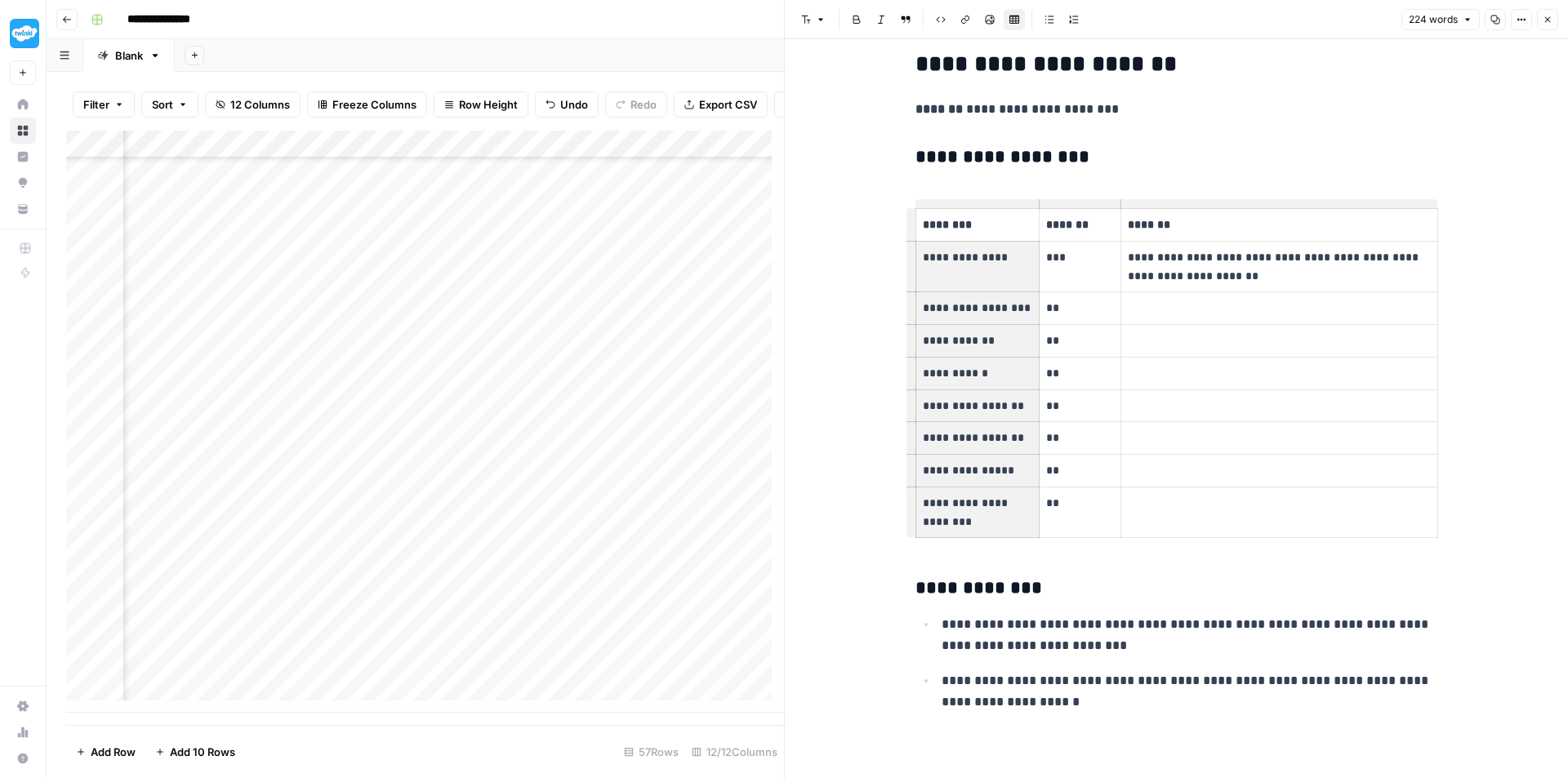
click at [525, 152] on div "Add Column" at bounding box center [425, 421] width 718 height 583
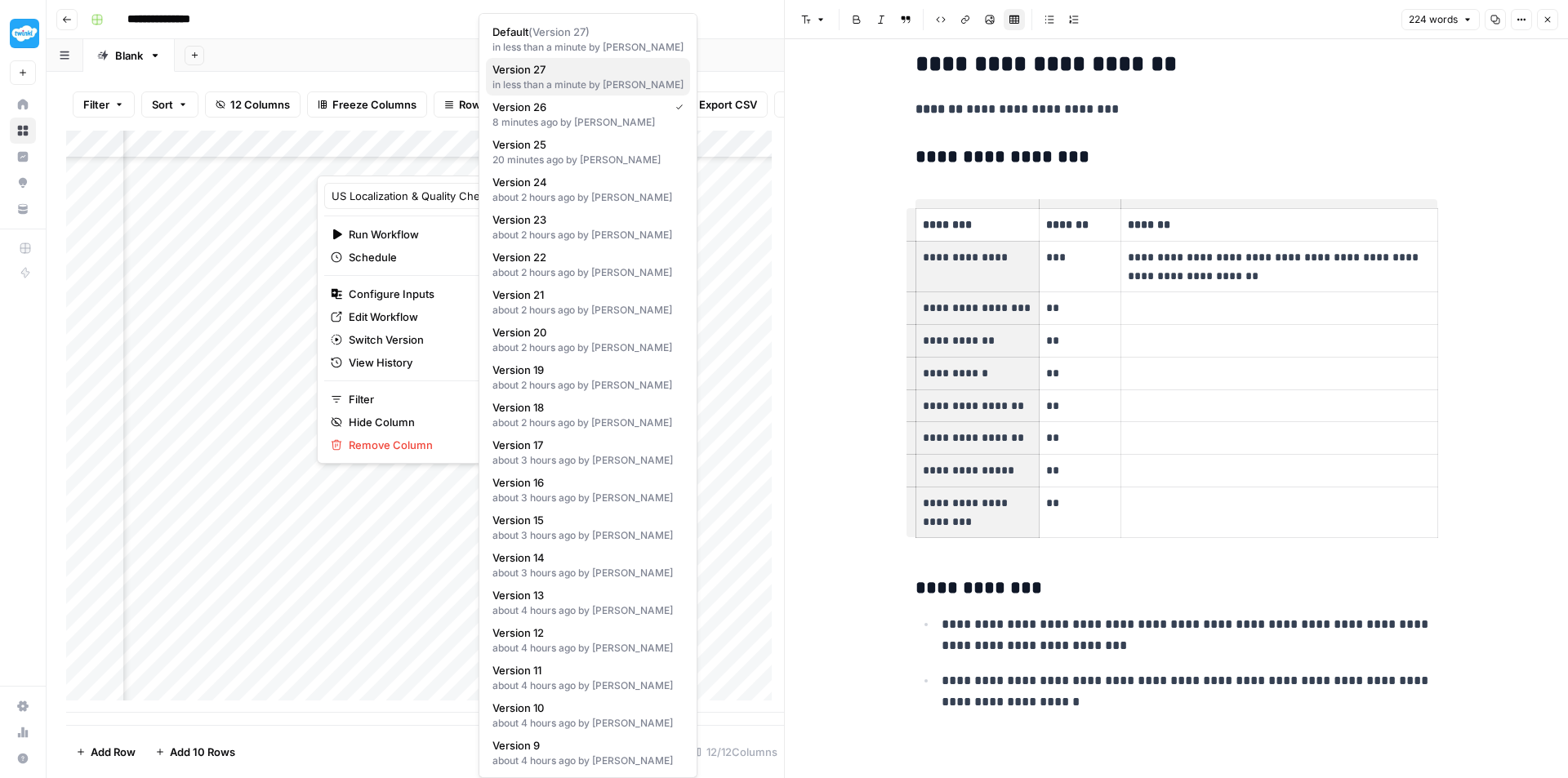
click at [611, 79] on div "in less than a minute by Holly Anderson" at bounding box center [588, 85] width 191 height 15
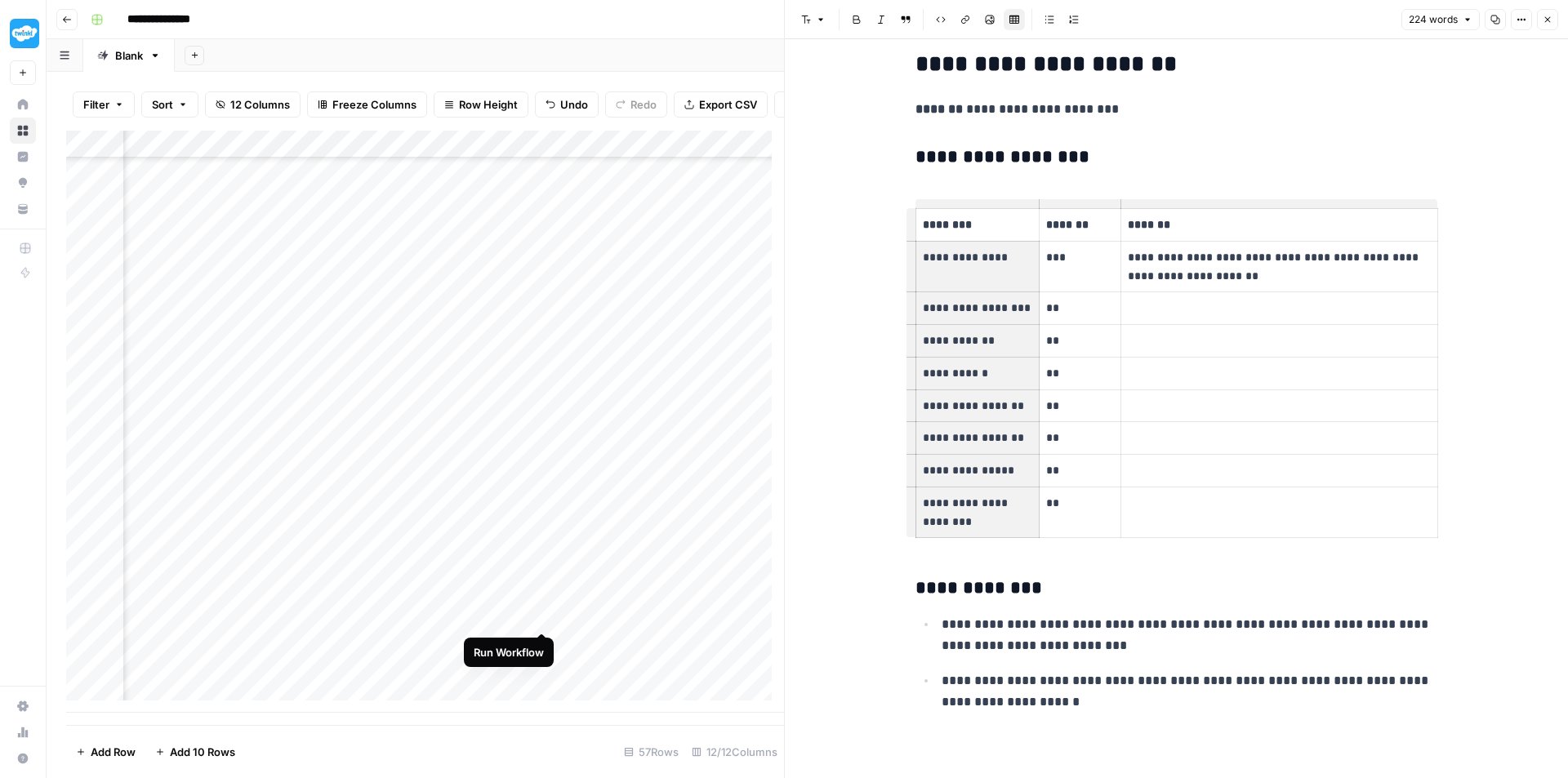
click at [541, 611] on div "Add Column" at bounding box center [425, 421] width 718 height 583
click at [413, 155] on div "Add Column" at bounding box center [425, 421] width 718 height 583
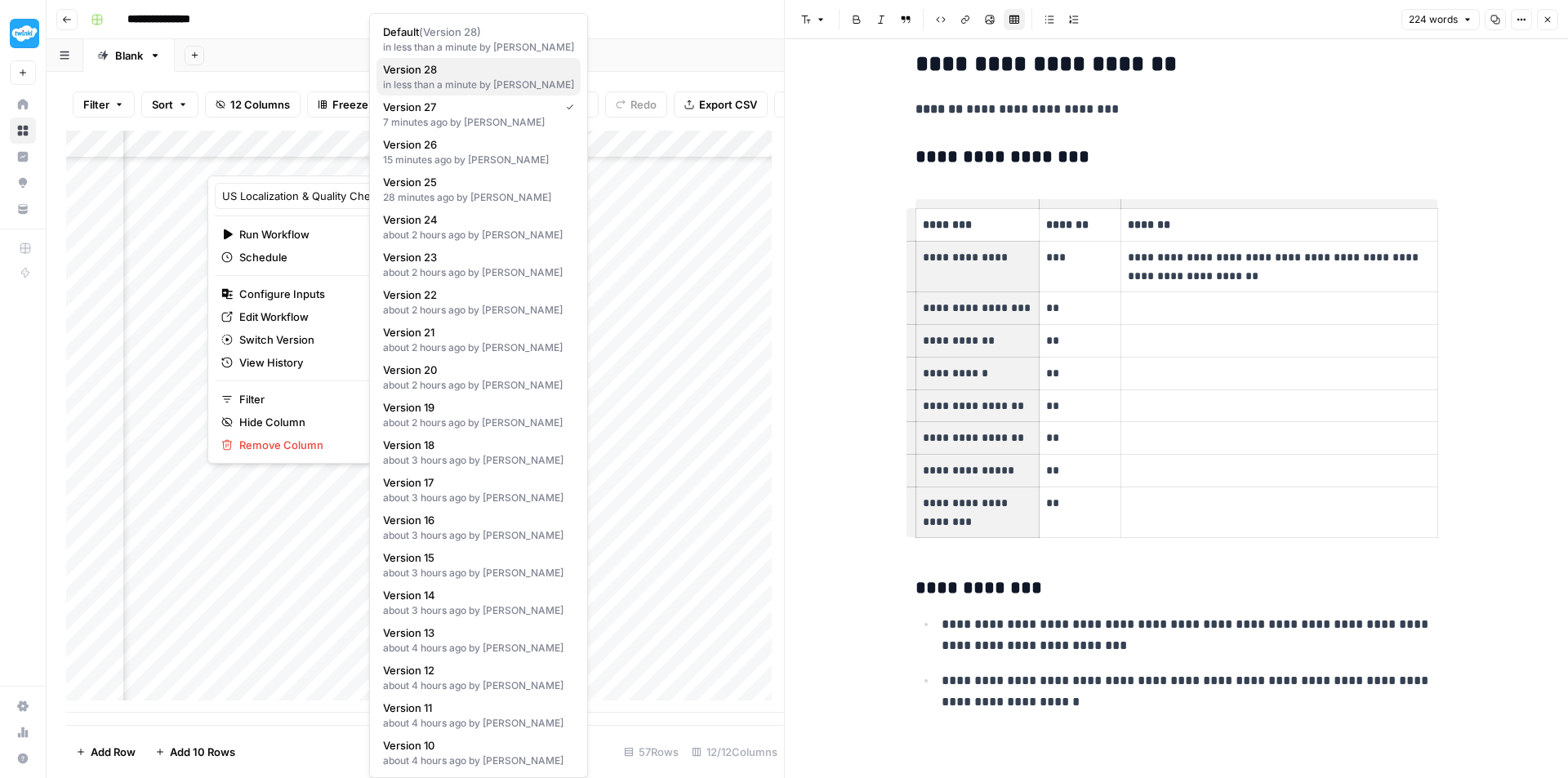
click at [488, 76] on span "Version 28" at bounding box center [475, 70] width 184 height 17
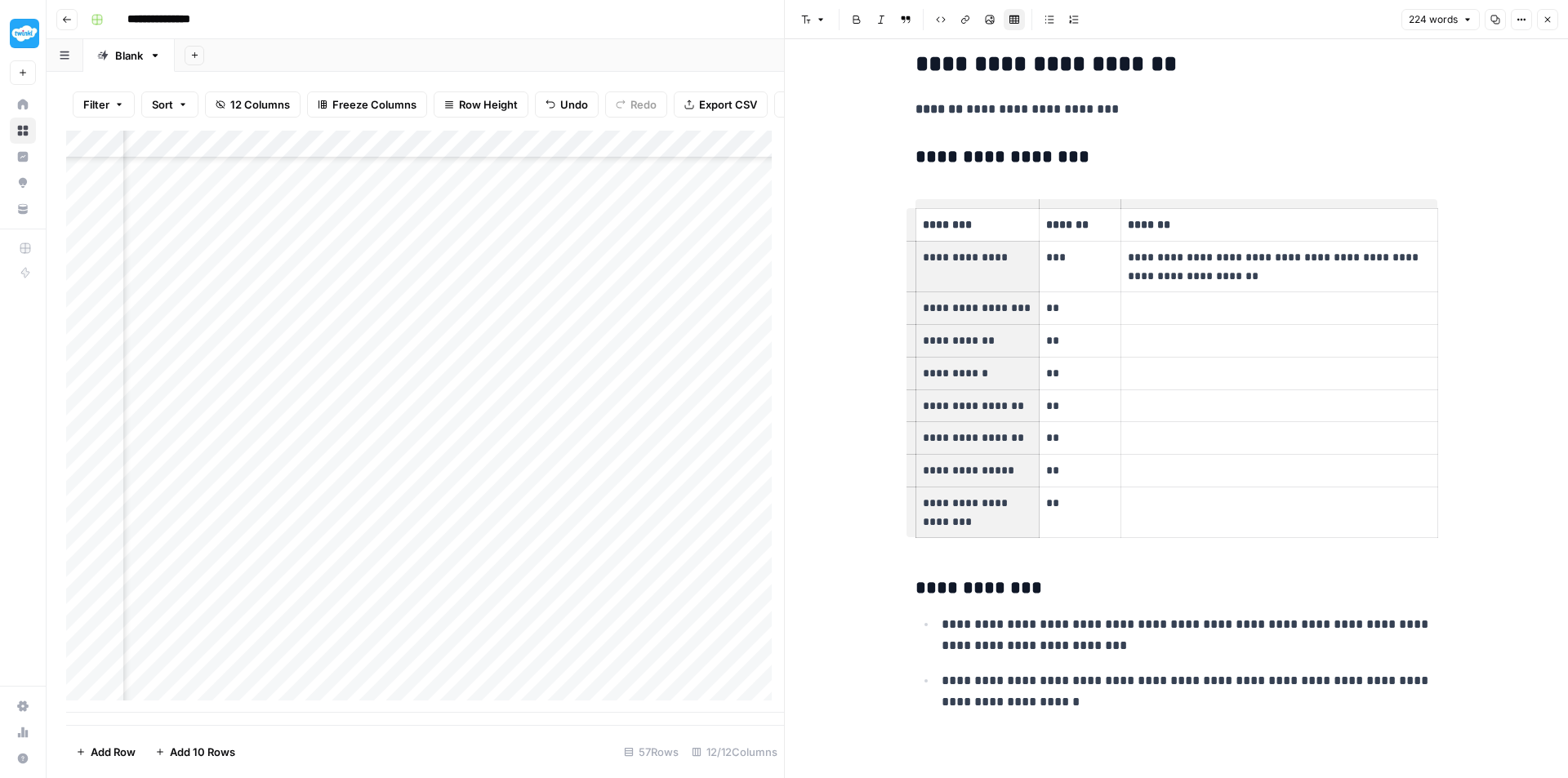
click at [427, 615] on div "Add Column" at bounding box center [425, 421] width 718 height 583
click at [727, 614] on div "Add Column" at bounding box center [425, 421] width 718 height 583
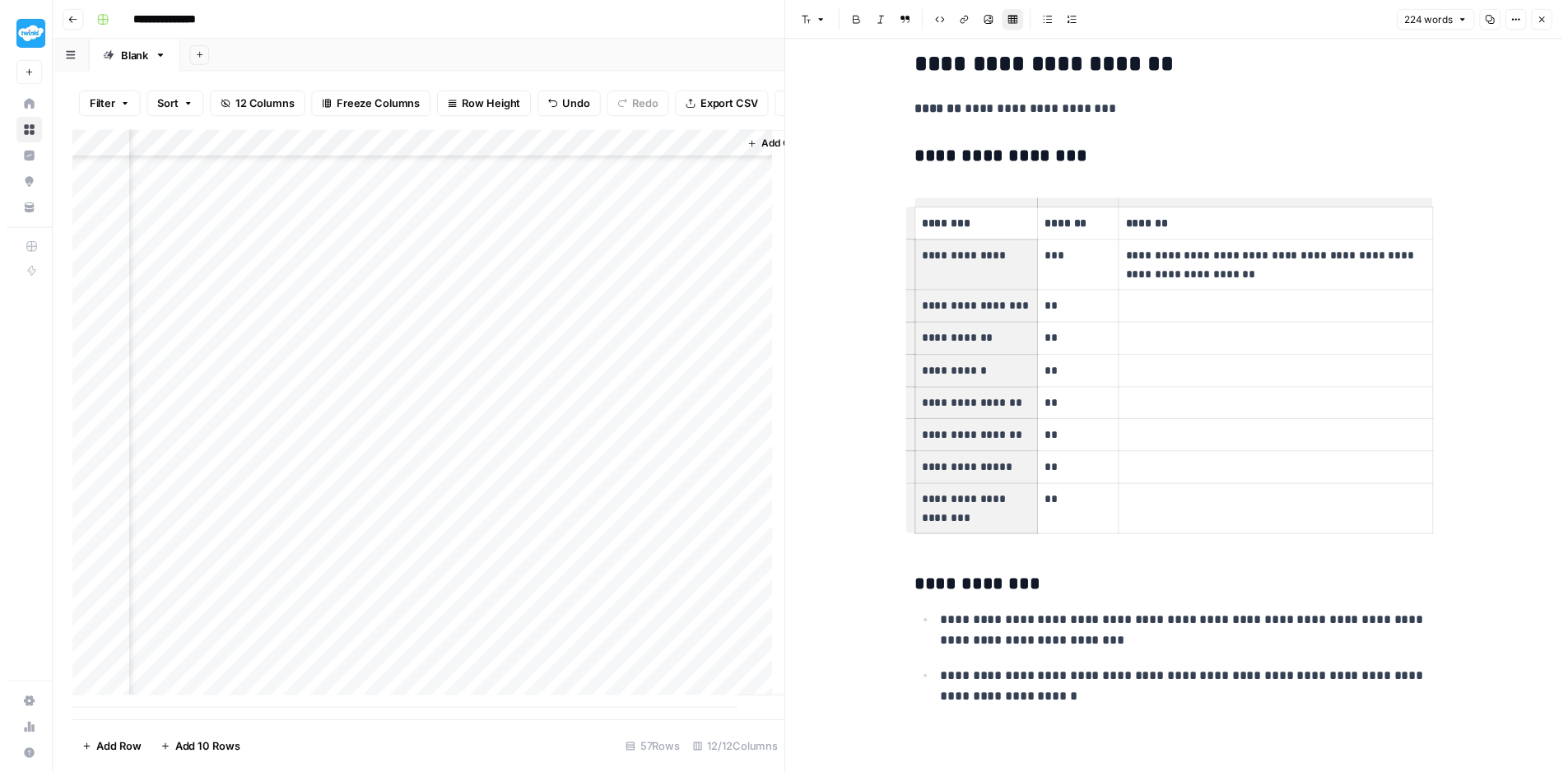
scroll to position [1074, 1686]
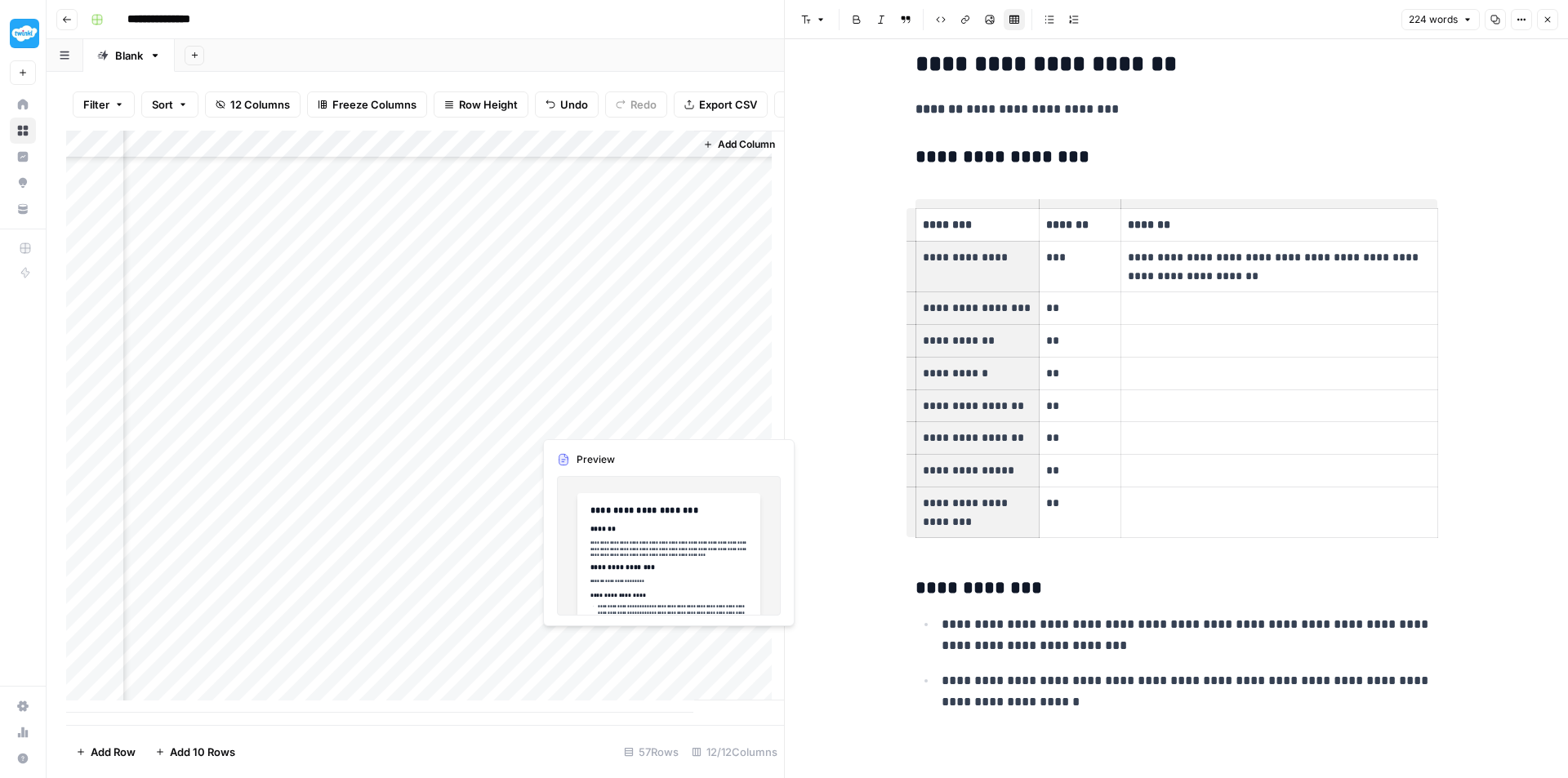
drag, startPoint x: 344, startPoint y: 623, endPoint x: 593, endPoint y: 618, distance: 249.1
click at [593, 618] on div "Add Column" at bounding box center [425, 421] width 718 height 583
click at [1552, 26] on button "Close" at bounding box center [1547, 20] width 22 height 22
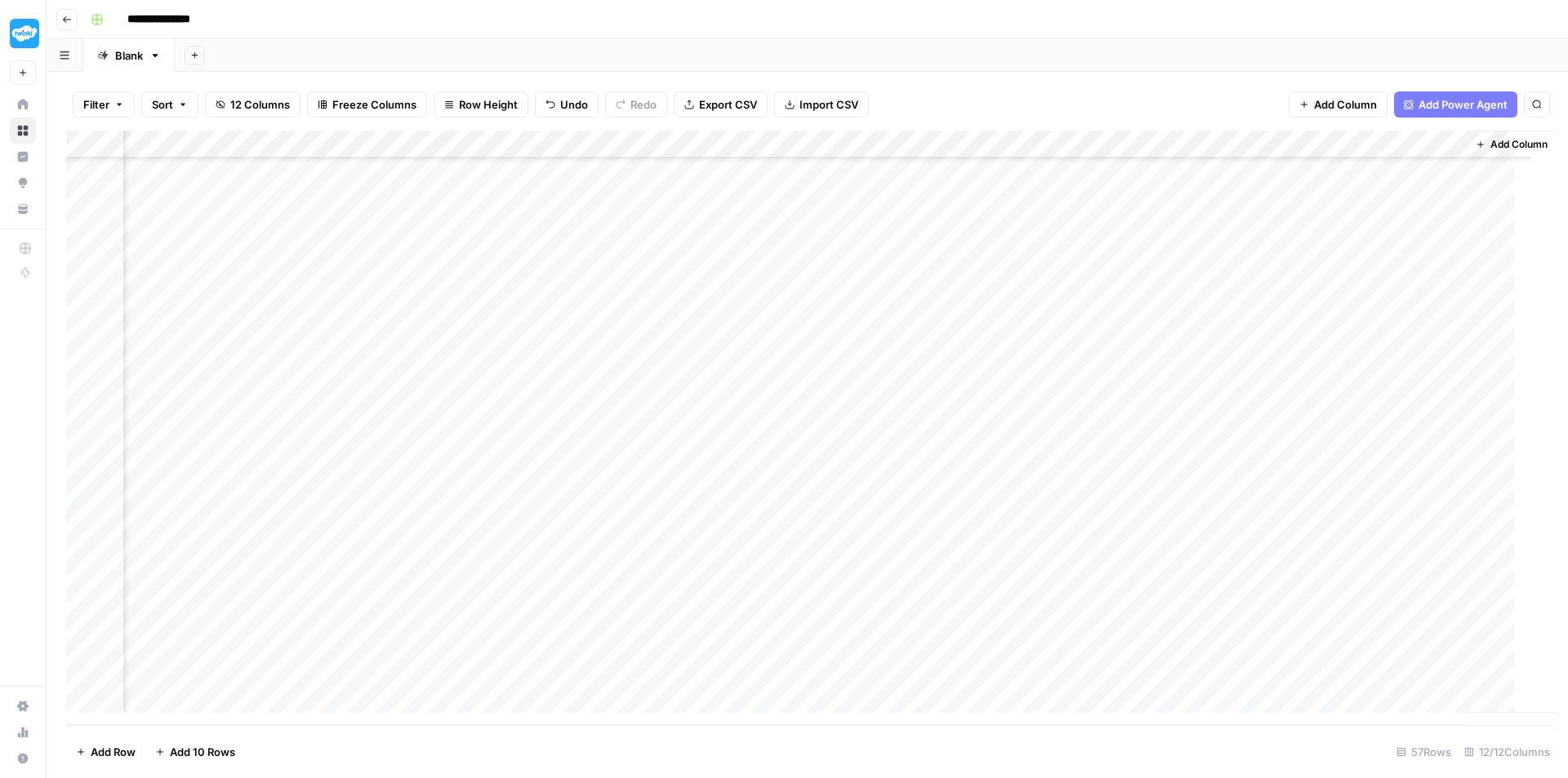
scroll to position [1055, 889]
click at [542, 617] on div "Add Column" at bounding box center [807, 427] width 1482 height 594
click at [625, 483] on div "Add Column" at bounding box center [807, 427] width 1482 height 594
drag, startPoint x: 858, startPoint y: 620, endPoint x: 1418, endPoint y: 618, distance: 560.0
click at [1418, 618] on div "Add Column" at bounding box center [807, 427] width 1482 height 594
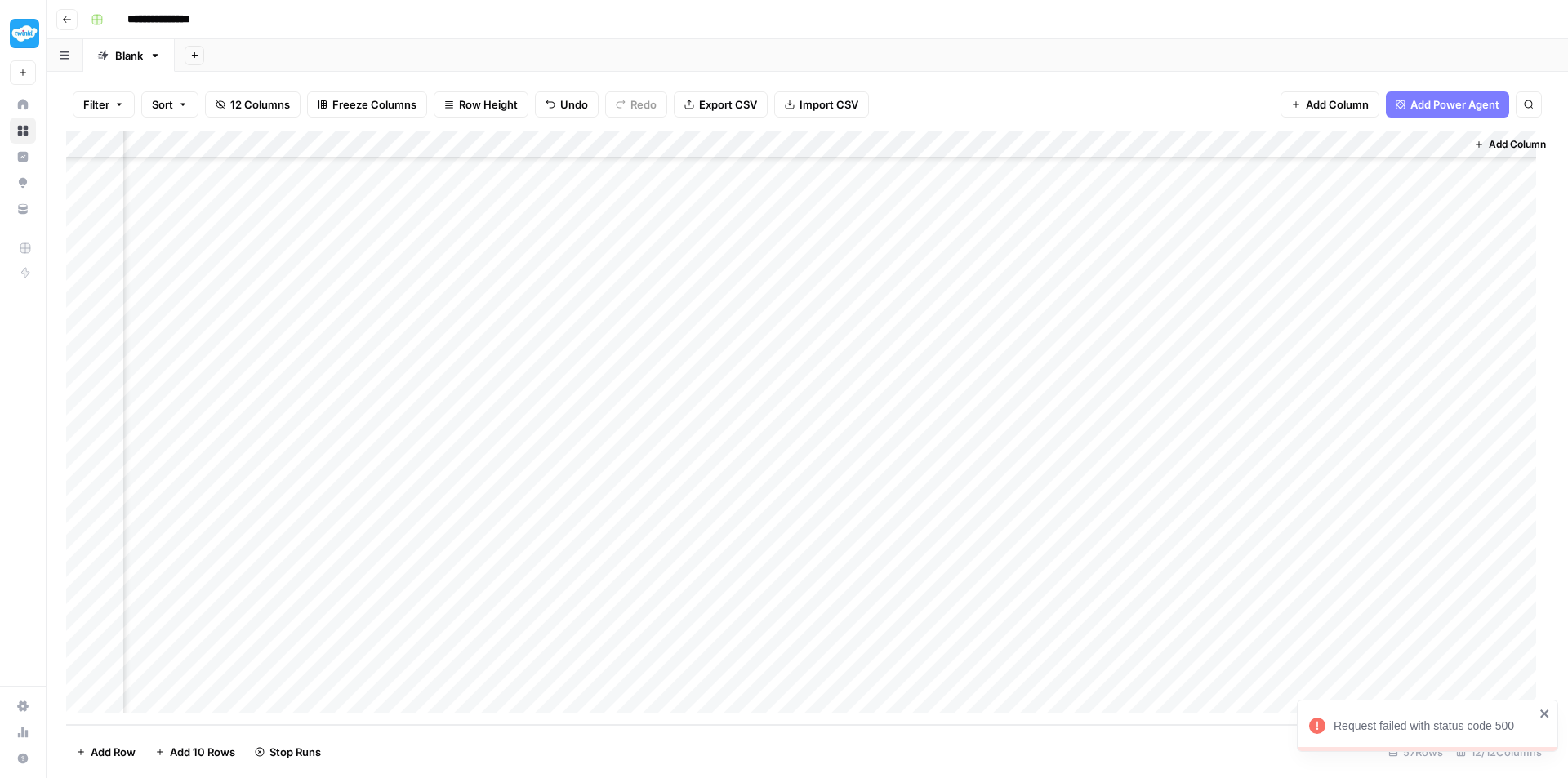
click at [644, 389] on div "Add Column" at bounding box center [807, 427] width 1482 height 594
click at [1351, 671] on div "Add Column" at bounding box center [807, 427] width 1482 height 594
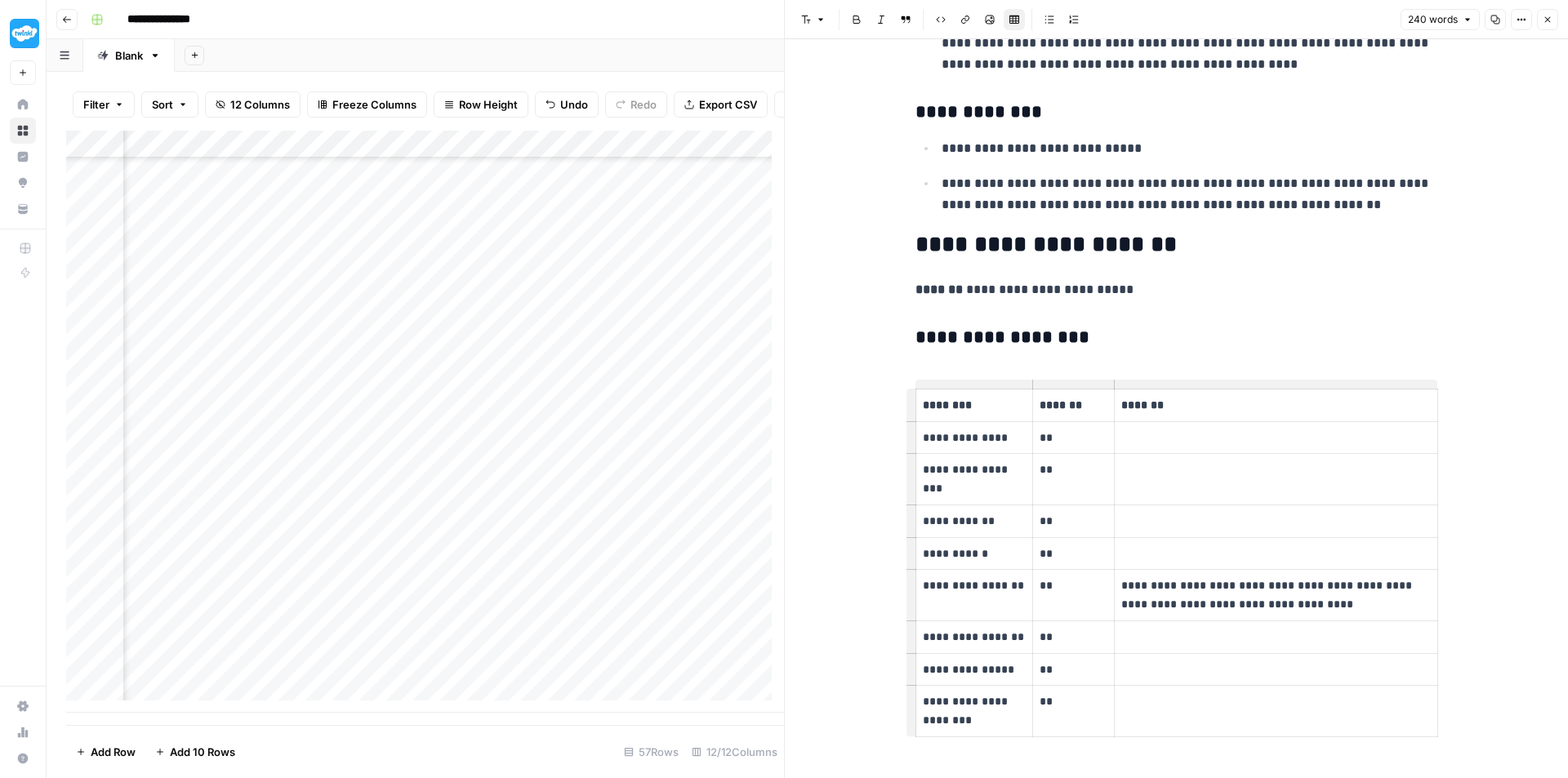
scroll to position [1343, 0]
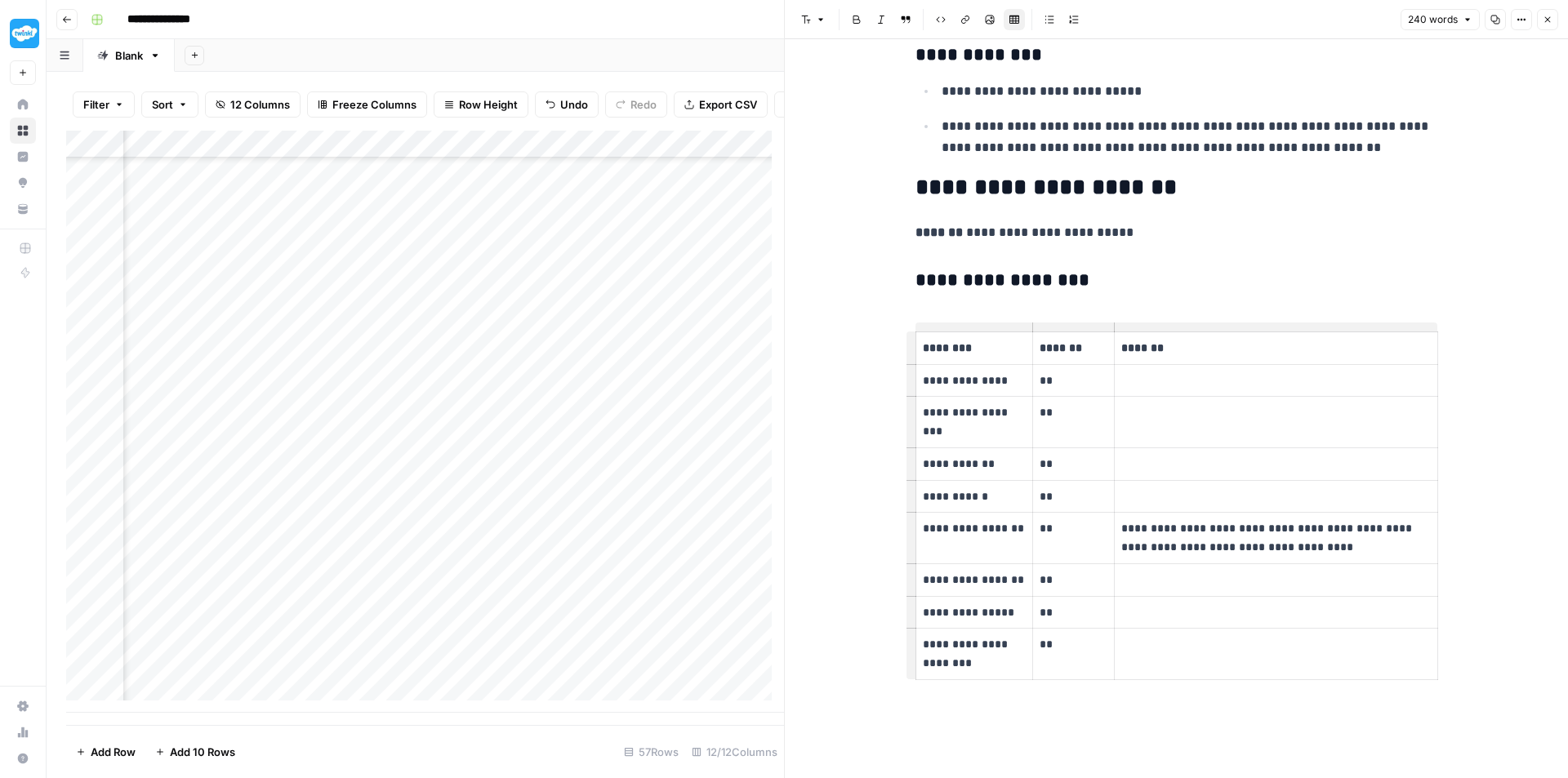
click at [1548, 23] on icon "button" at bounding box center [1547, 20] width 10 height 10
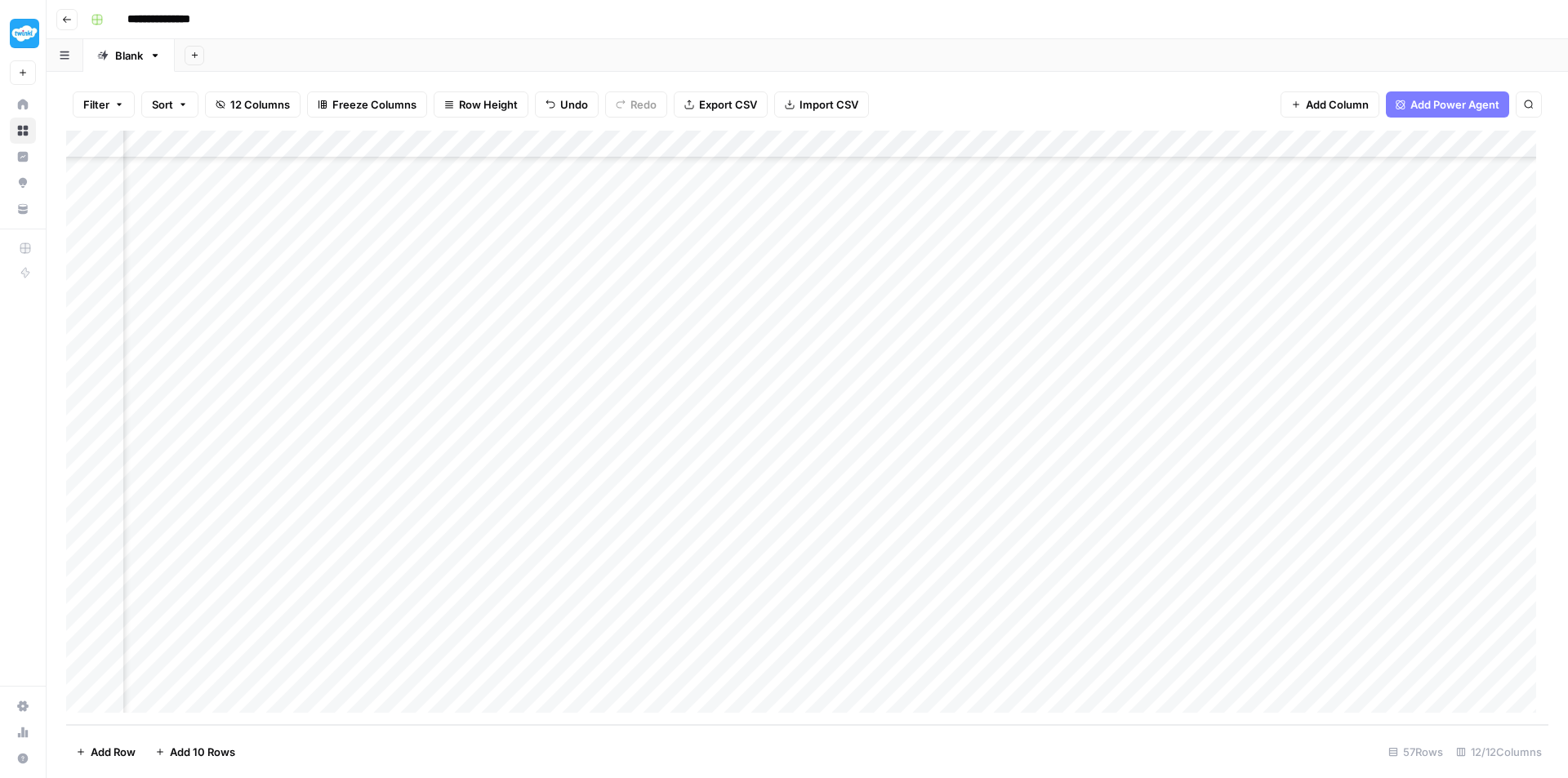
scroll to position [1055, 0]
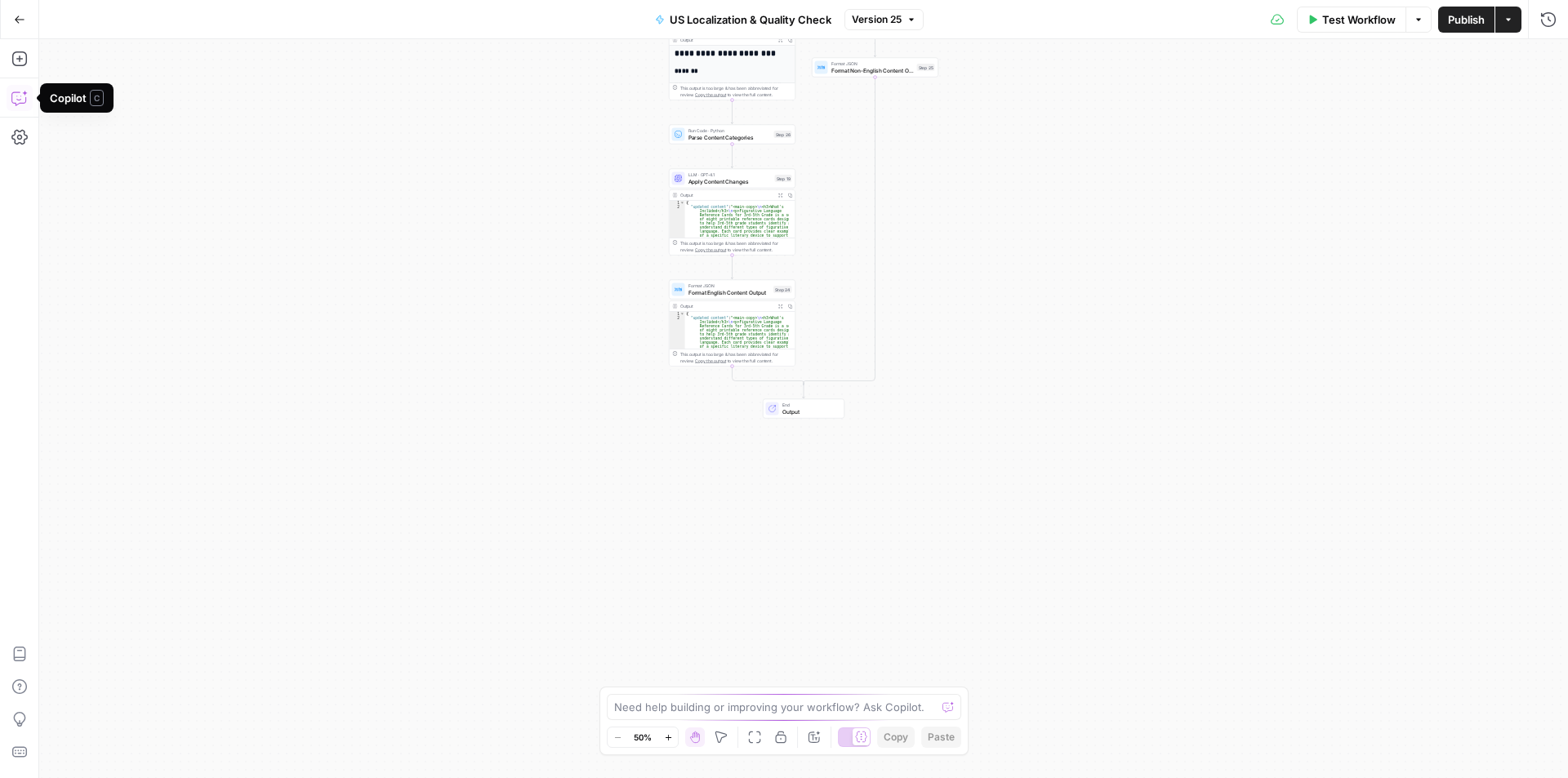
click at [19, 102] on icon "button" at bounding box center [20, 98] width 17 height 17
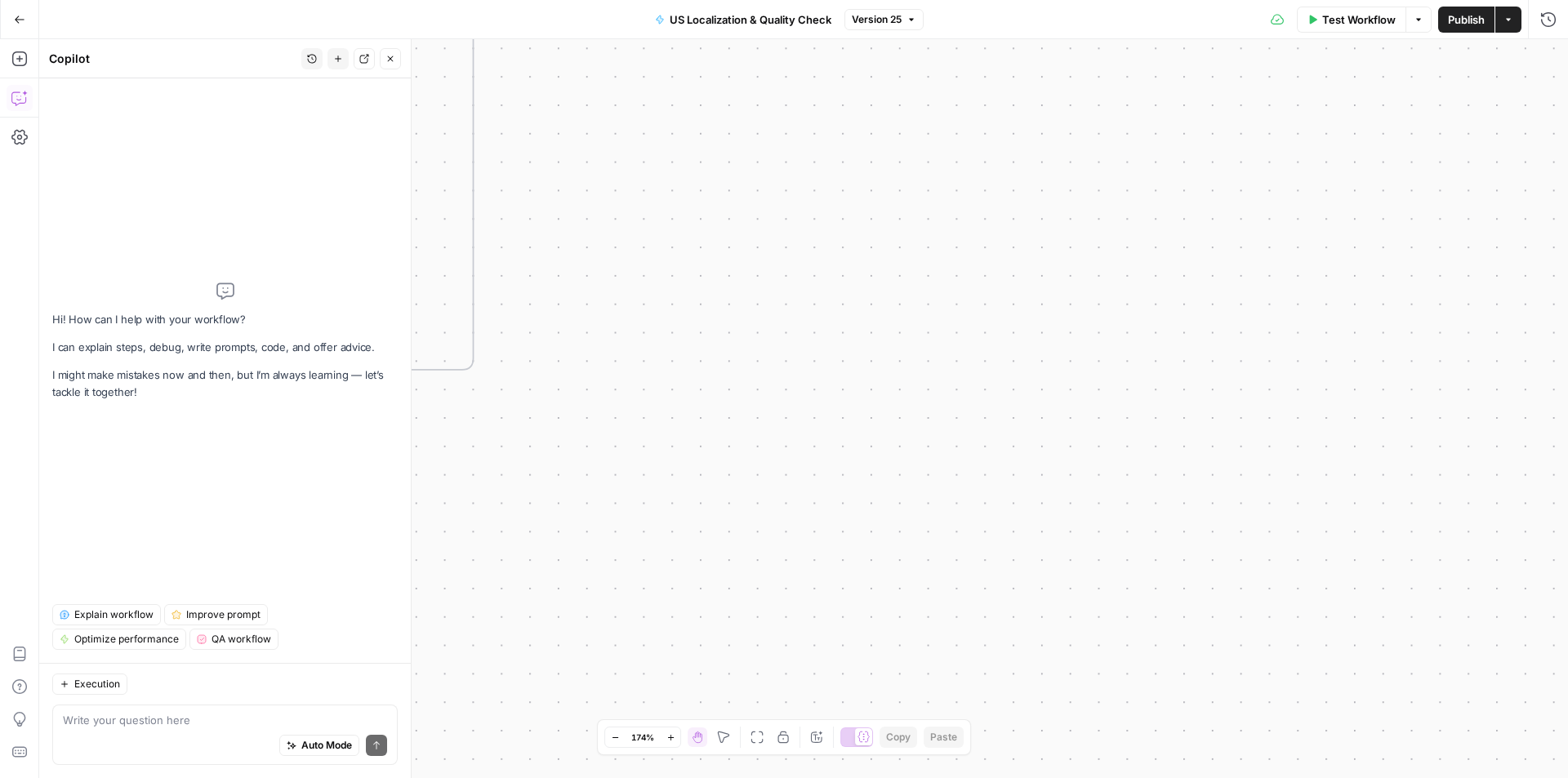
drag, startPoint x: 789, startPoint y: 242, endPoint x: 1241, endPoint y: 443, distance: 494.7
click at [1241, 443] on div "true false Workflow Set Inputs Inputs Run Code · Python Language Detection Step…" at bounding box center [804, 408] width 1529 height 739
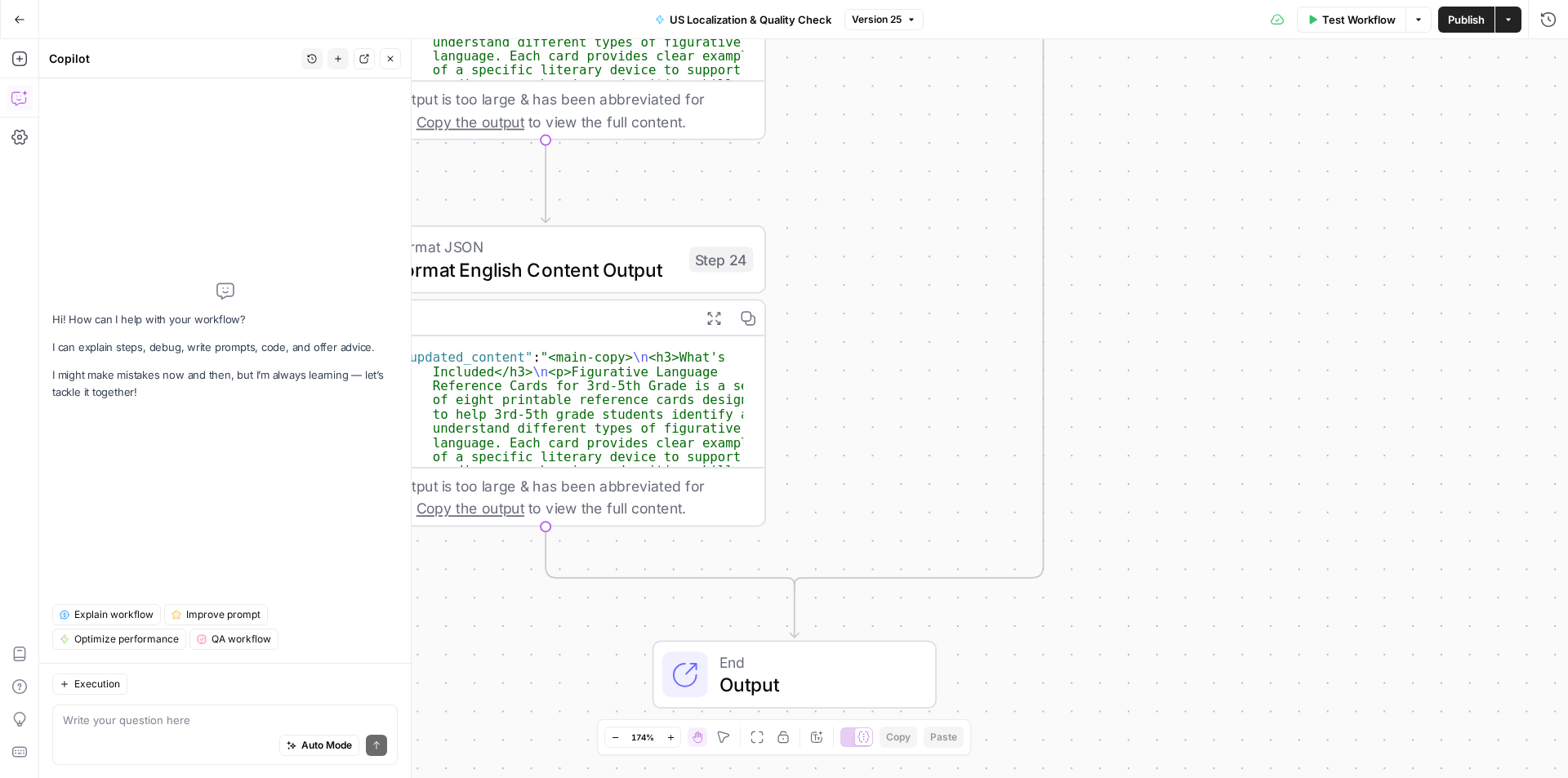
drag, startPoint x: 662, startPoint y: 244, endPoint x: 1232, endPoint y: 445, distance: 604.4
click at [1235, 449] on div "true false Workflow Set Inputs Inputs Run Code · Python Language Detection Step…" at bounding box center [804, 408] width 1529 height 739
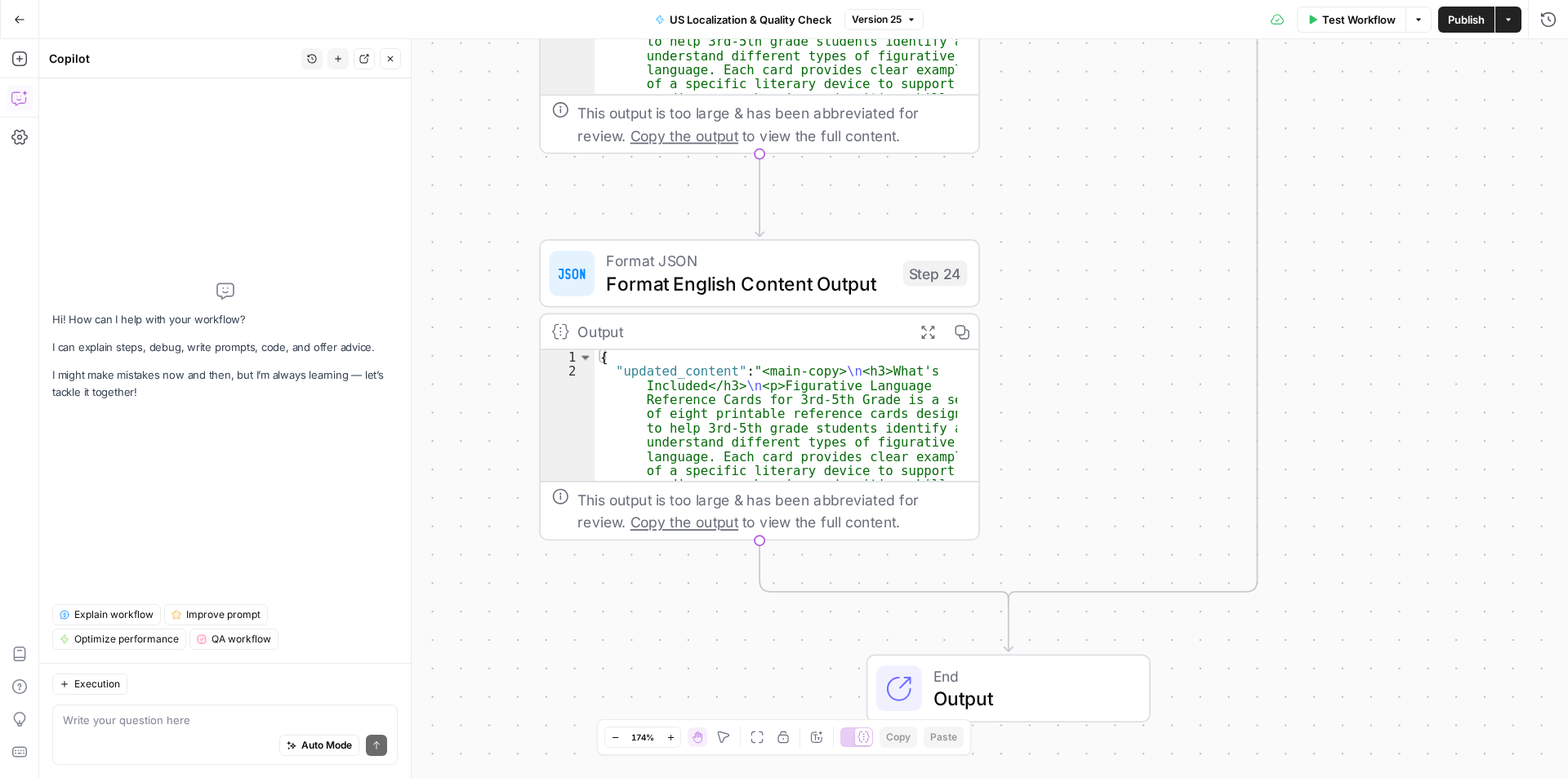
drag, startPoint x: 1200, startPoint y: 433, endPoint x: 1218, endPoint y: 436, distance: 18.2
click at [1218, 436] on div "true false Workflow Set Inputs Inputs Run Code · Python Language Detection Step…" at bounding box center [804, 408] width 1529 height 739
click at [130, 737] on div "Auto Mode Send" at bounding box center [225, 746] width 324 height 36
type textarea "Can we test parsing"
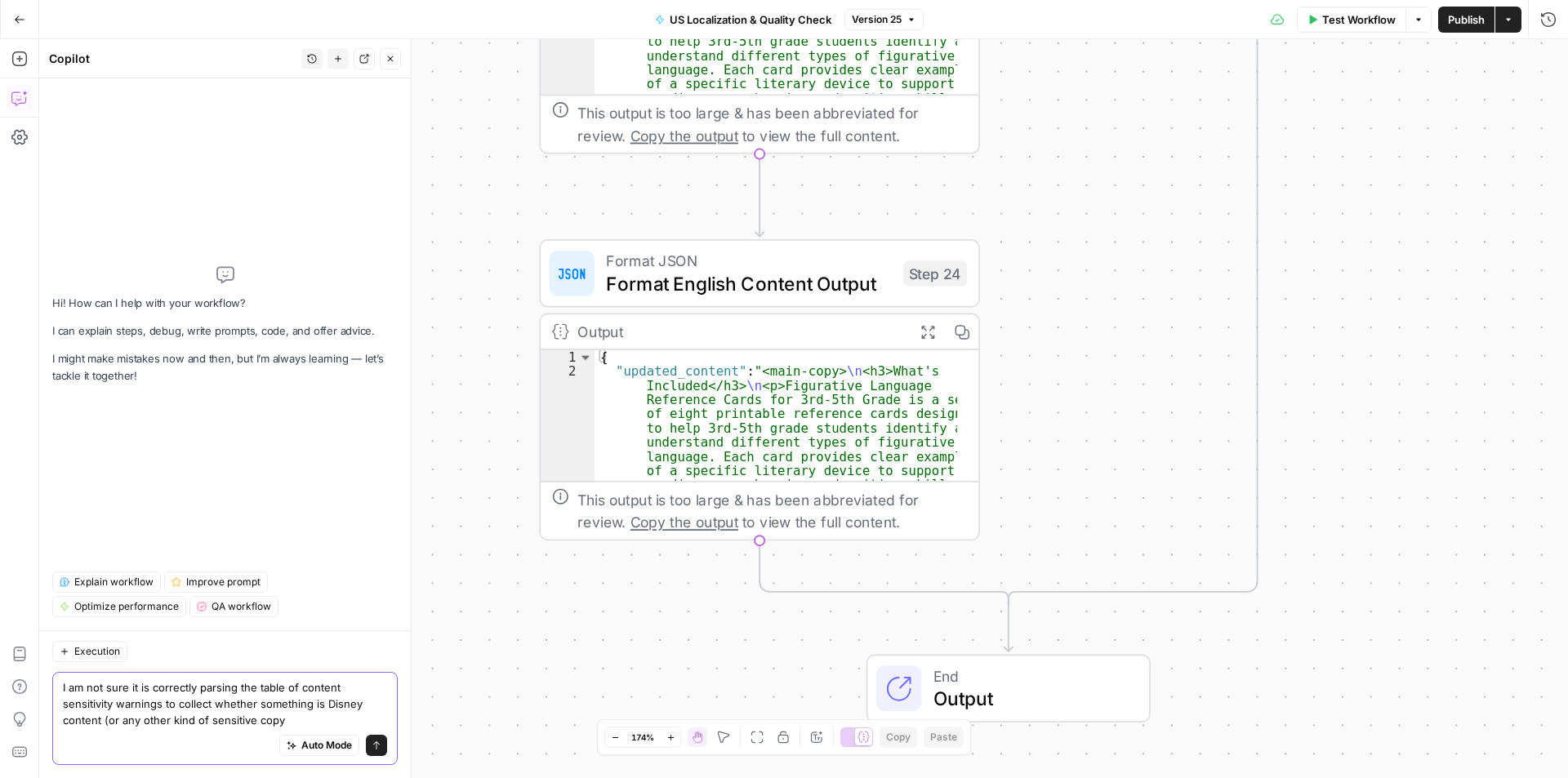
type textarea "I am not sure it is correctly parsing the table of content sensitivity warnings…"
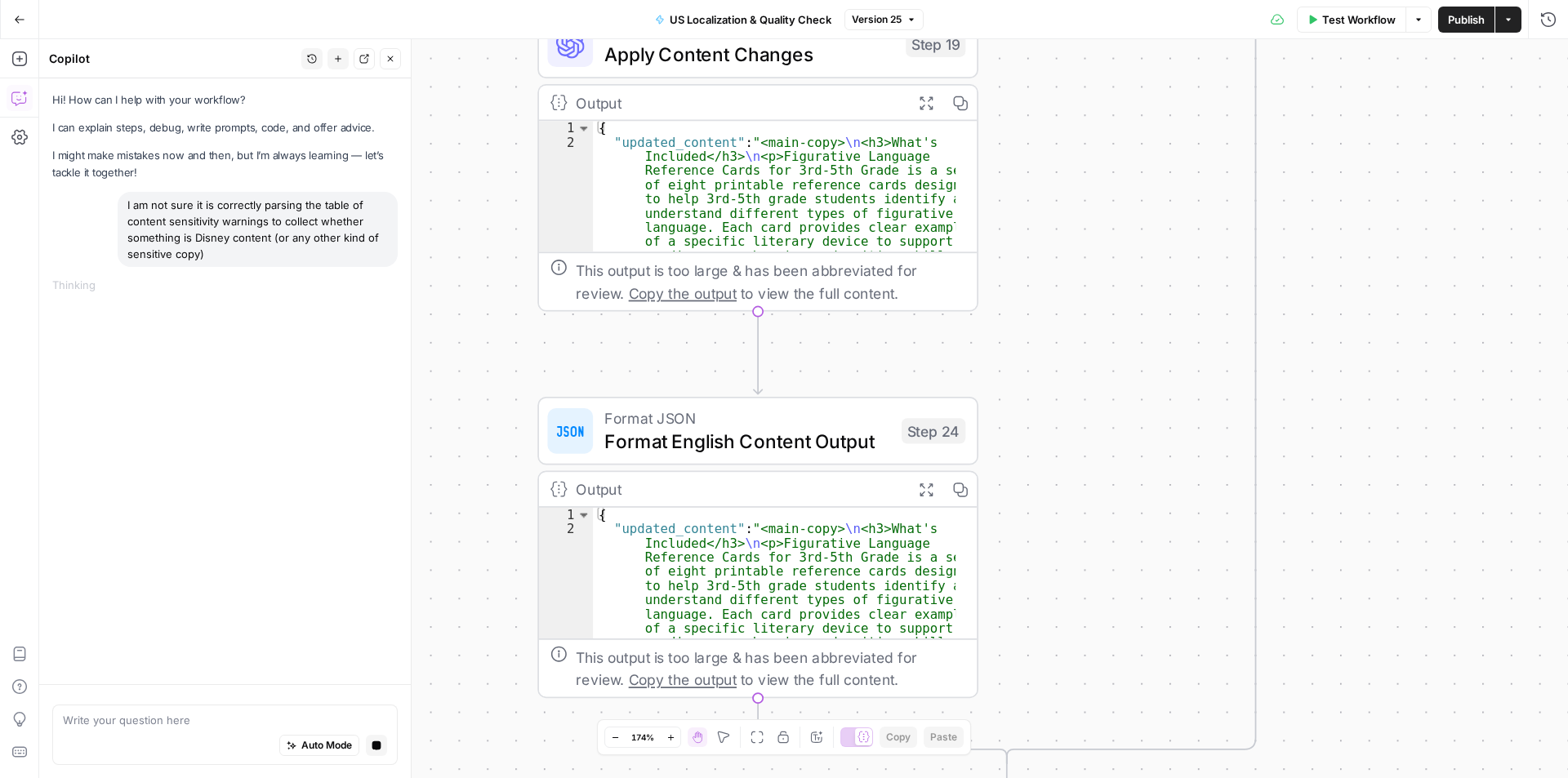
drag, startPoint x: 1038, startPoint y: 136, endPoint x: 1000, endPoint y: 450, distance: 316.3
click at [1000, 450] on div "true false Workflow Set Inputs Inputs Run Code · Python Language Detection Step…" at bounding box center [804, 408] width 1529 height 739
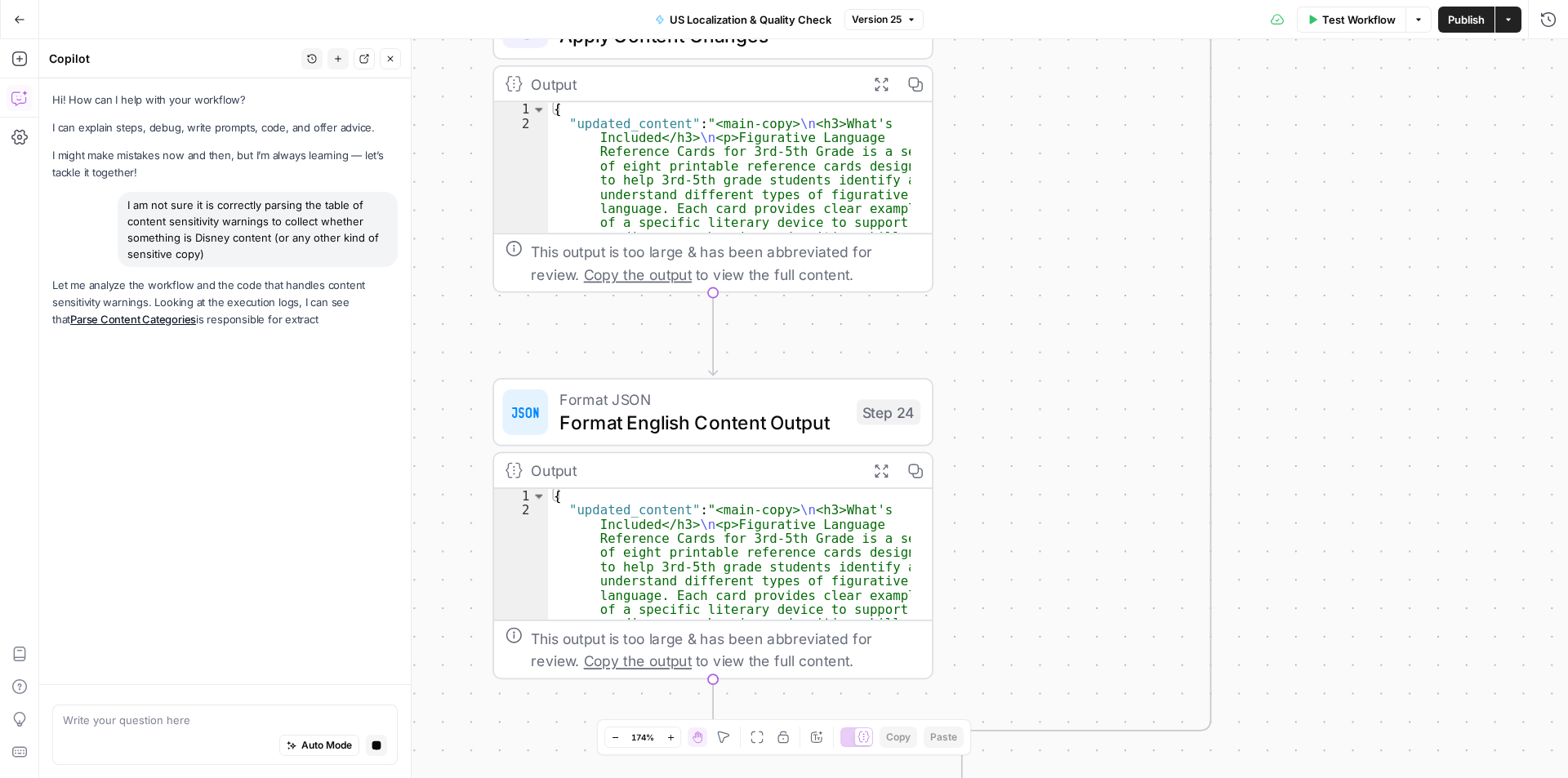
drag, startPoint x: 1039, startPoint y: 556, endPoint x: 1021, endPoint y: 417, distance: 140.2
click at [1021, 417] on div "true false Workflow Set Inputs Inputs Run Code · Python Language Detection Step…" at bounding box center [804, 408] width 1529 height 739
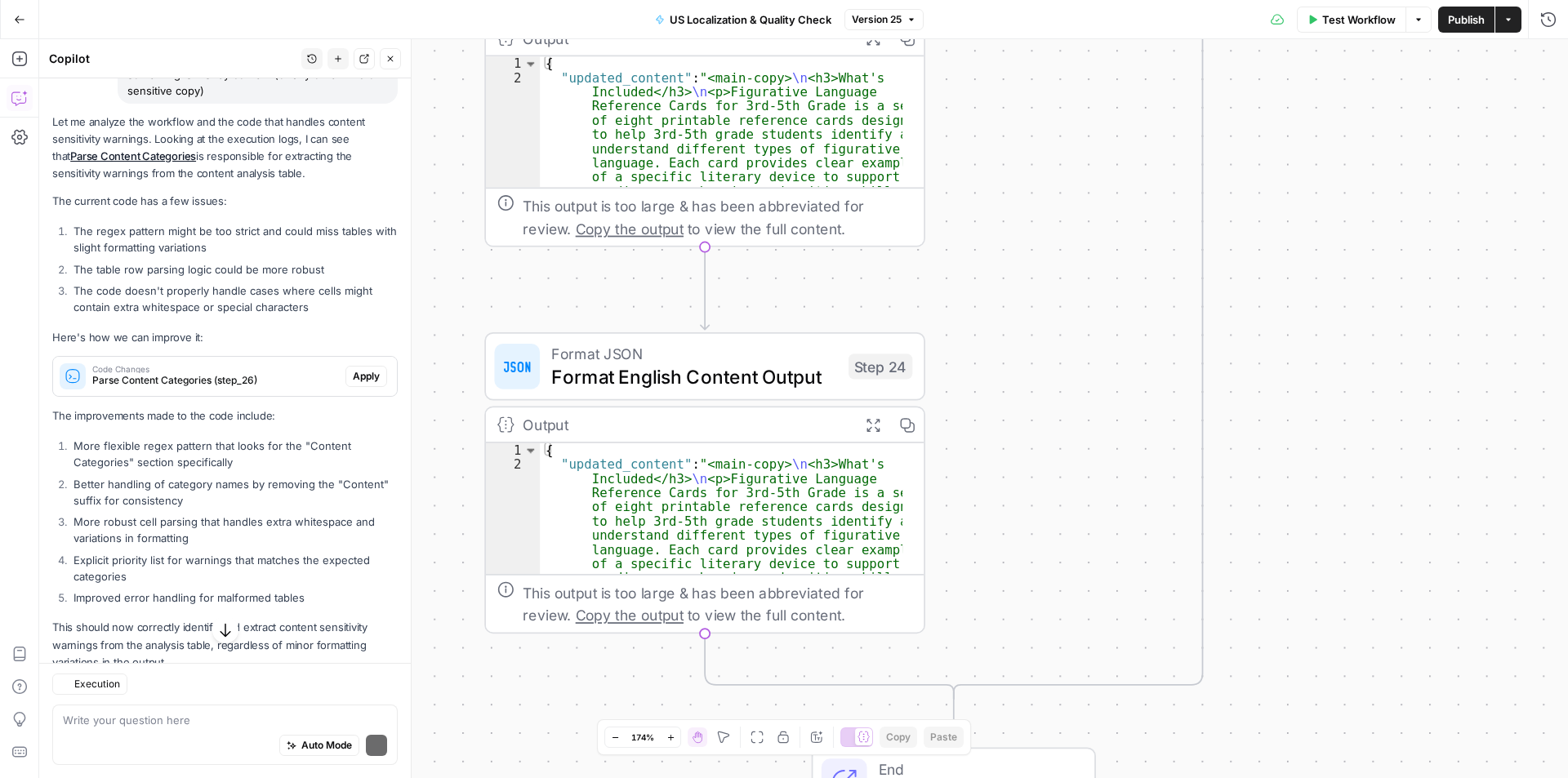
scroll to position [211, 0]
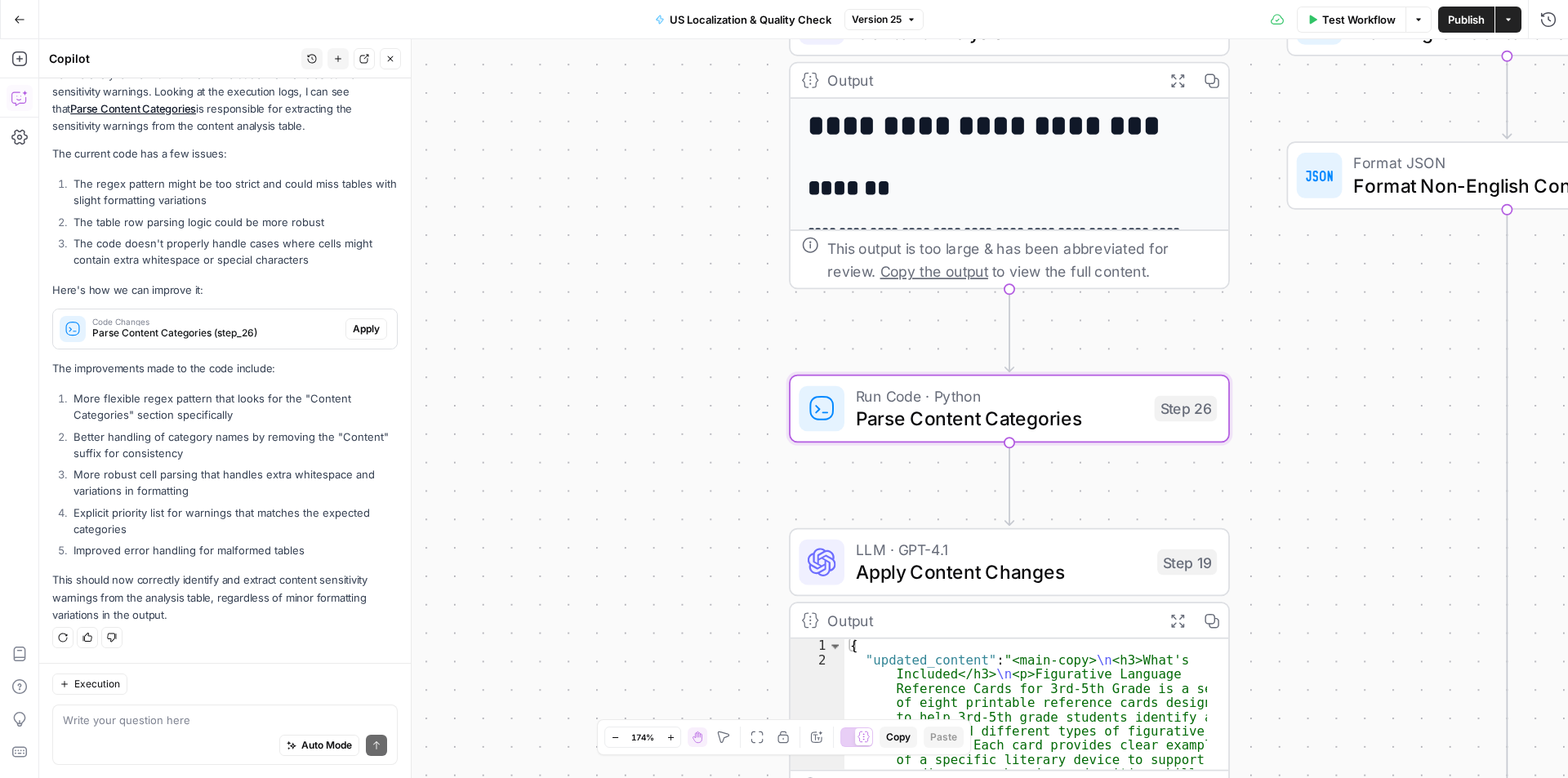
click at [286, 327] on span "Parse Content Categories (step_26)" at bounding box center [215, 333] width 247 height 15
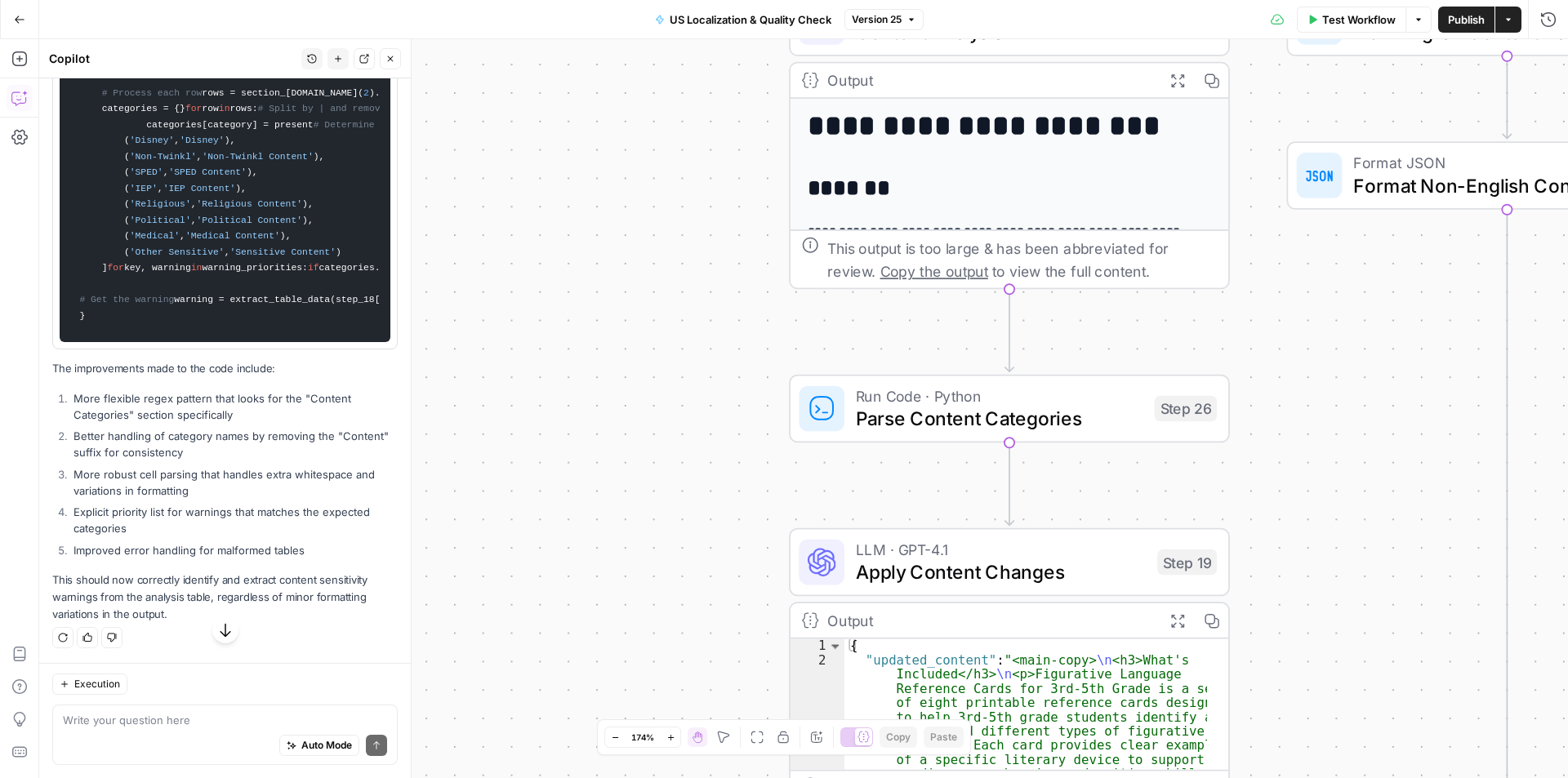
scroll to position [1036, 0]
click at [134, 733] on div "Auto Mode Send" at bounding box center [225, 746] width 324 height 36
paste textarea "Disney Content Yes "Check out our Disney hub", "extract from Disney's 'The Litt…"
type textarea "can it also make sure it looks at these categories: Disney Content Yes "Check o…"
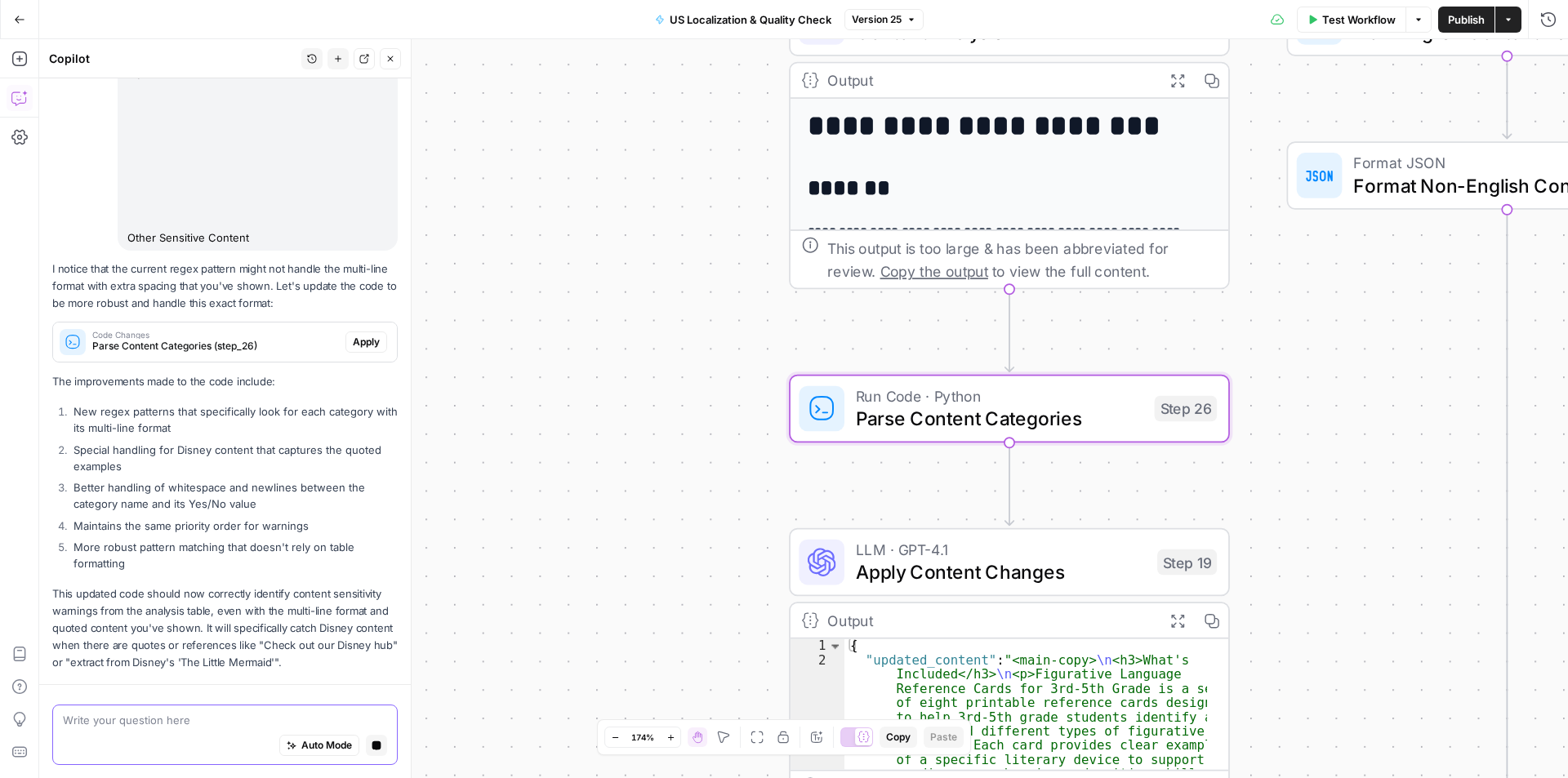
scroll to position [3127, 0]
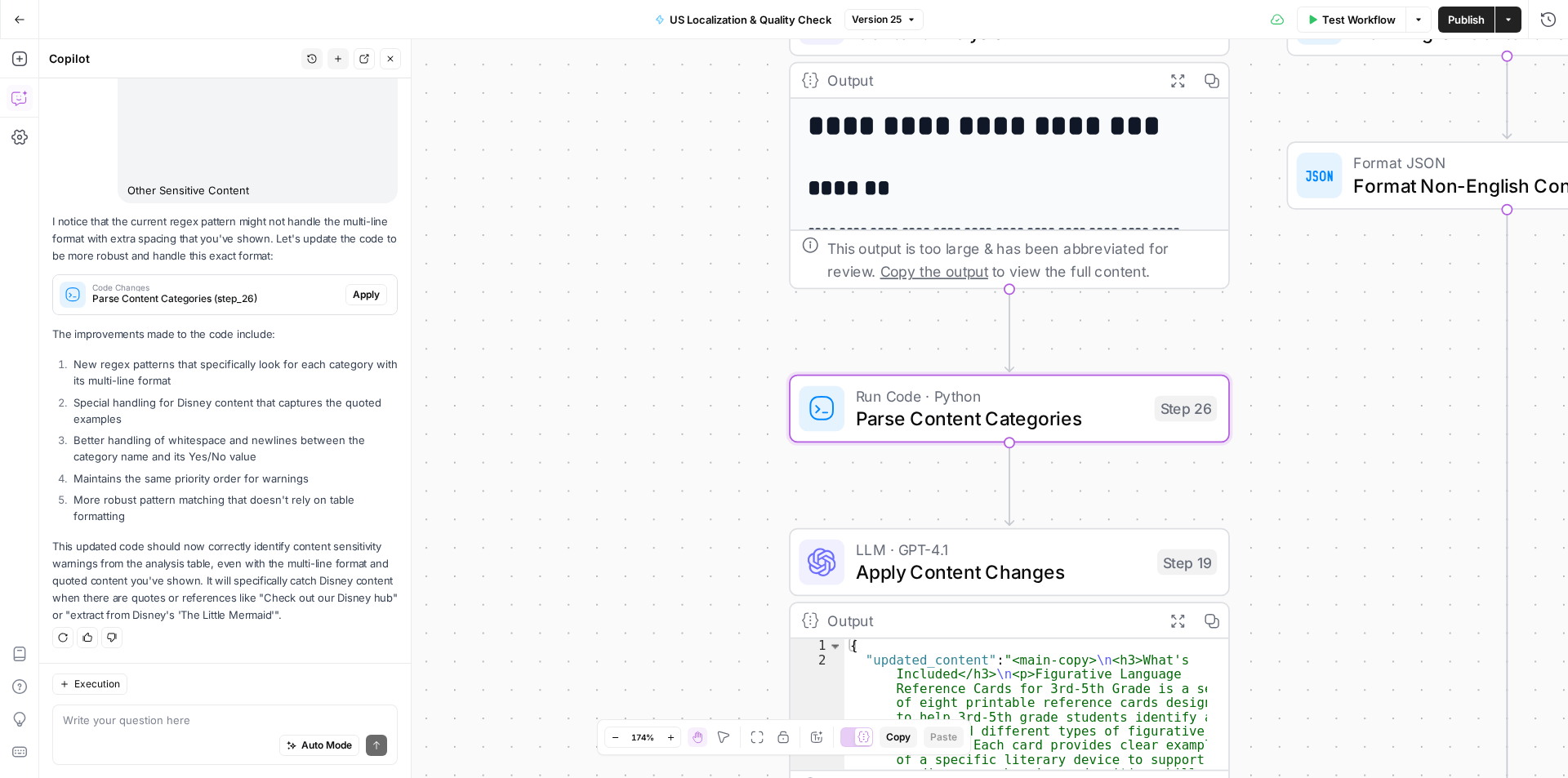
click at [160, 729] on div "Auto Mode Send" at bounding box center [225, 746] width 324 height 36
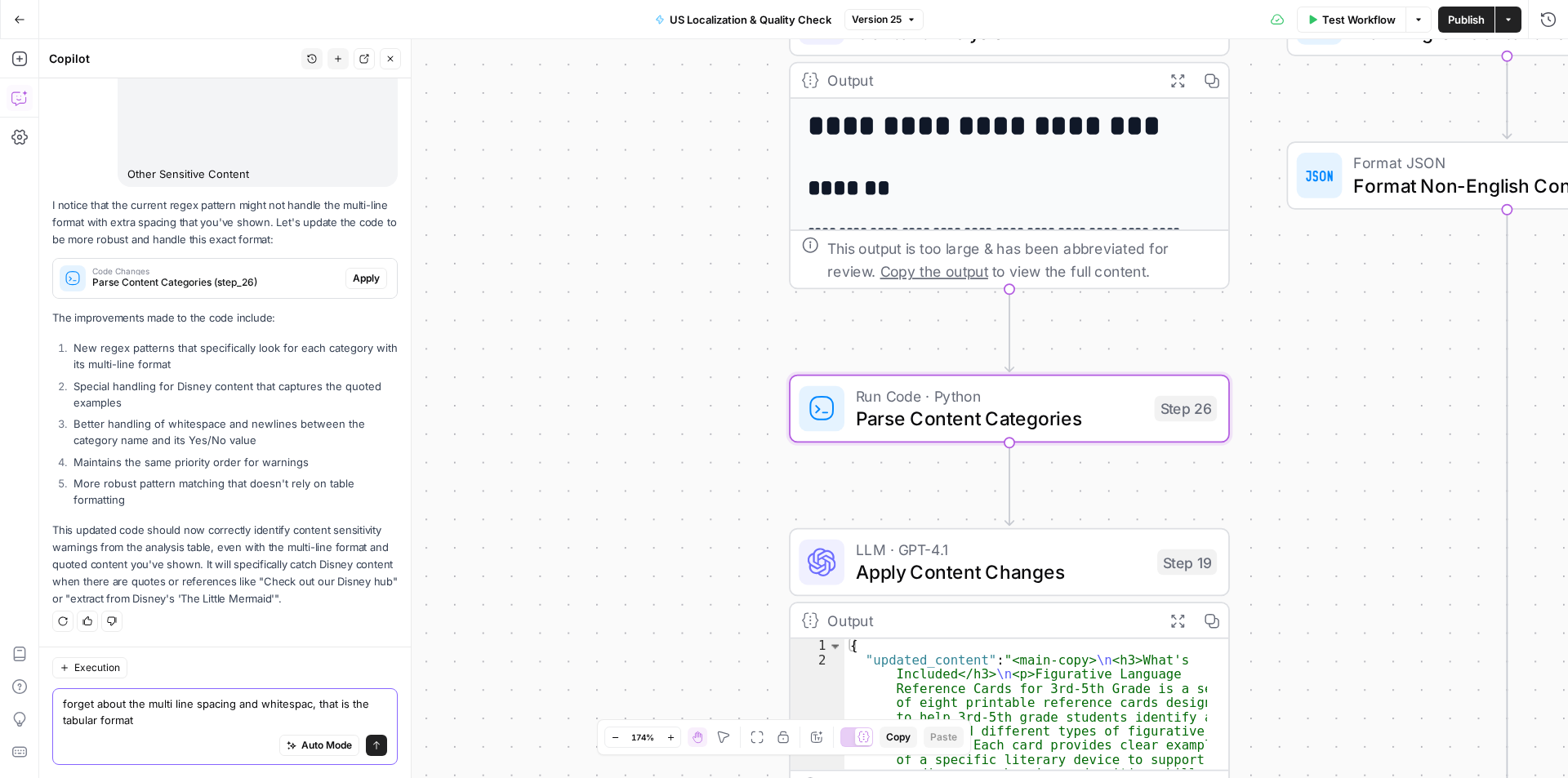
type textarea "forget about the multi line spacing and whitespace, that is the tabular format"
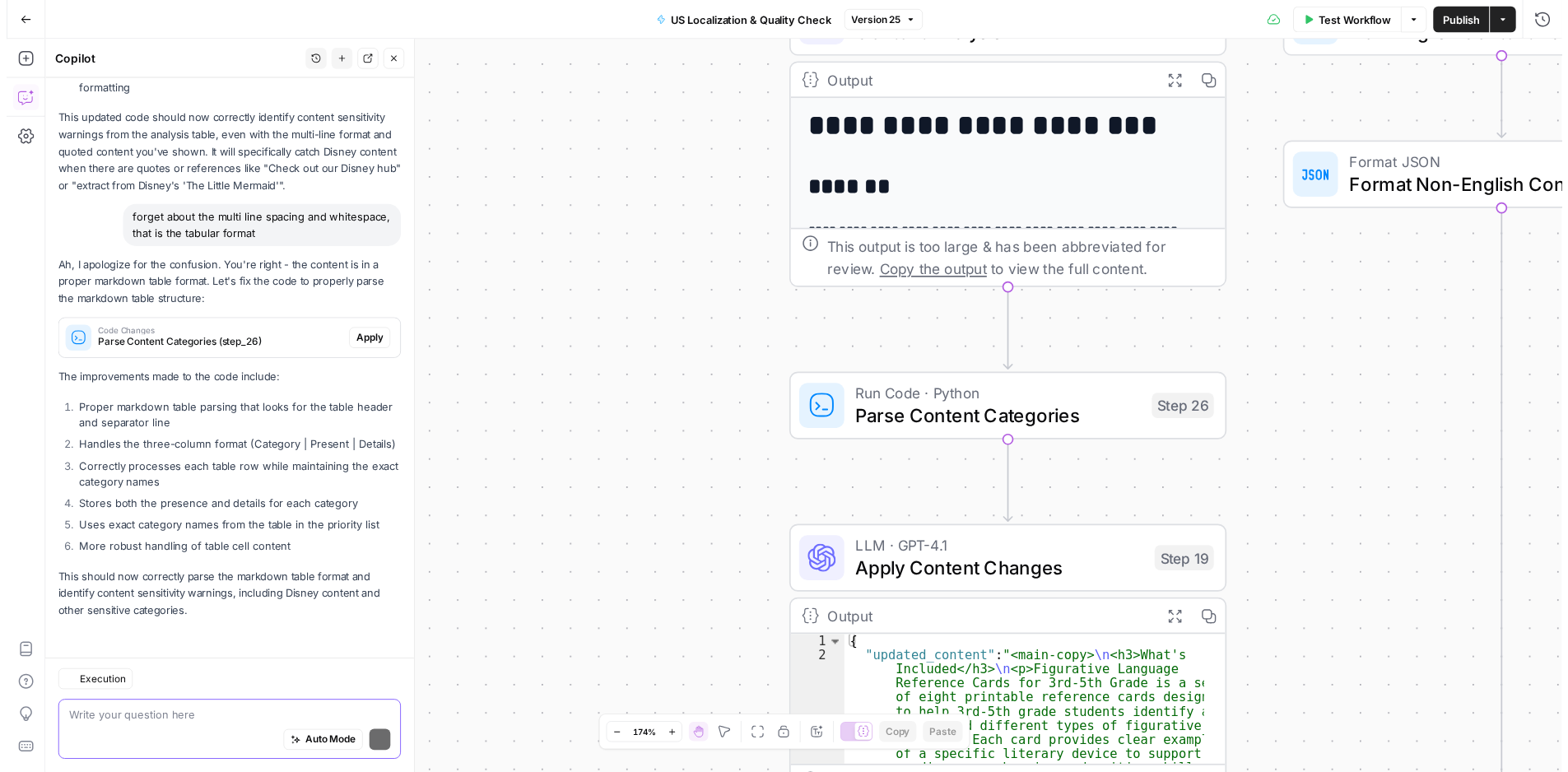
scroll to position [3597, 0]
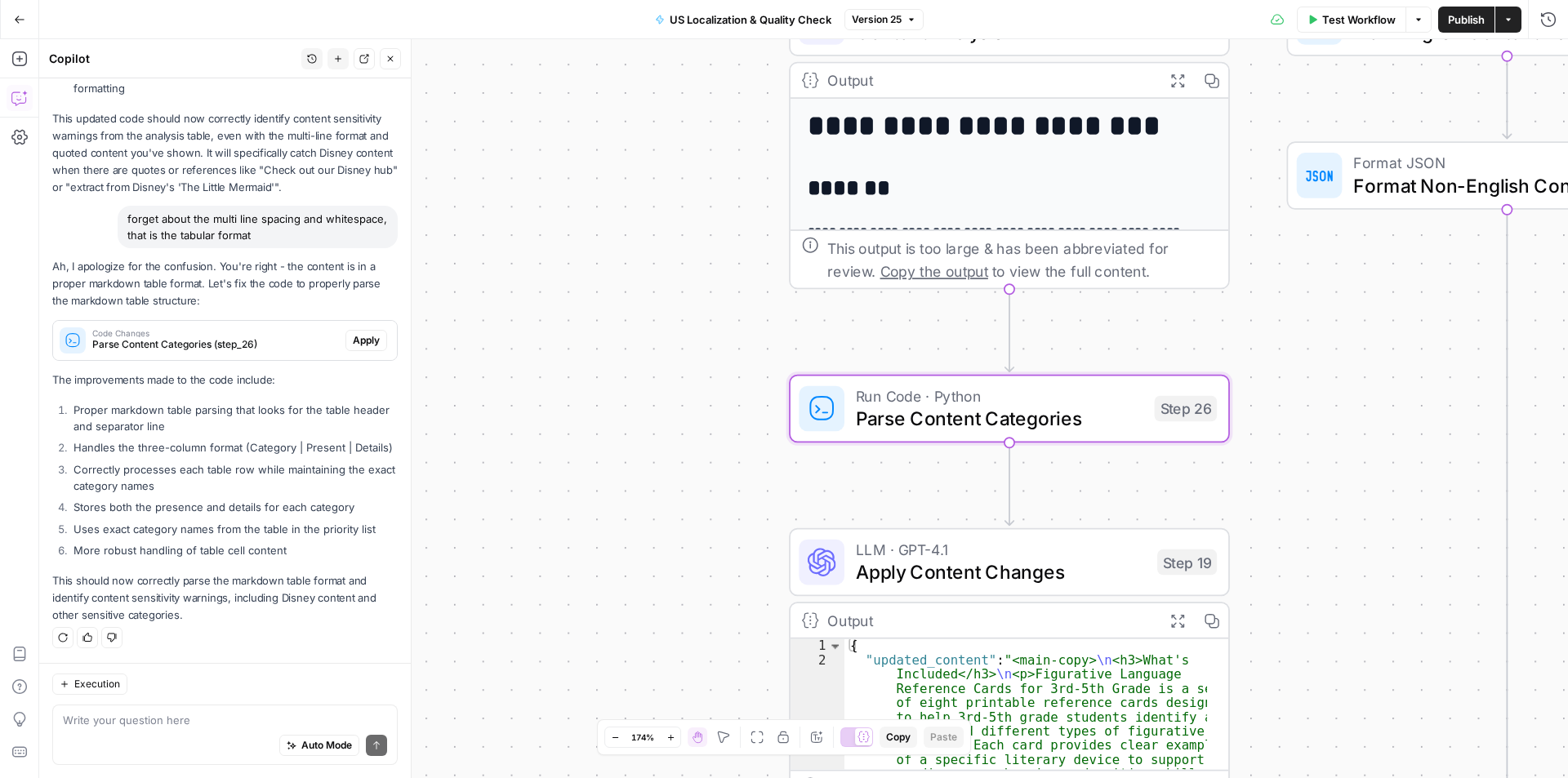
click at [359, 333] on span "Apply" at bounding box center [366, 341] width 27 height 15
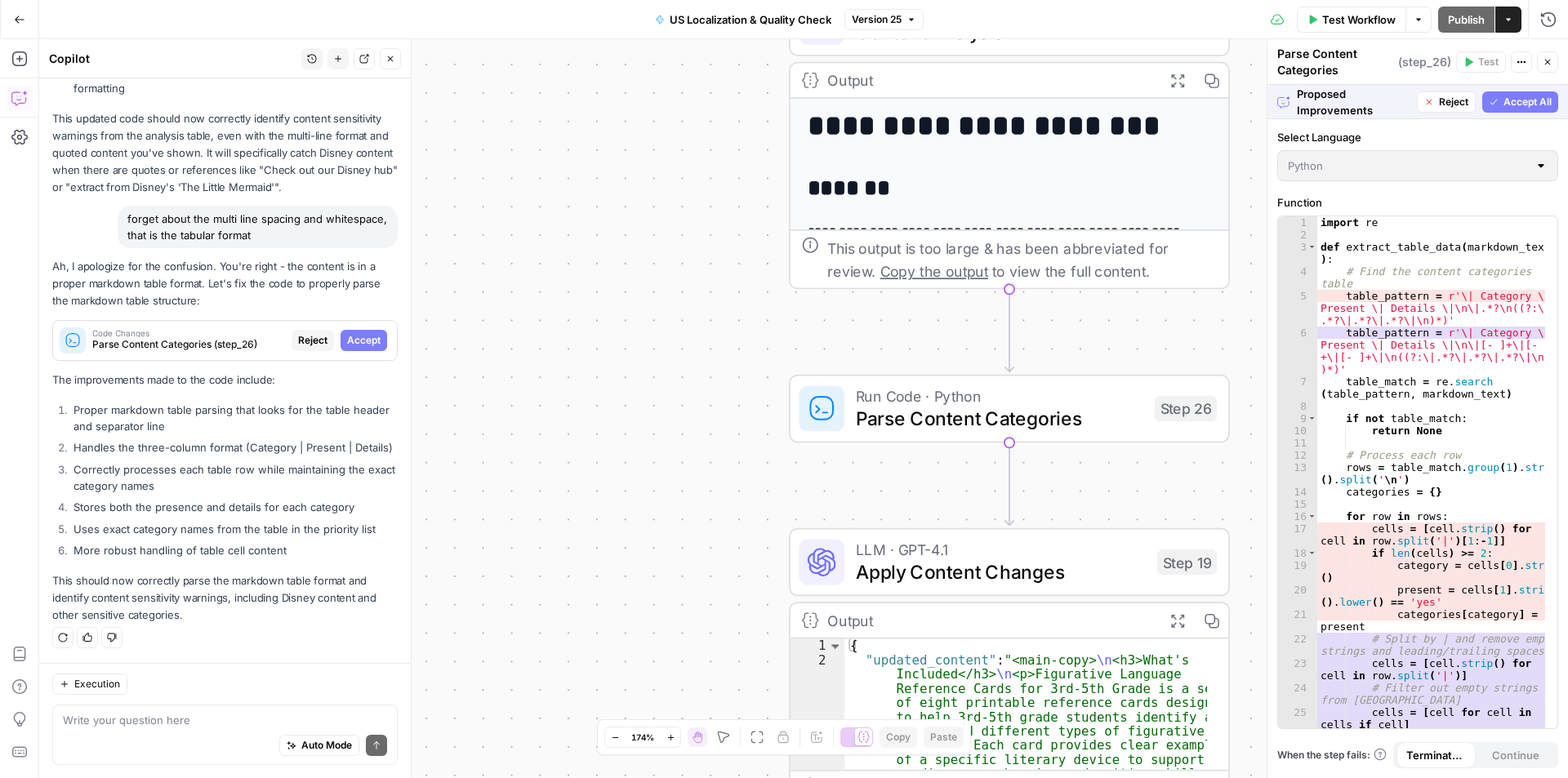
click at [1537, 105] on span "Accept All" at bounding box center [1527, 102] width 48 height 15
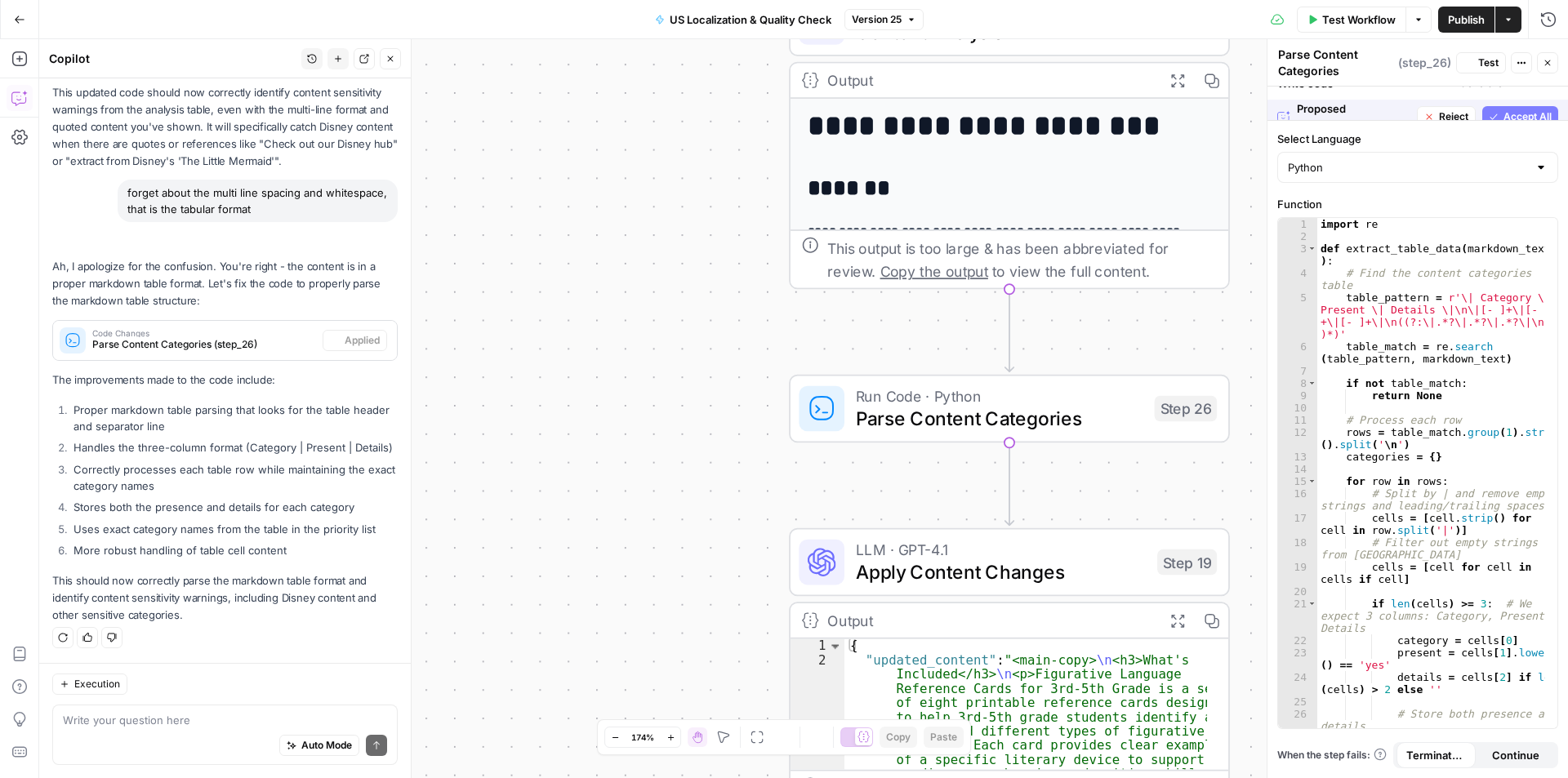
scroll to position [3649, 0]
click at [1459, 19] on span "Publish" at bounding box center [1466, 20] width 37 height 17
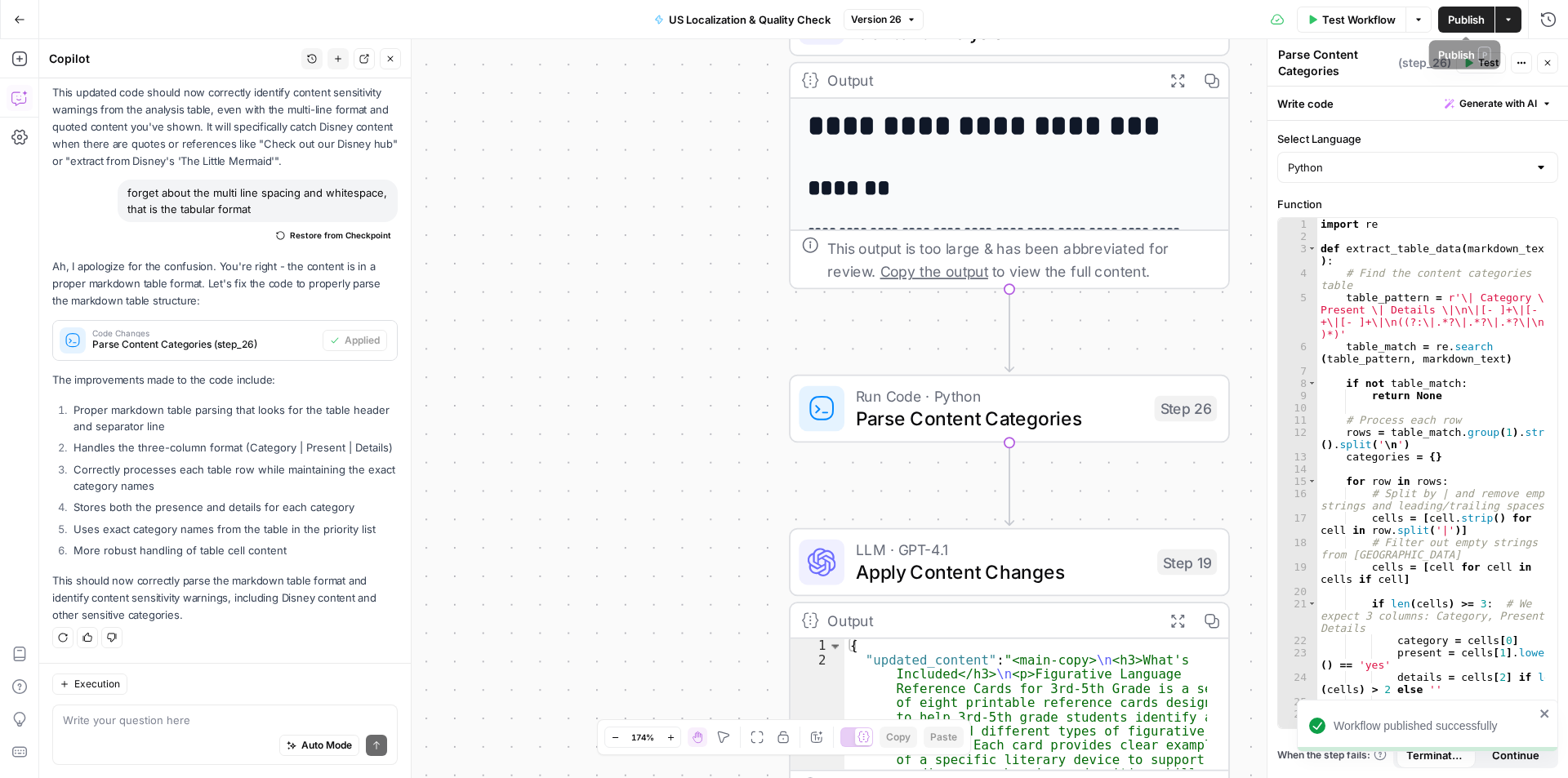
click at [1466, 20] on span "Publish" at bounding box center [1466, 20] width 37 height 17
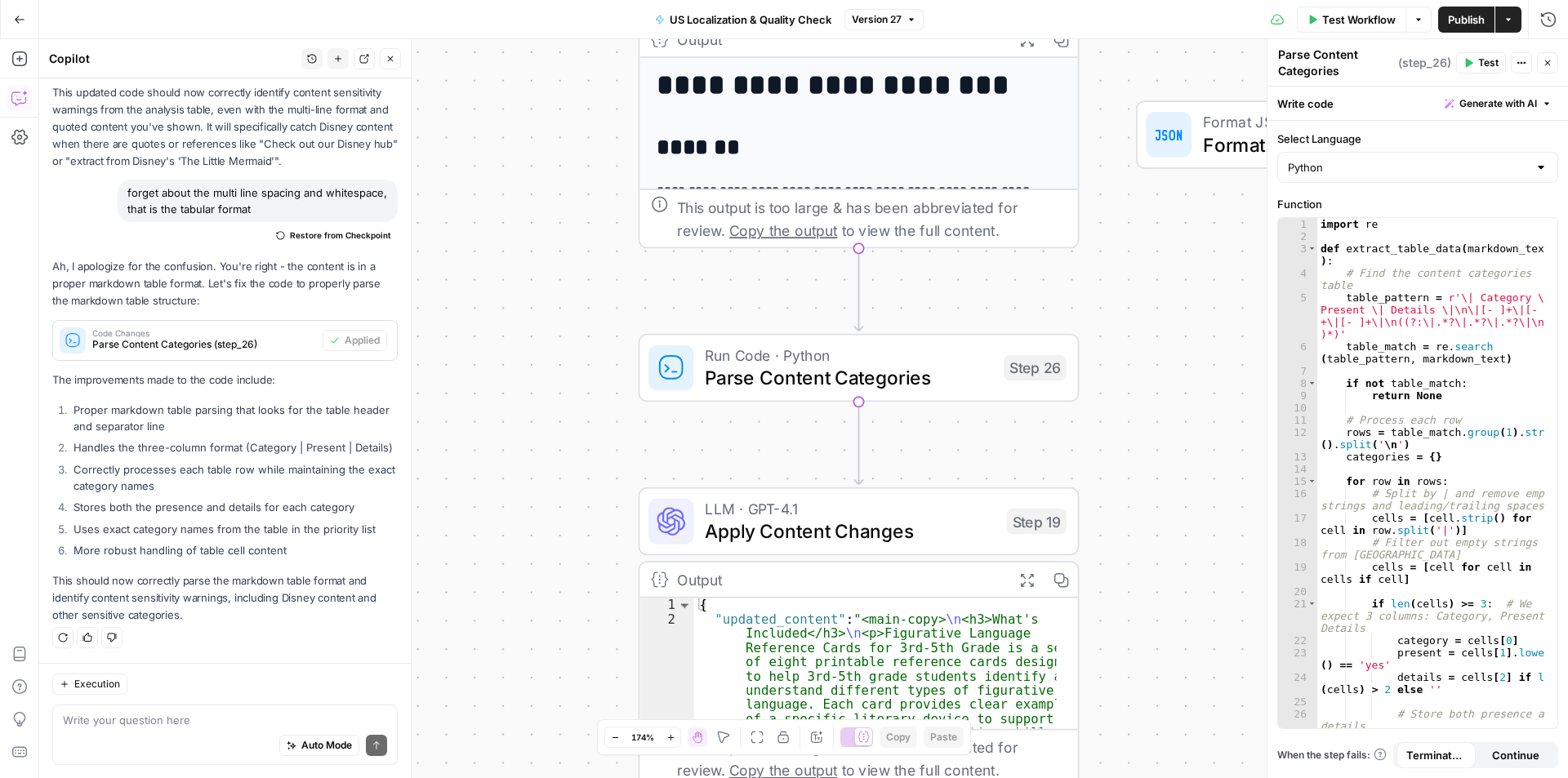
click at [736, 377] on span "Parse Content Categories" at bounding box center [848, 377] width 288 height 28
click at [179, 717] on textarea at bounding box center [225, 721] width 324 height 17
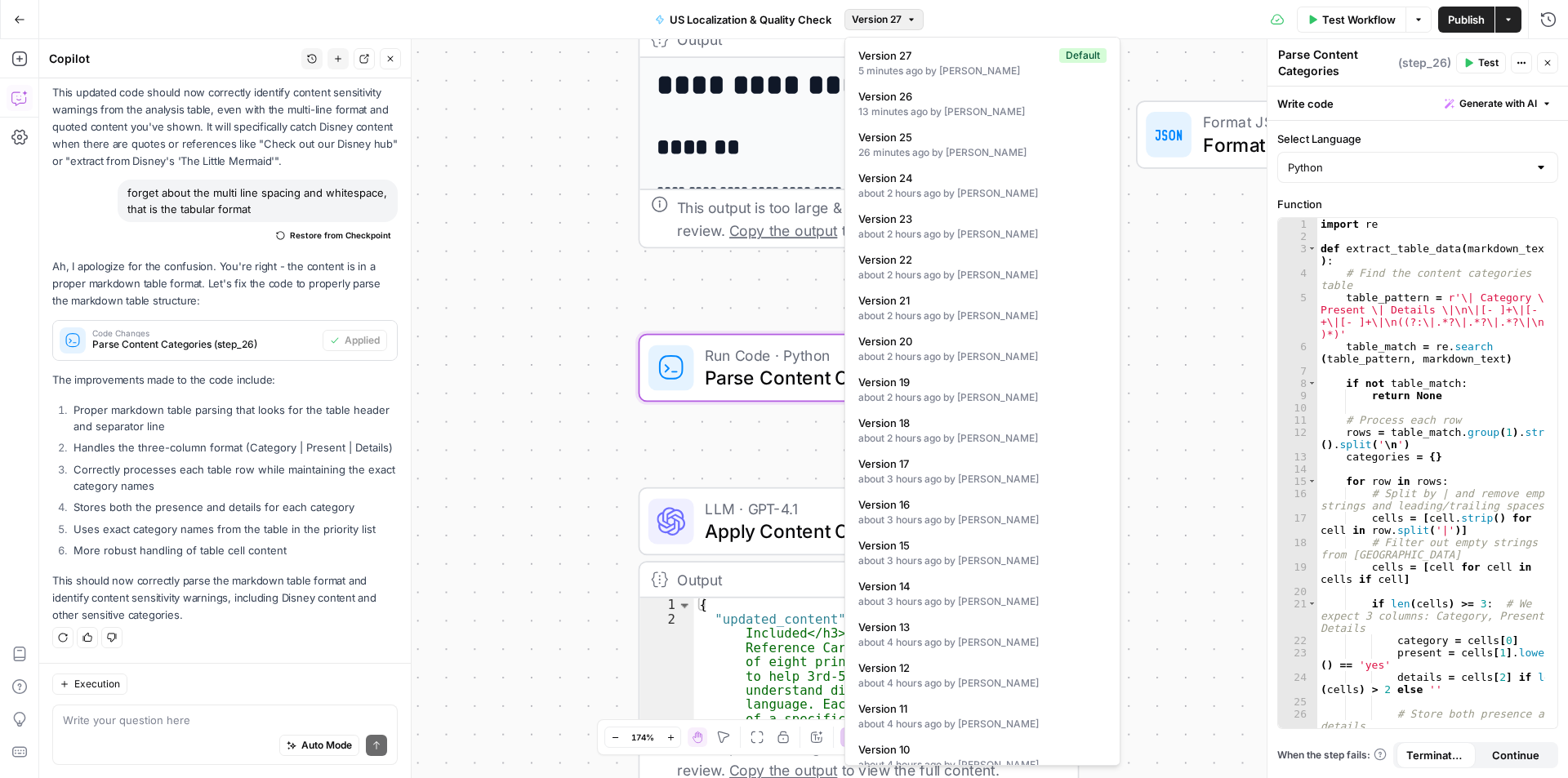
click at [911, 13] on button "Version 27" at bounding box center [883, 20] width 79 height 22
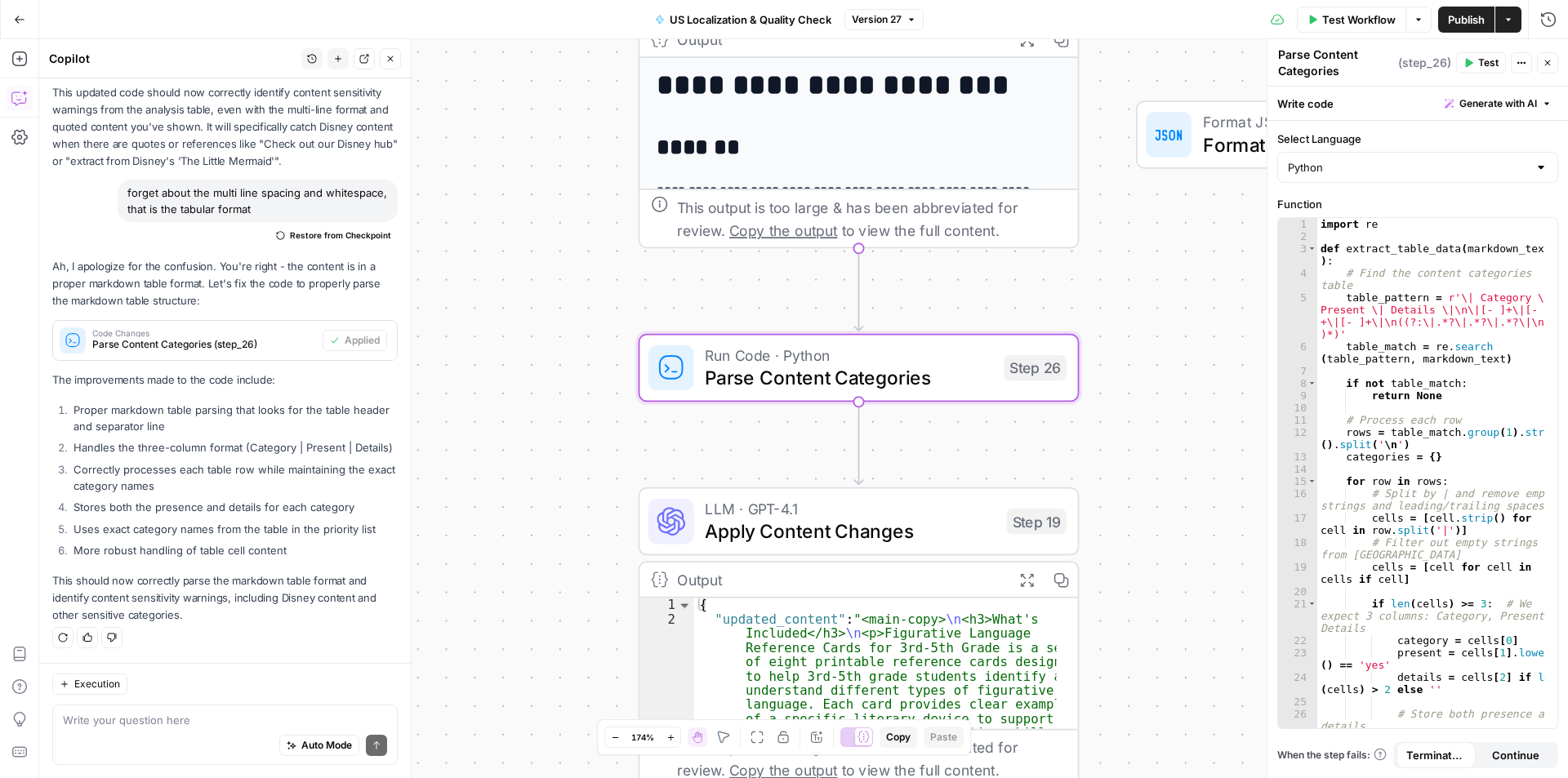
click at [911, 13] on button "Version 27" at bounding box center [883, 20] width 79 height 22
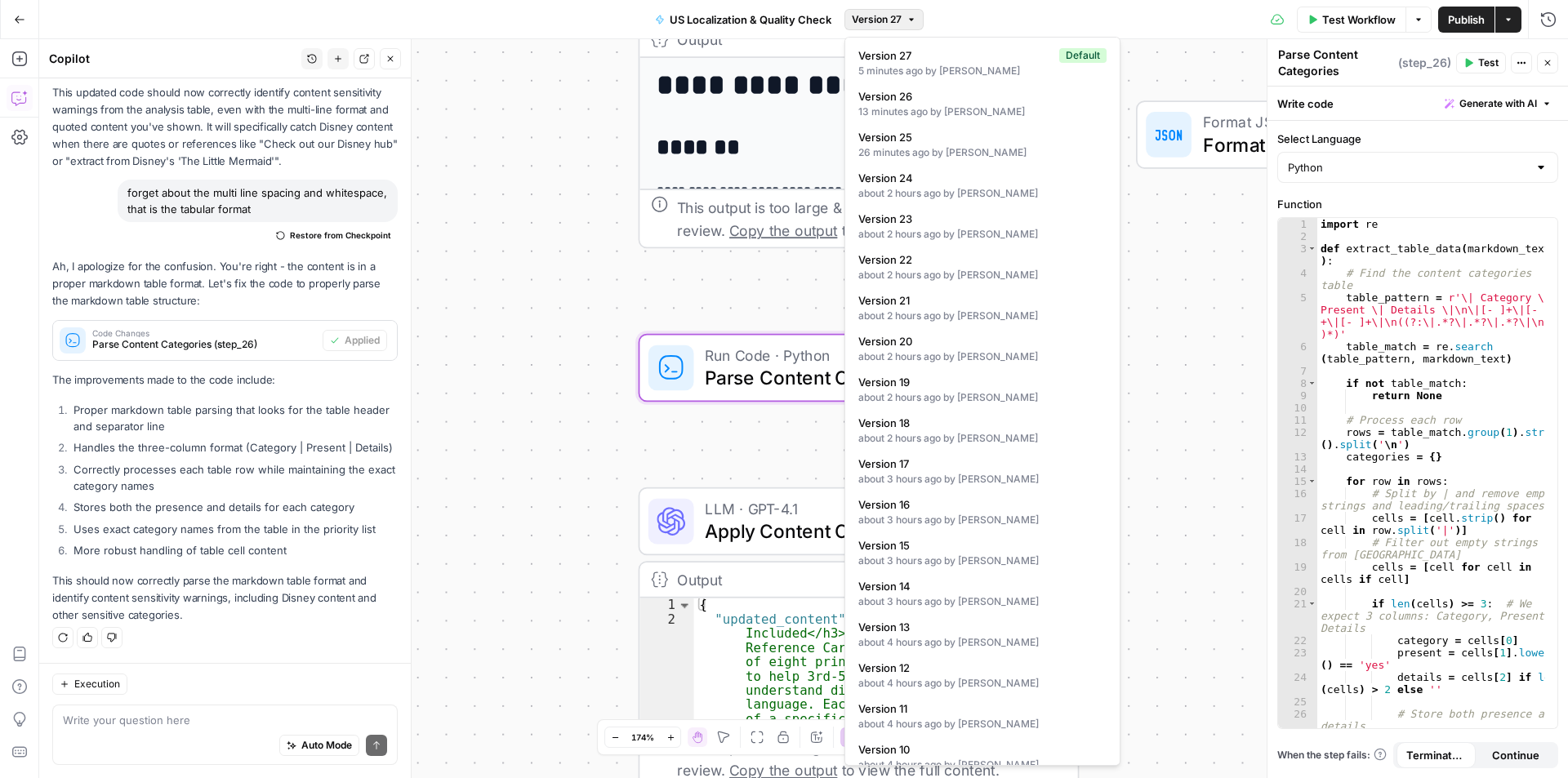
click at [856, 20] on span "Version 27" at bounding box center [877, 20] width 50 height 15
click at [877, 18] on span "Version 27" at bounding box center [877, 20] width 50 height 15
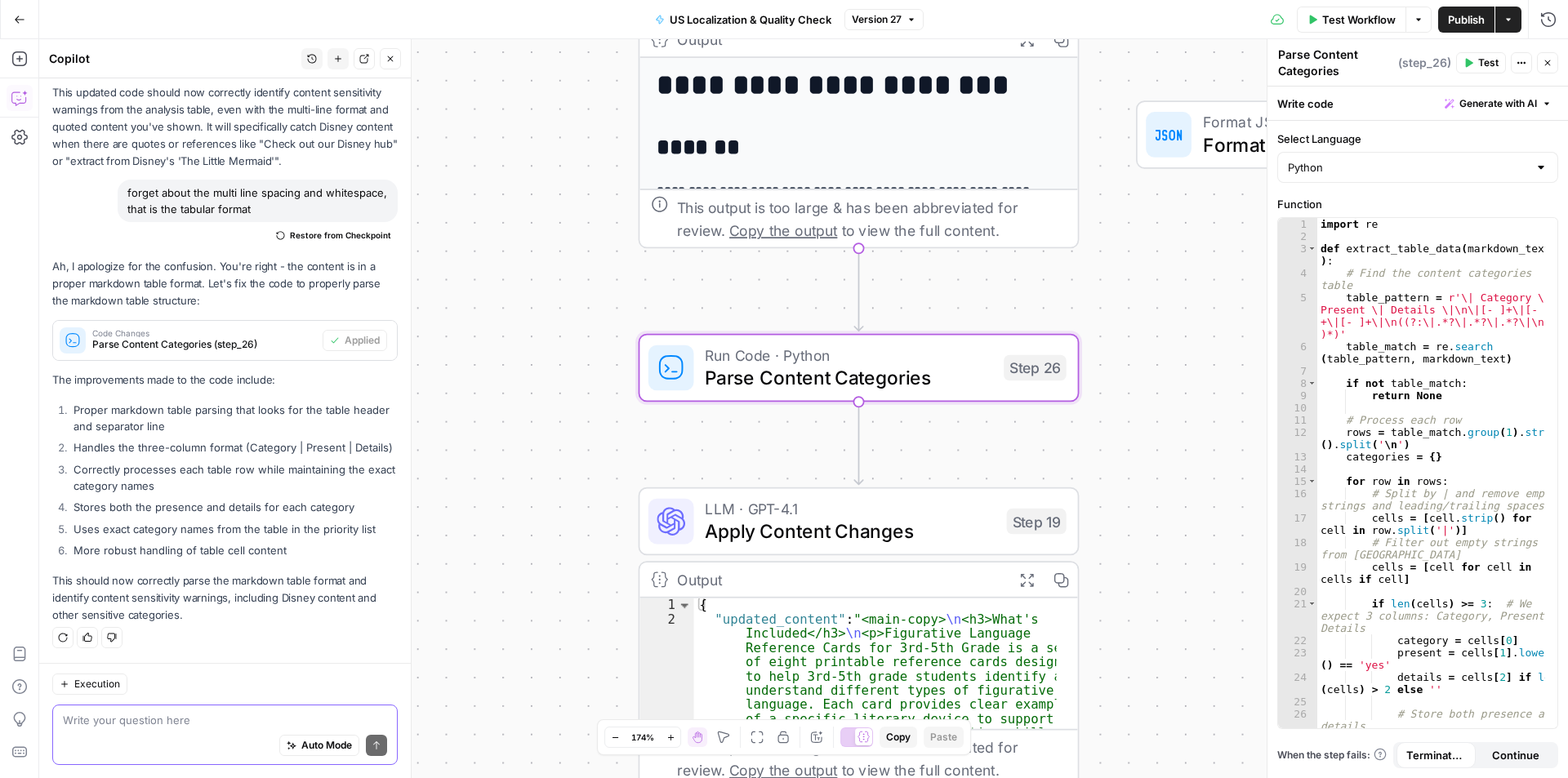
click at [194, 722] on textarea at bounding box center [225, 721] width 324 height 17
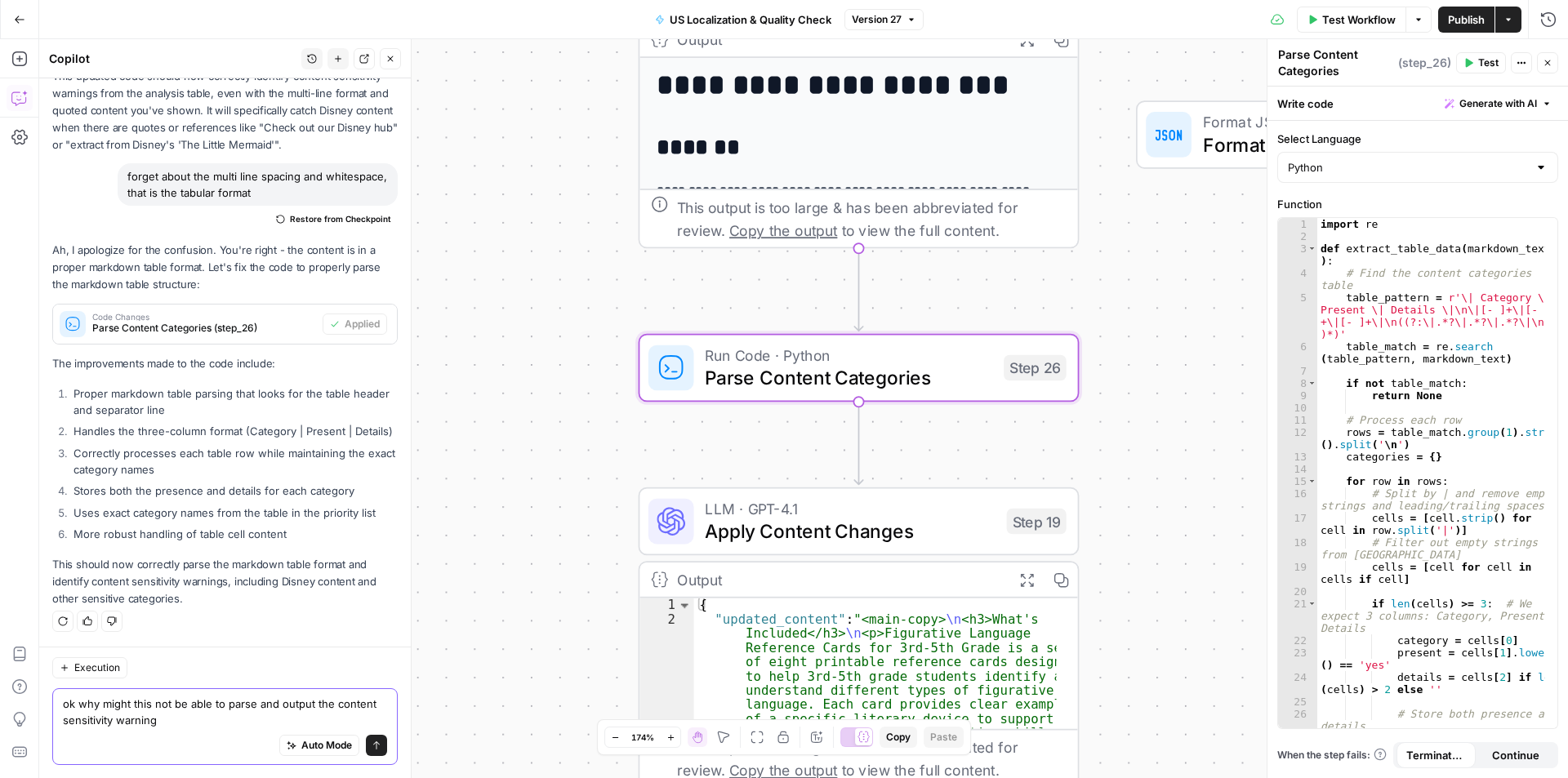
type textarea "ok why might this not be able to parse and output the content sensitivity warni…"
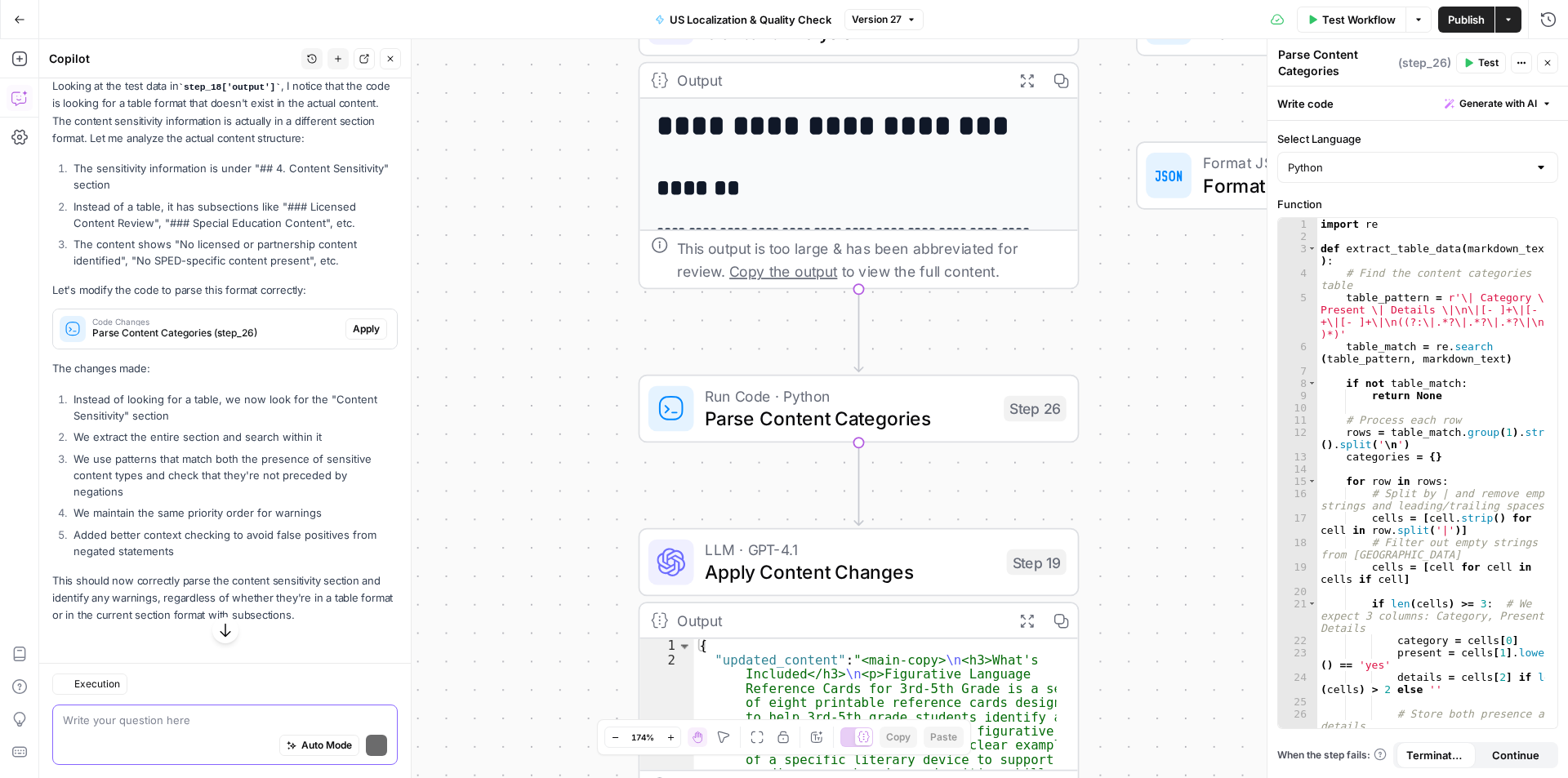
scroll to position [4129, 0]
click at [207, 726] on textarea at bounding box center [225, 721] width 324 height 17
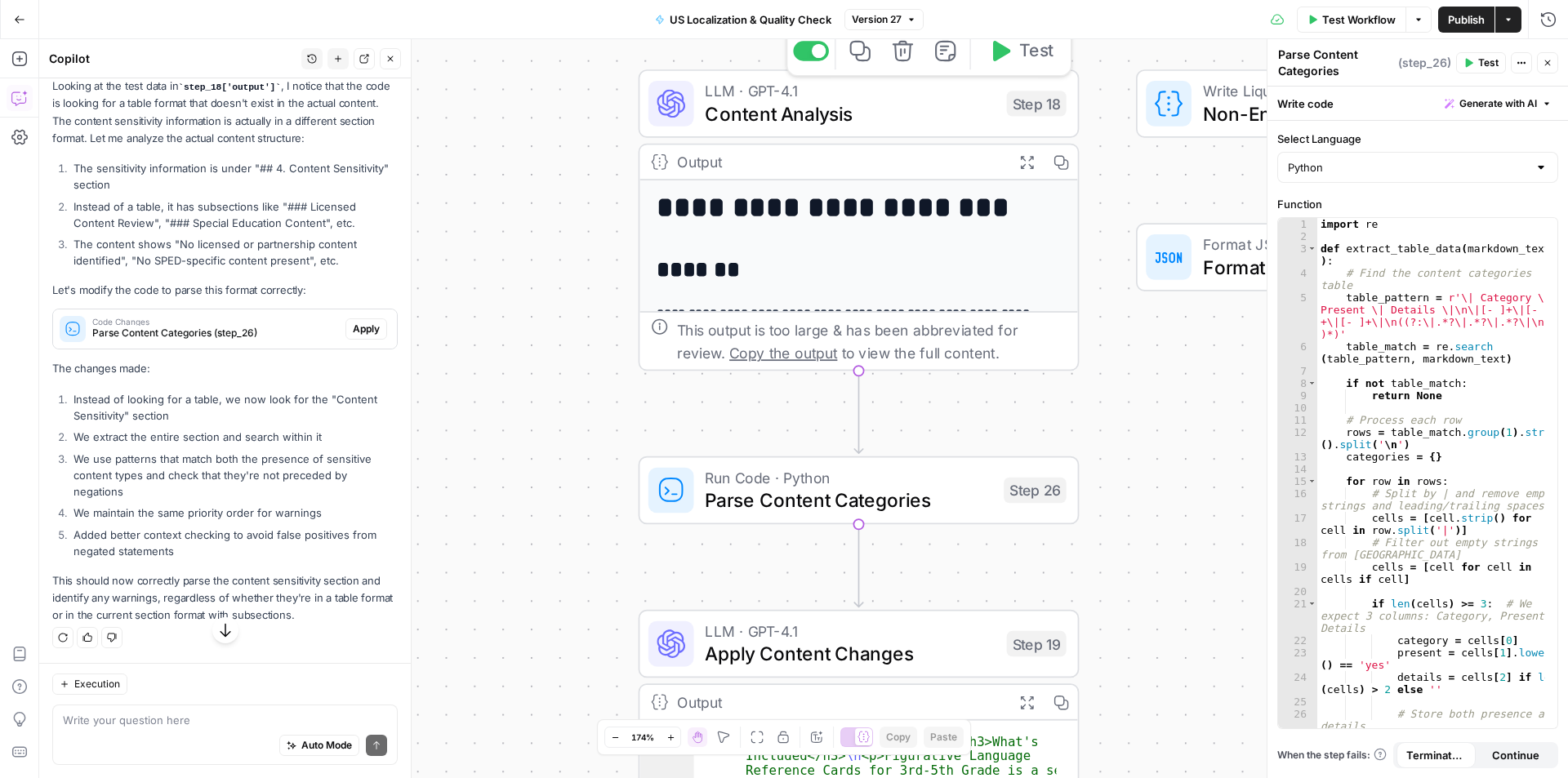
click at [921, 111] on span "Content Analysis" at bounding box center [849, 114] width 290 height 28
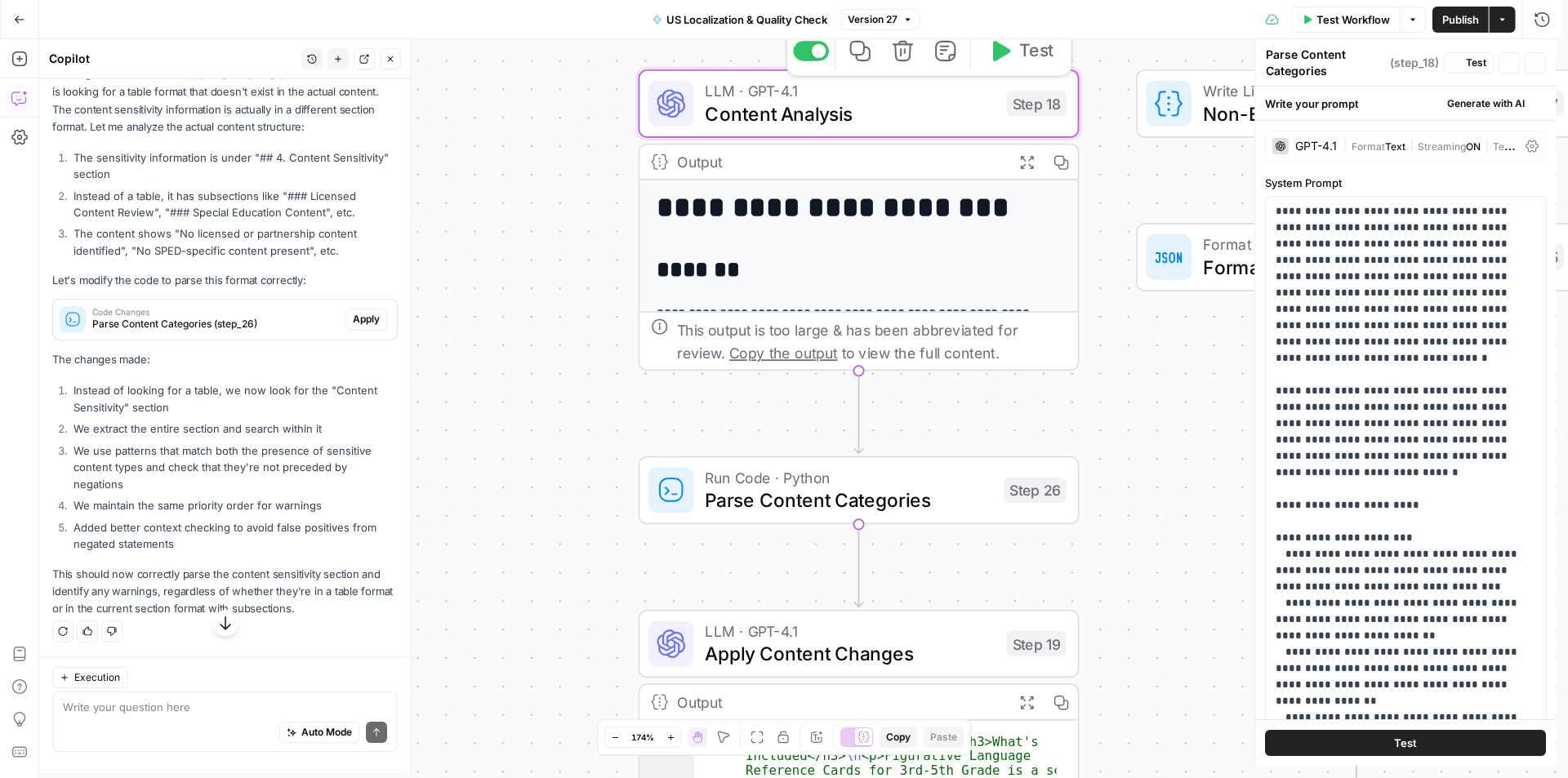
type textarea "Content Analysis"
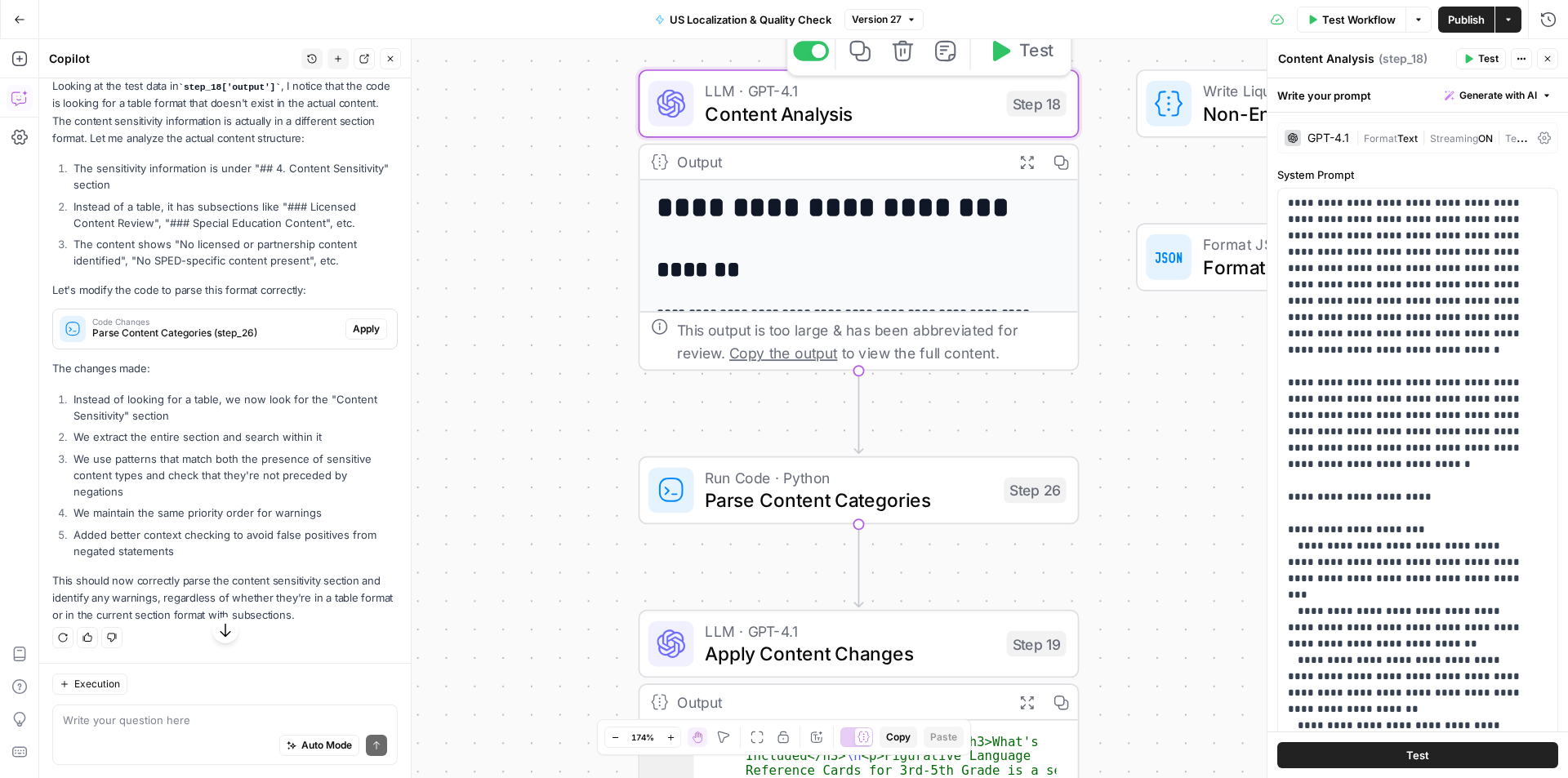
click at [1040, 57] on span "Test" at bounding box center [1035, 51] width 34 height 25
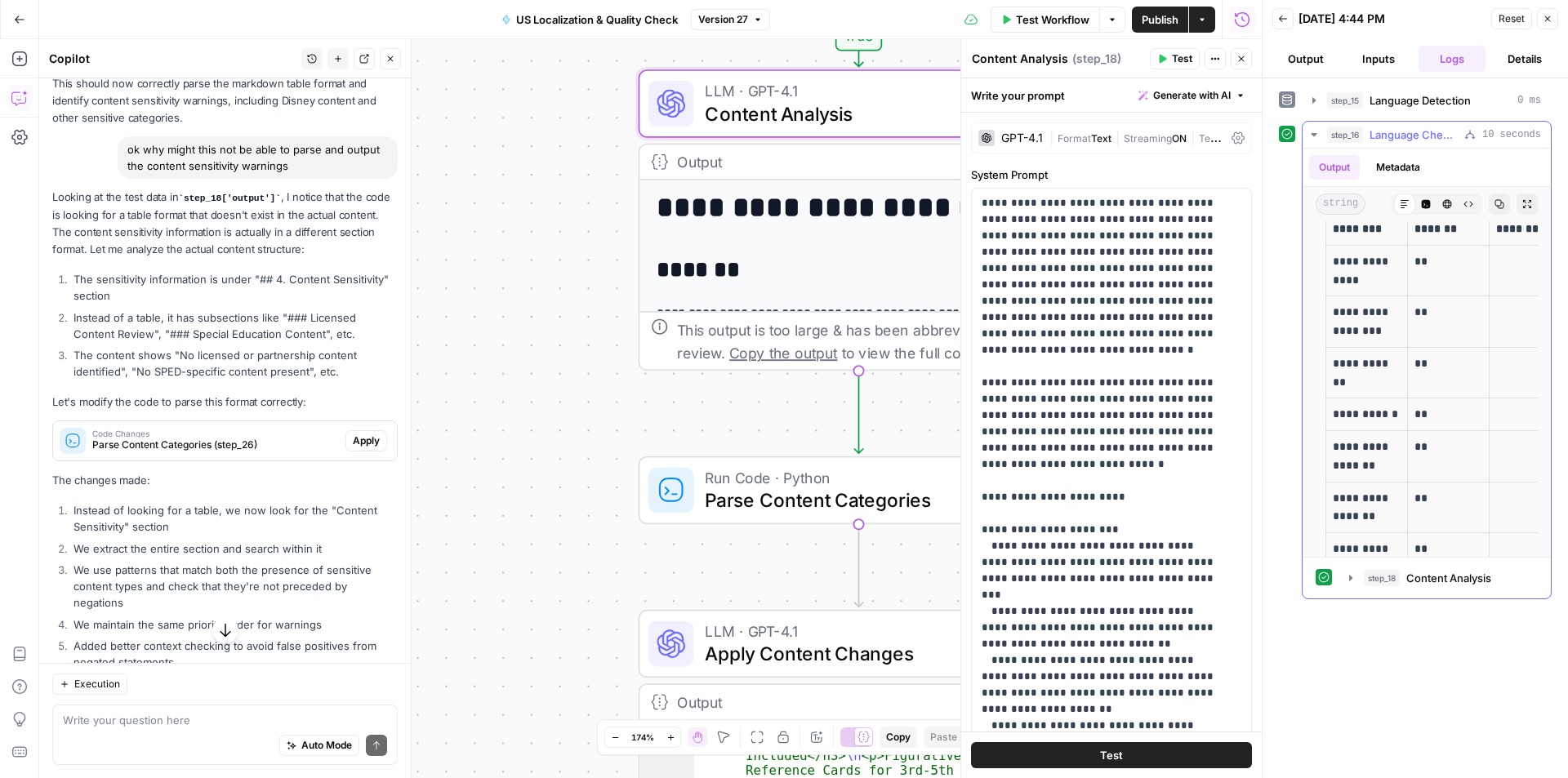
scroll to position [3720, 0]
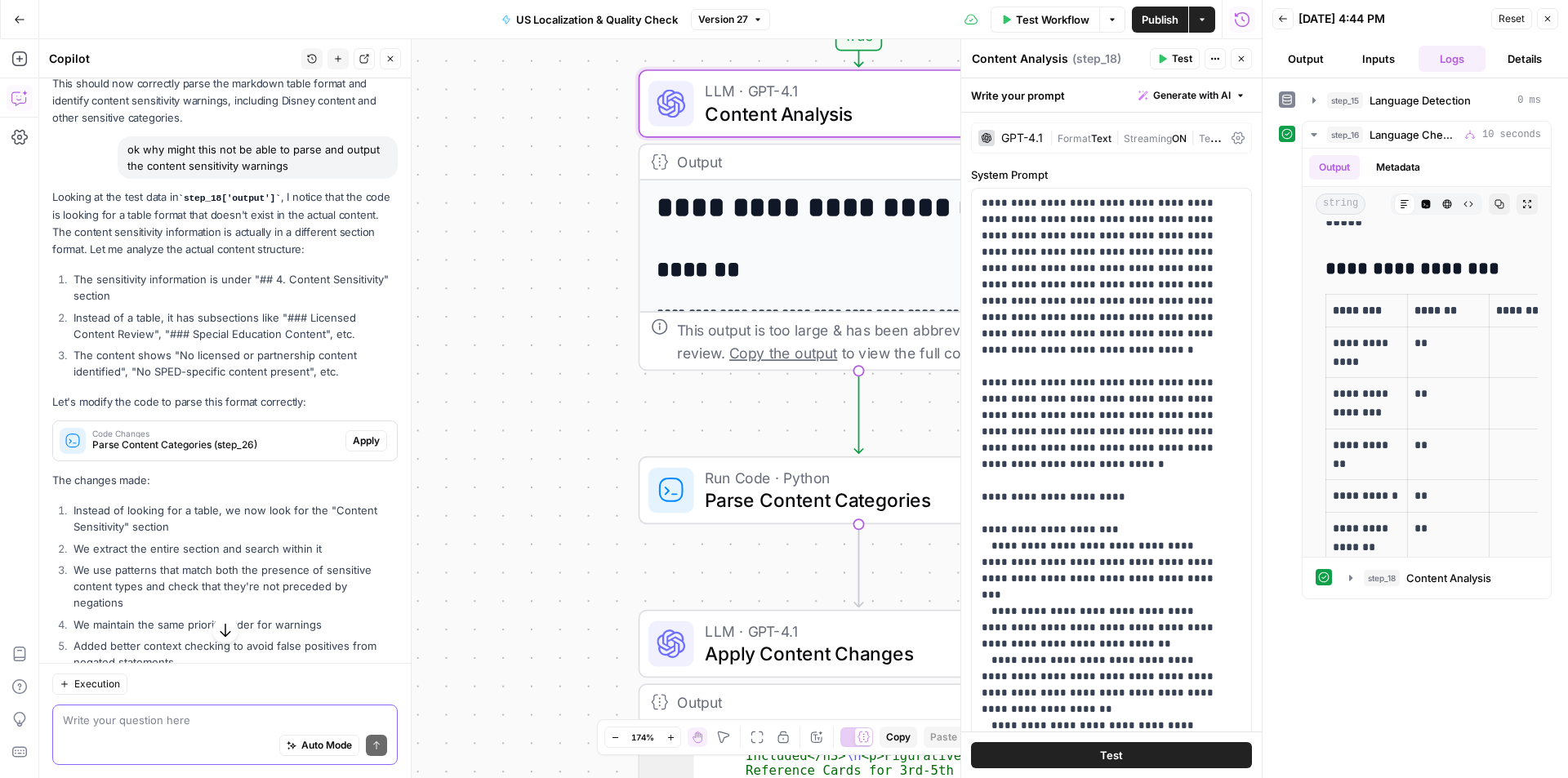
click at [180, 722] on textarea at bounding box center [225, 721] width 324 height 17
type textarea "sorry try again, that was the old output"
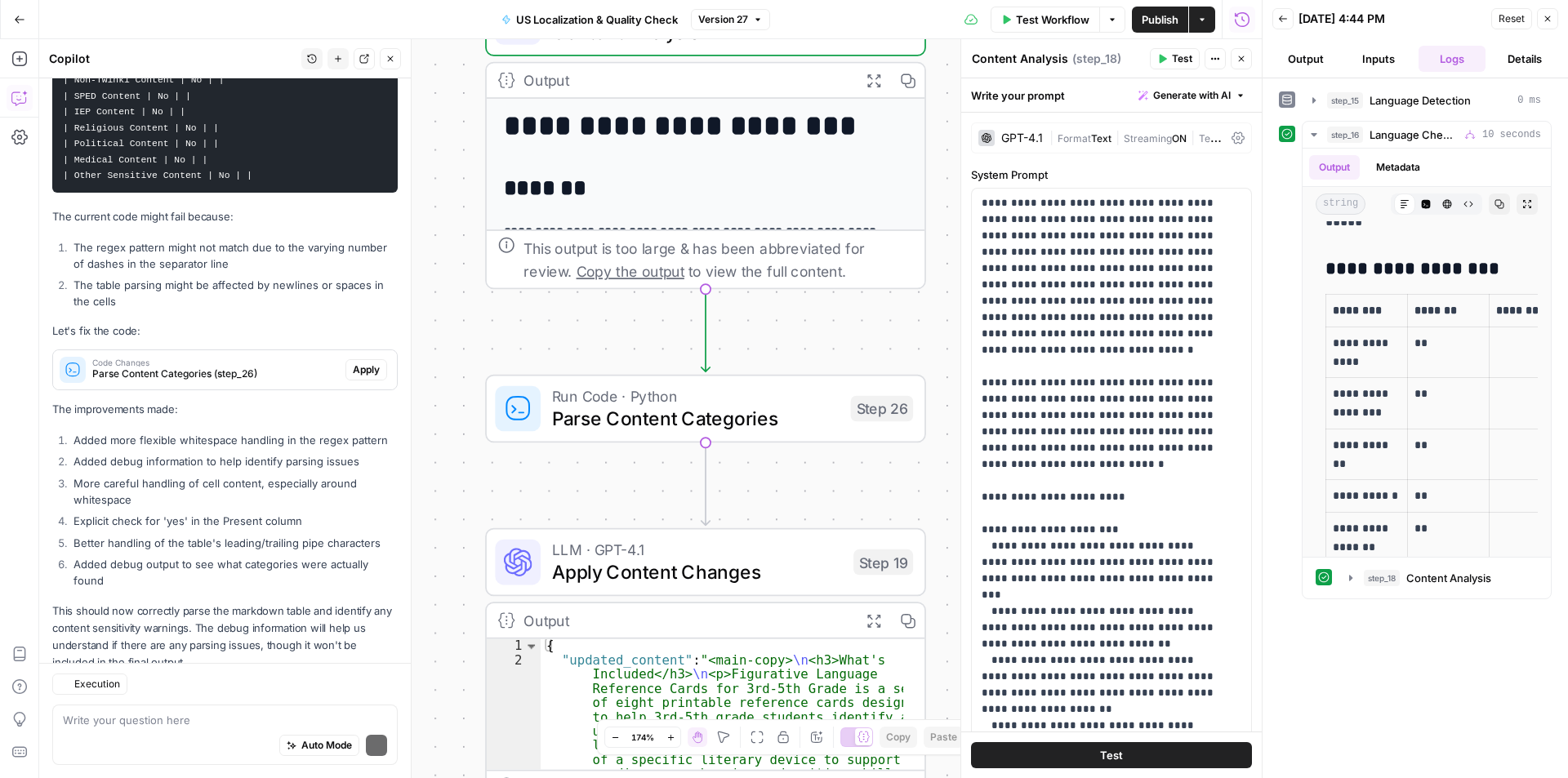
scroll to position [4306, 0]
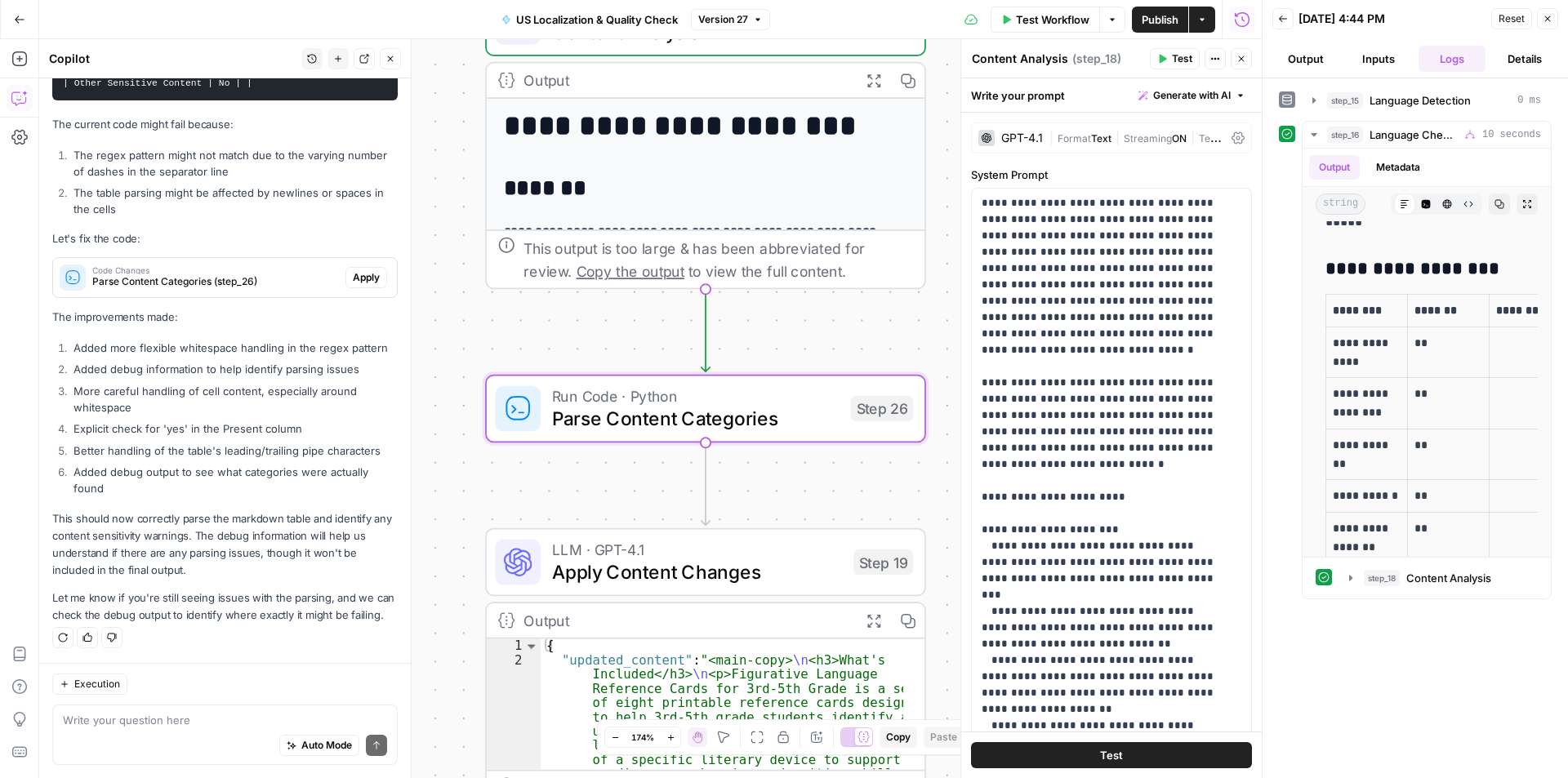
click at [364, 270] on span "Apply" at bounding box center [366, 278] width 27 height 15
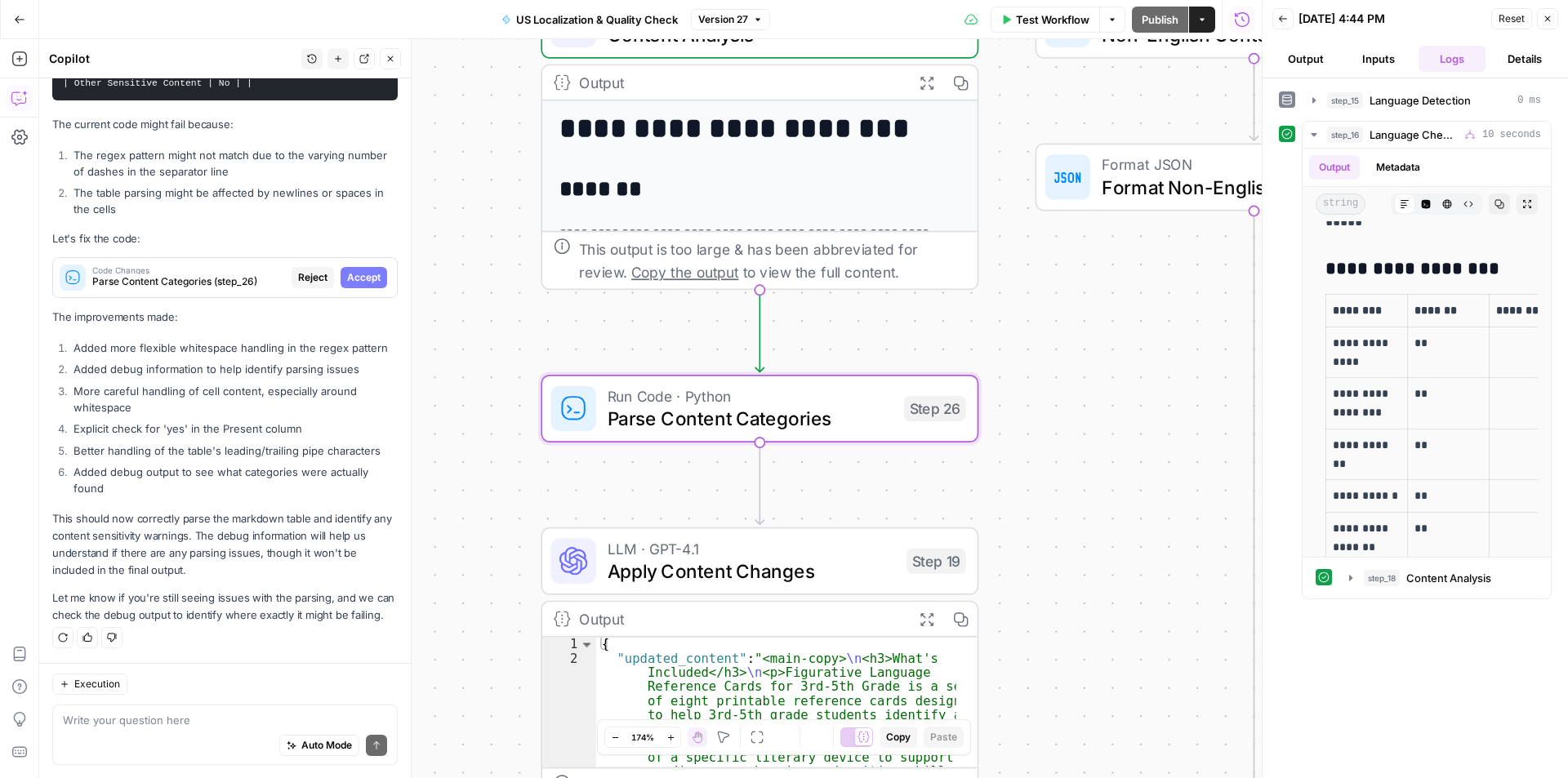
scroll to position [4227, 0]
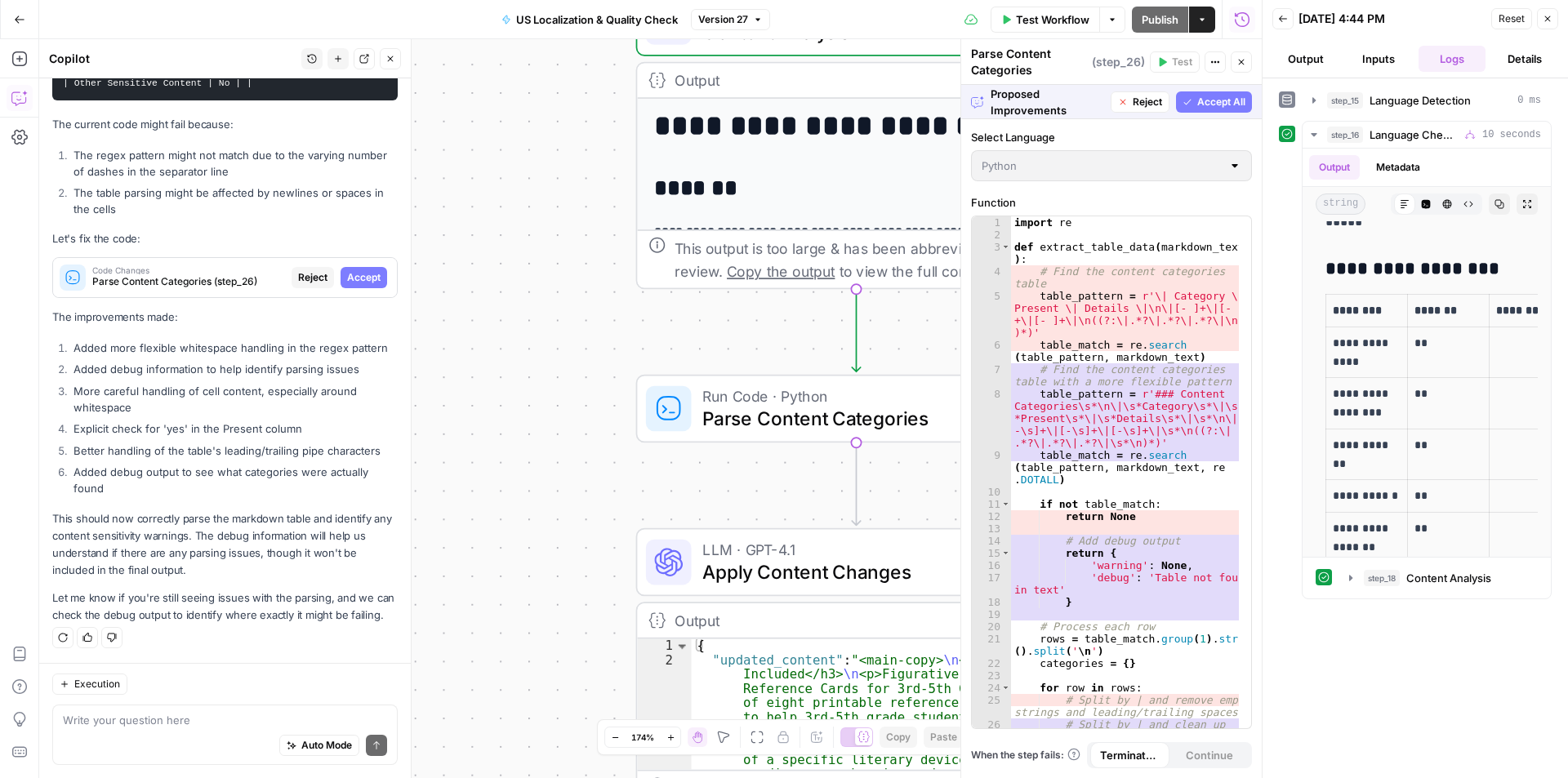
click at [1234, 101] on span "Accept All" at bounding box center [1221, 102] width 48 height 15
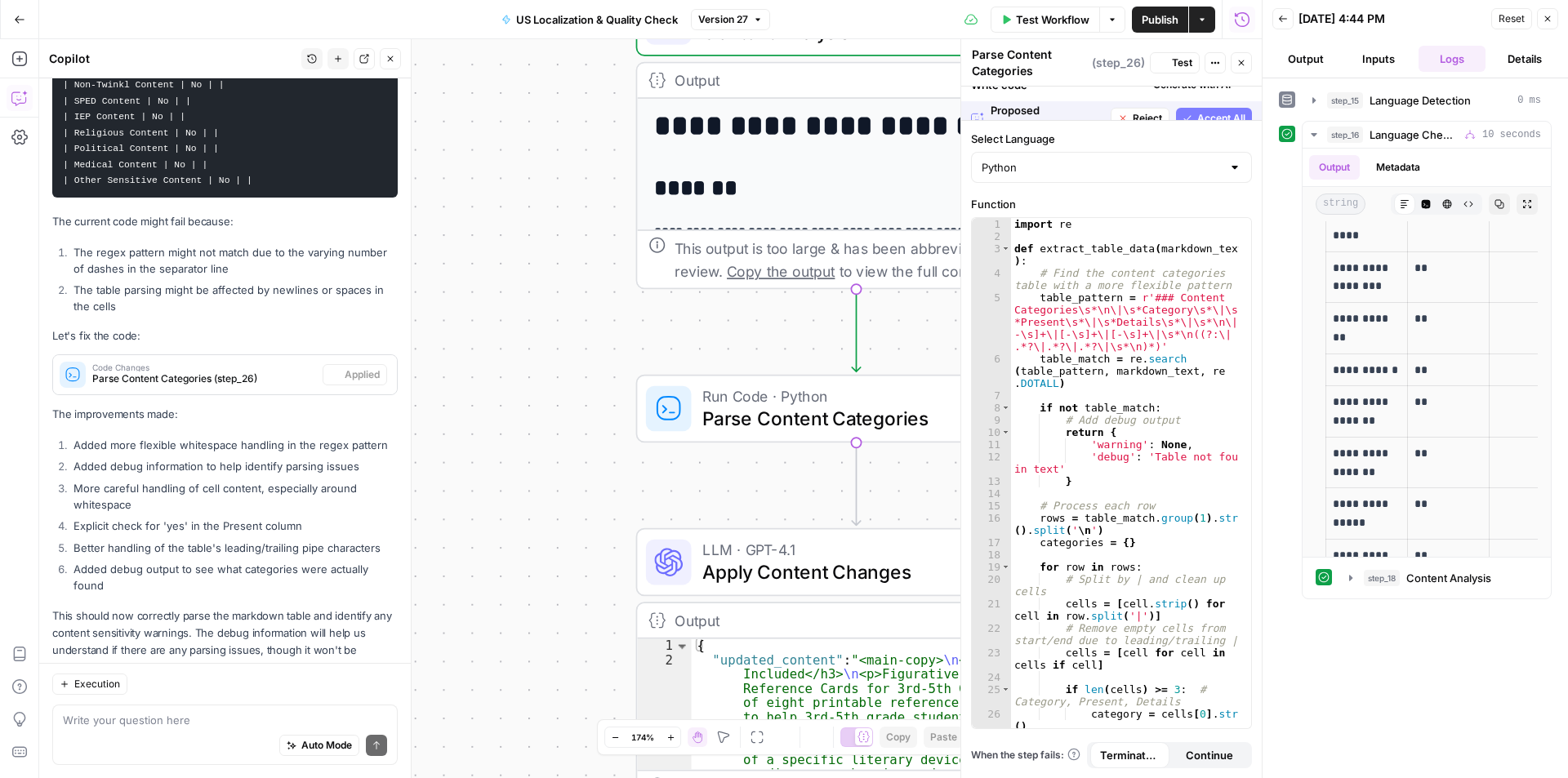
scroll to position [0, 0]
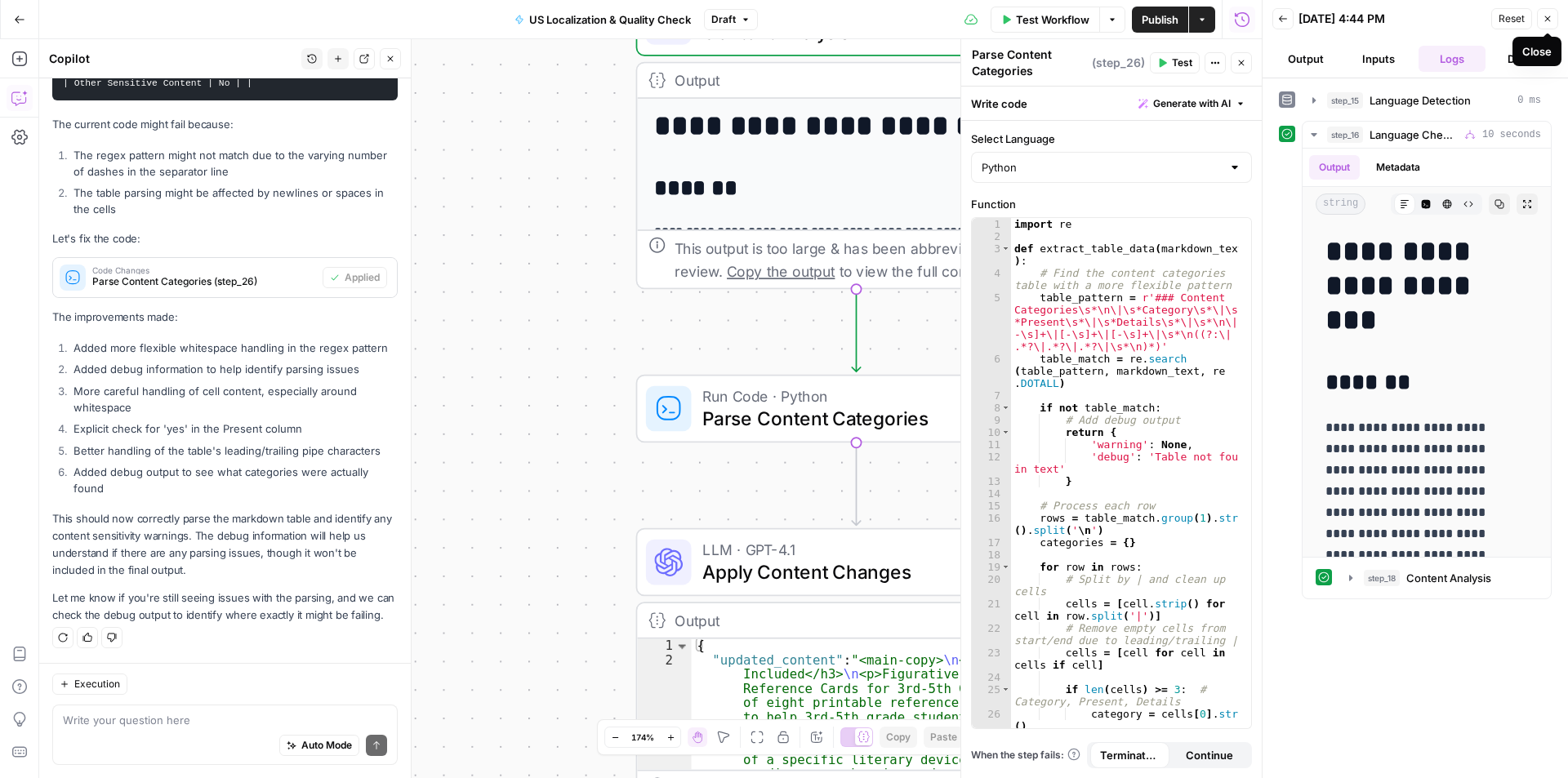
click at [1553, 22] on button "Close" at bounding box center [1547, 19] width 22 height 22
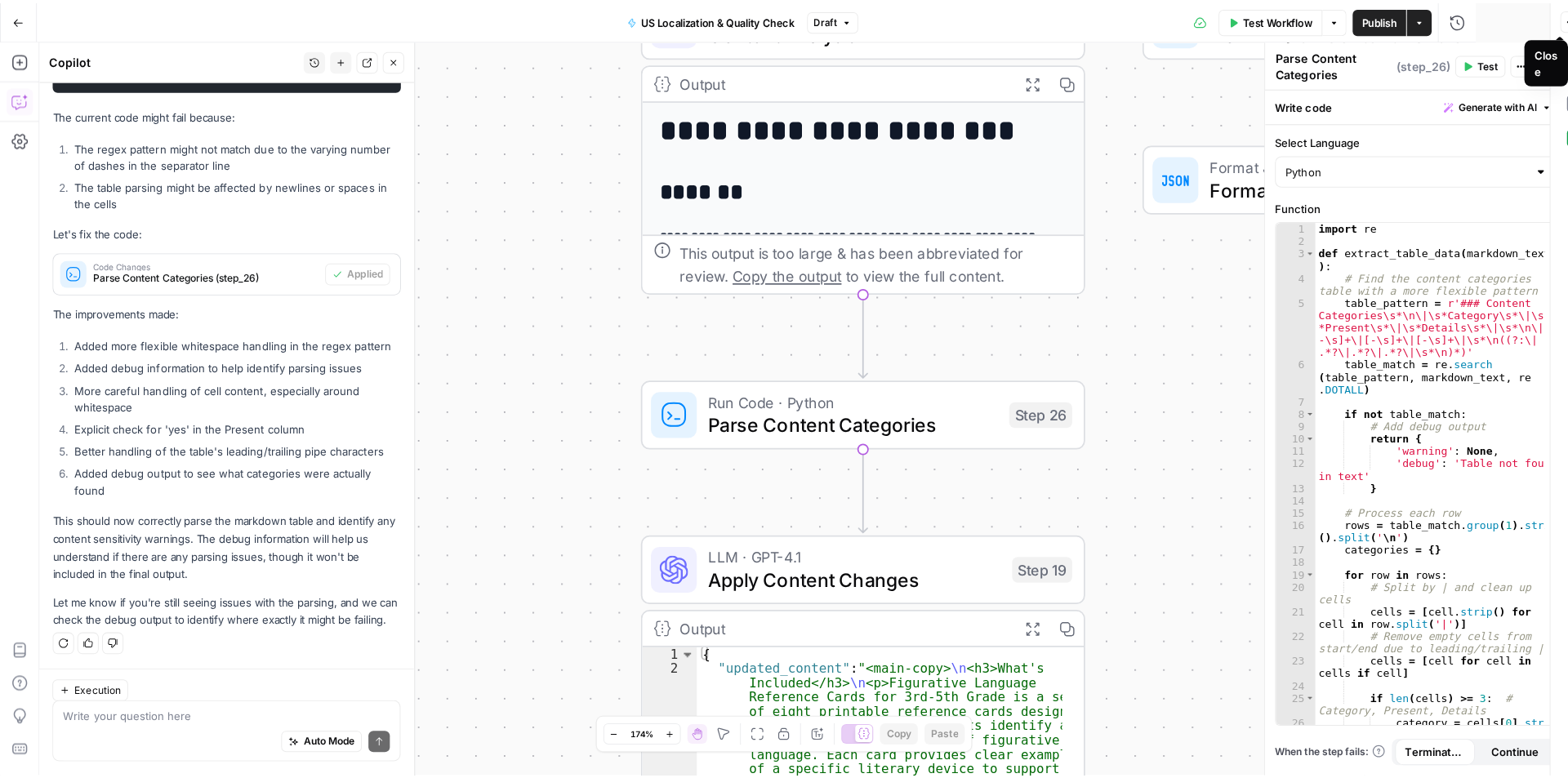
scroll to position [4358, 0]
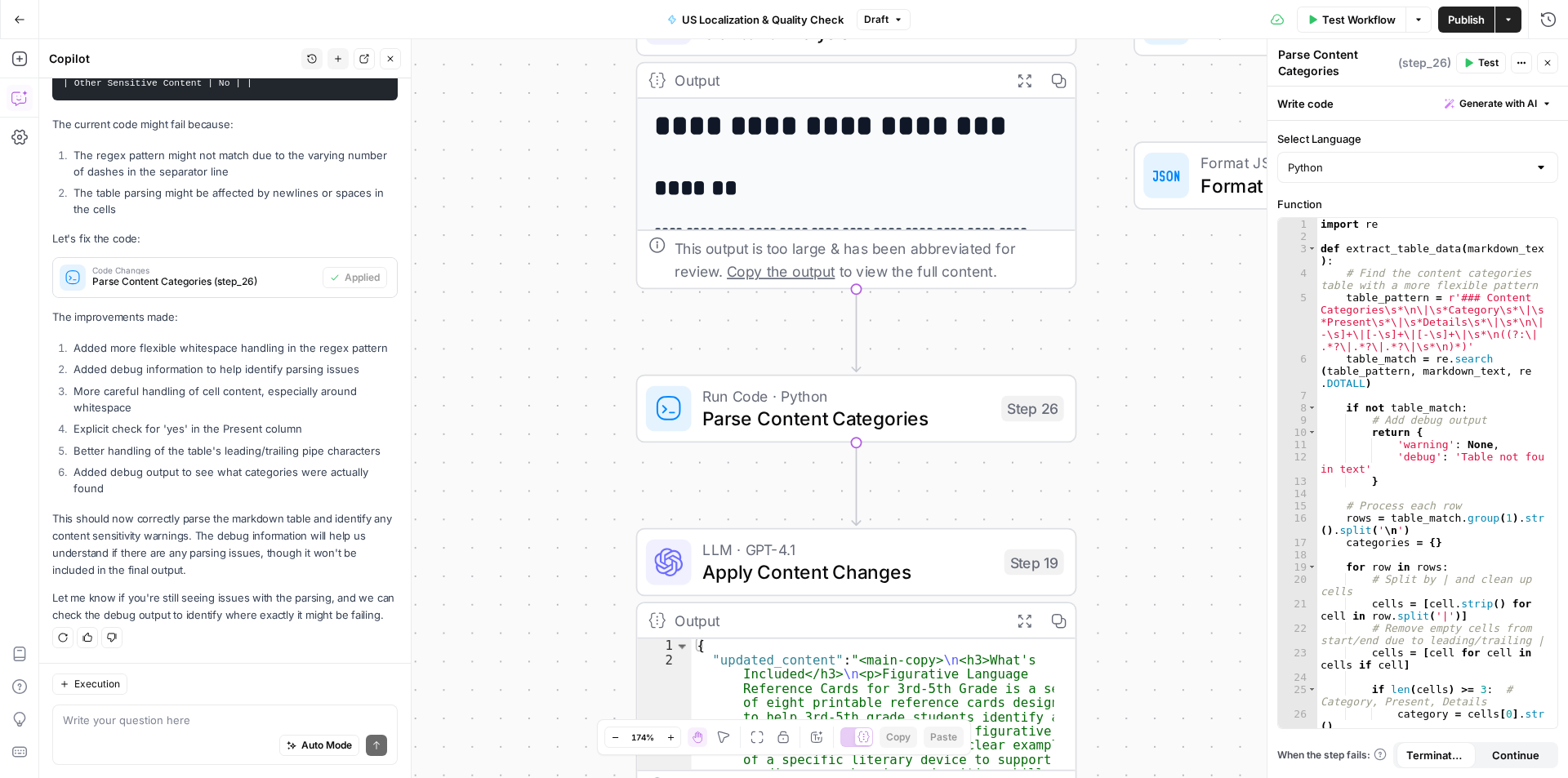
click at [1473, 23] on span "Publish" at bounding box center [1466, 20] width 37 height 17
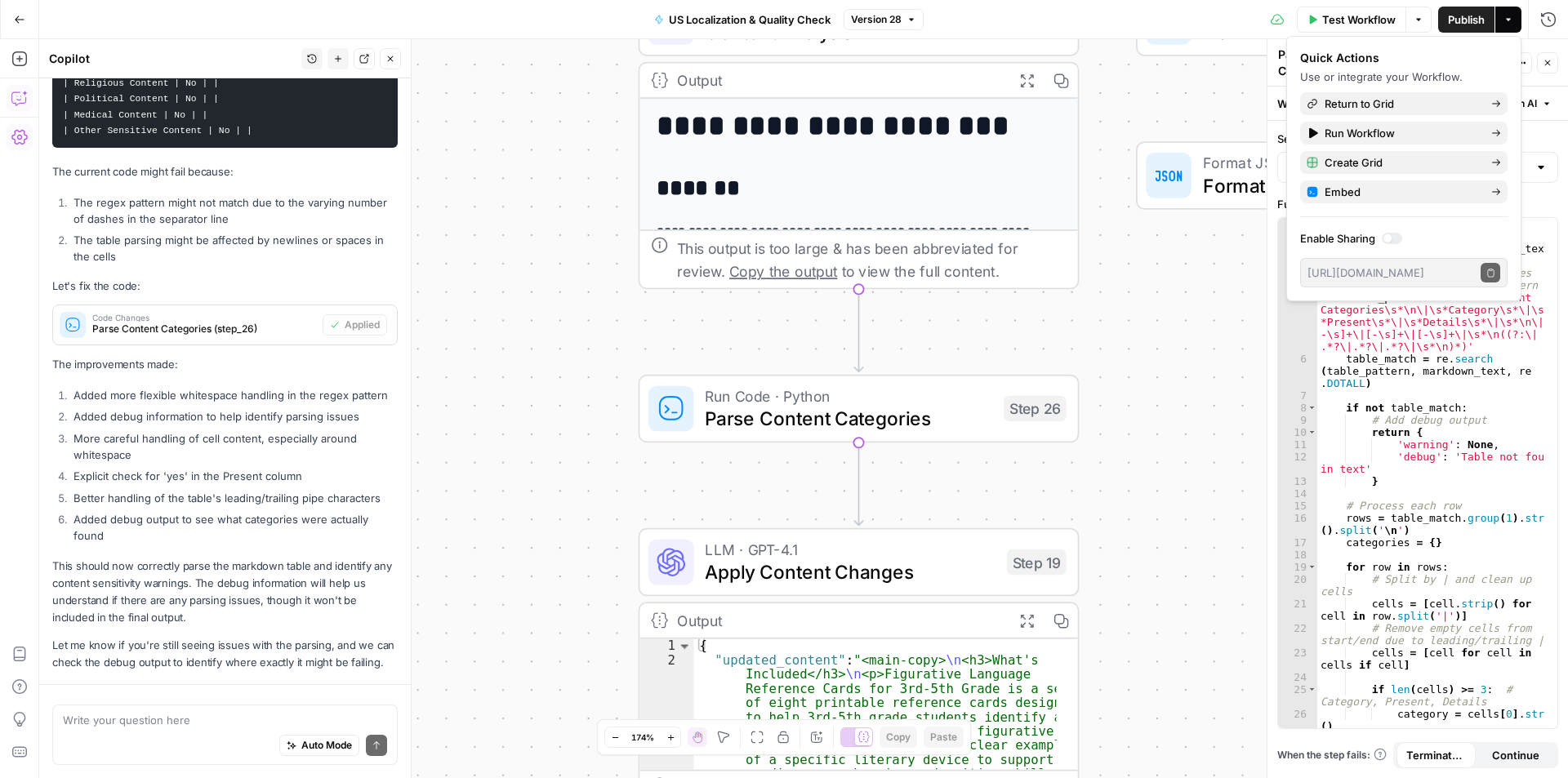
scroll to position [4358, 0]
